Goal: Task Accomplishment & Management: Manage account settings

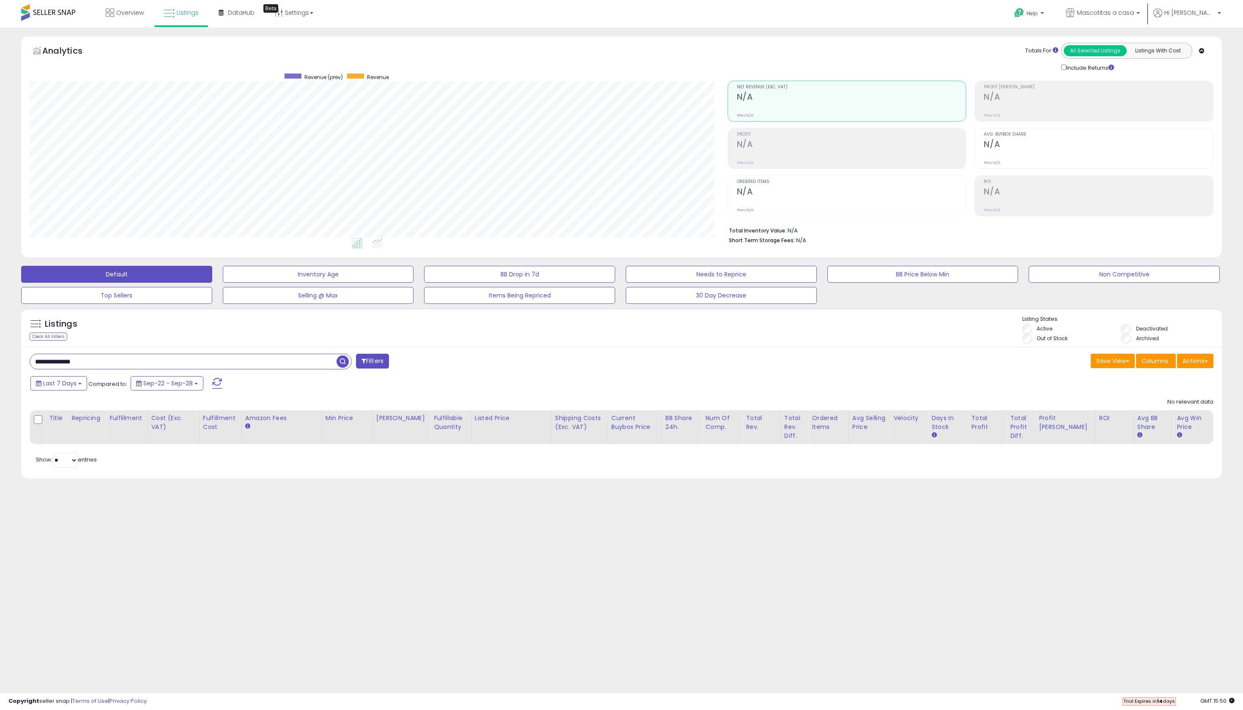
scroll to position [173, 698]
click at [1022, 344] on li "Out of Stock" at bounding box center [1071, 339] width 98 height 9
click at [283, 369] on input "**********" at bounding box center [183, 361] width 306 height 15
type input "**********"
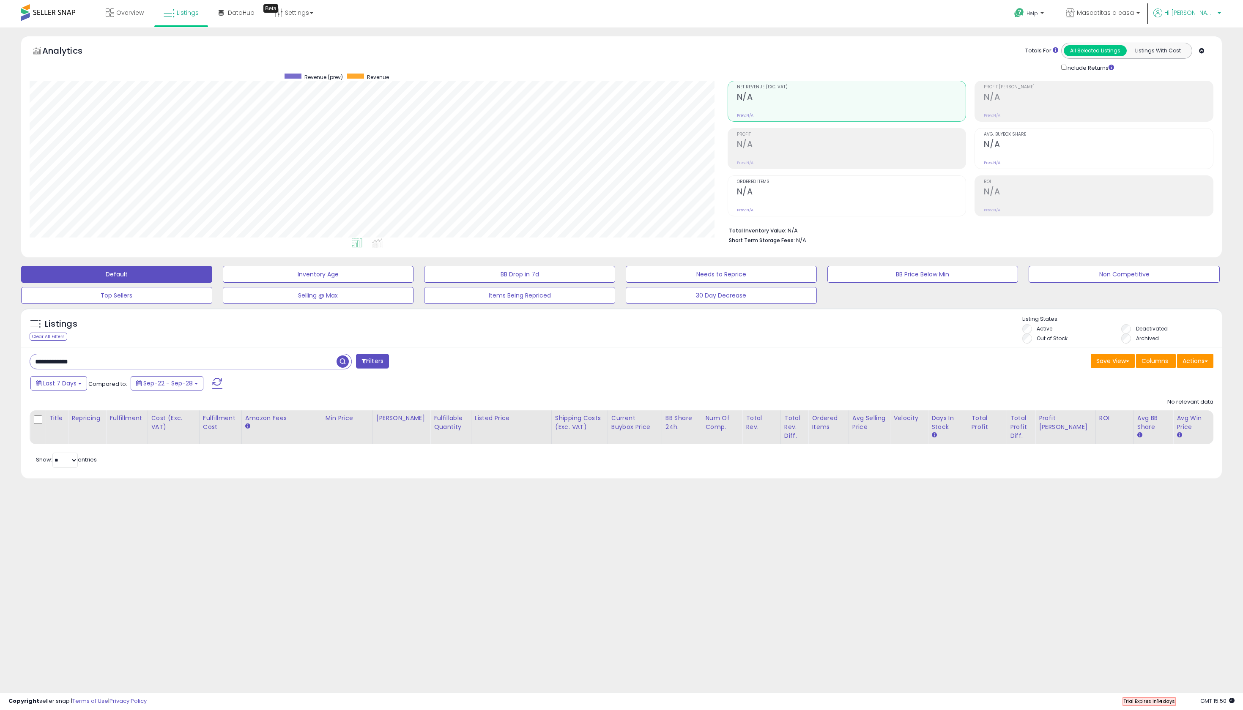
click at [1196, 17] on span "Hi [PERSON_NAME]" at bounding box center [1189, 12] width 51 height 8
click at [472, 81] on div "Revenue (prev) Revenue" at bounding box center [414, 77] width 602 height 7
click at [199, 17] on span "Listings" at bounding box center [188, 12] width 22 height 8
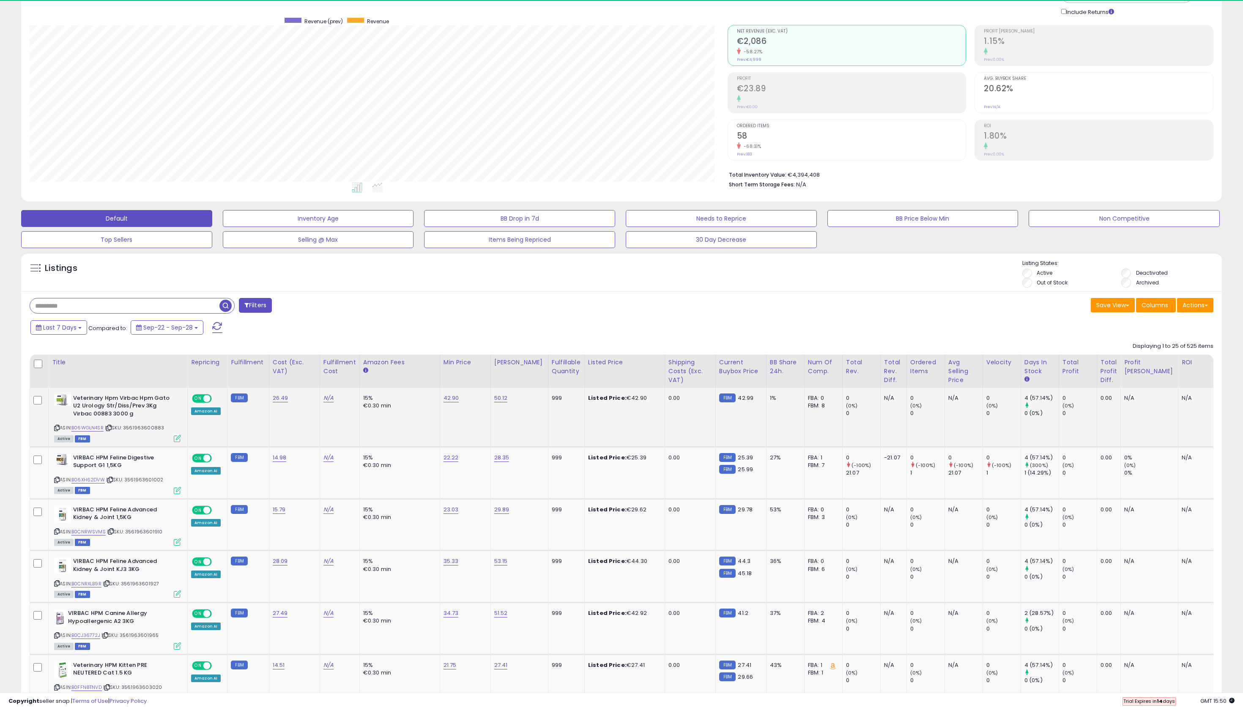
scroll to position [63, 0]
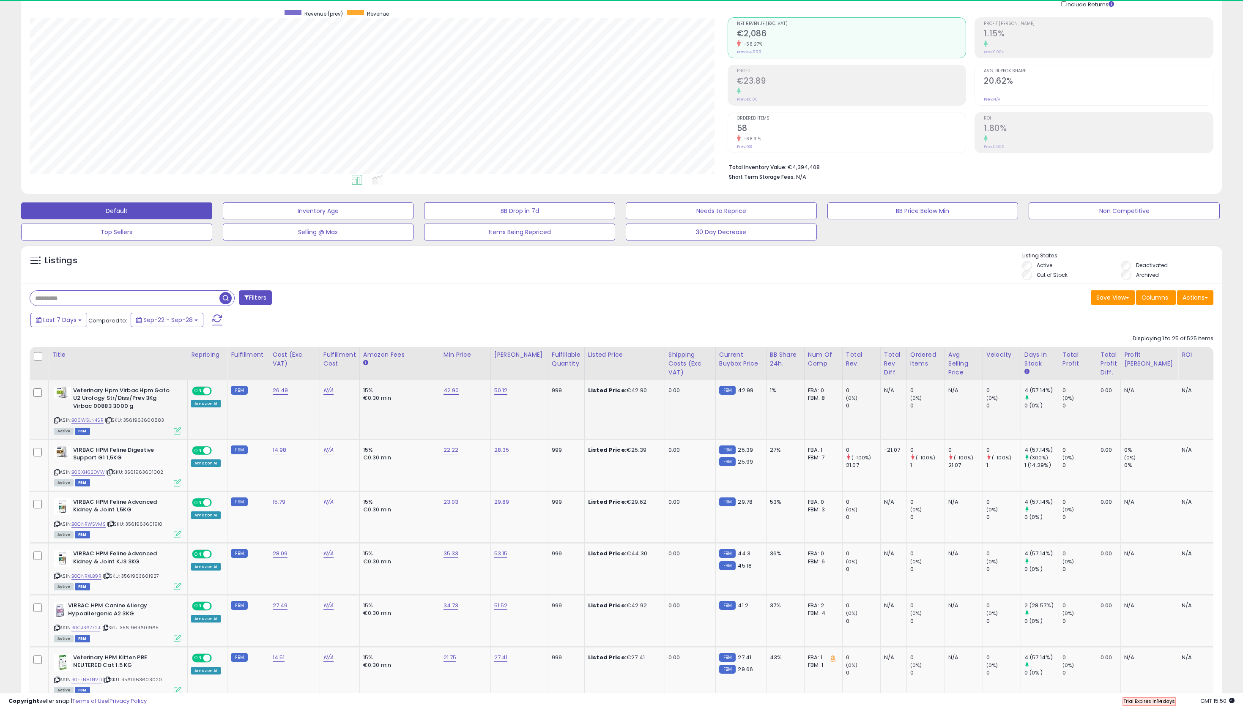
click at [402, 394] on div "15%" at bounding box center [398, 391] width 70 height 8
click at [481, 440] on td "42.90" at bounding box center [465, 409] width 51 height 59
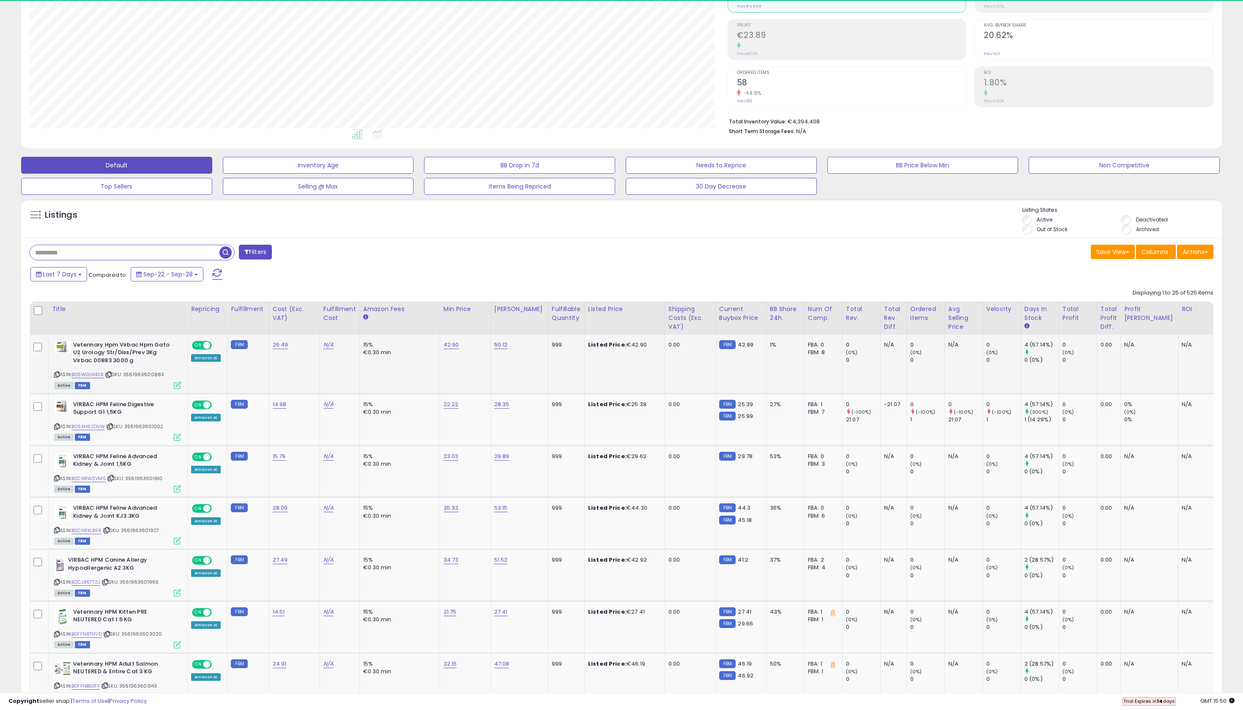
scroll to position [114, 0]
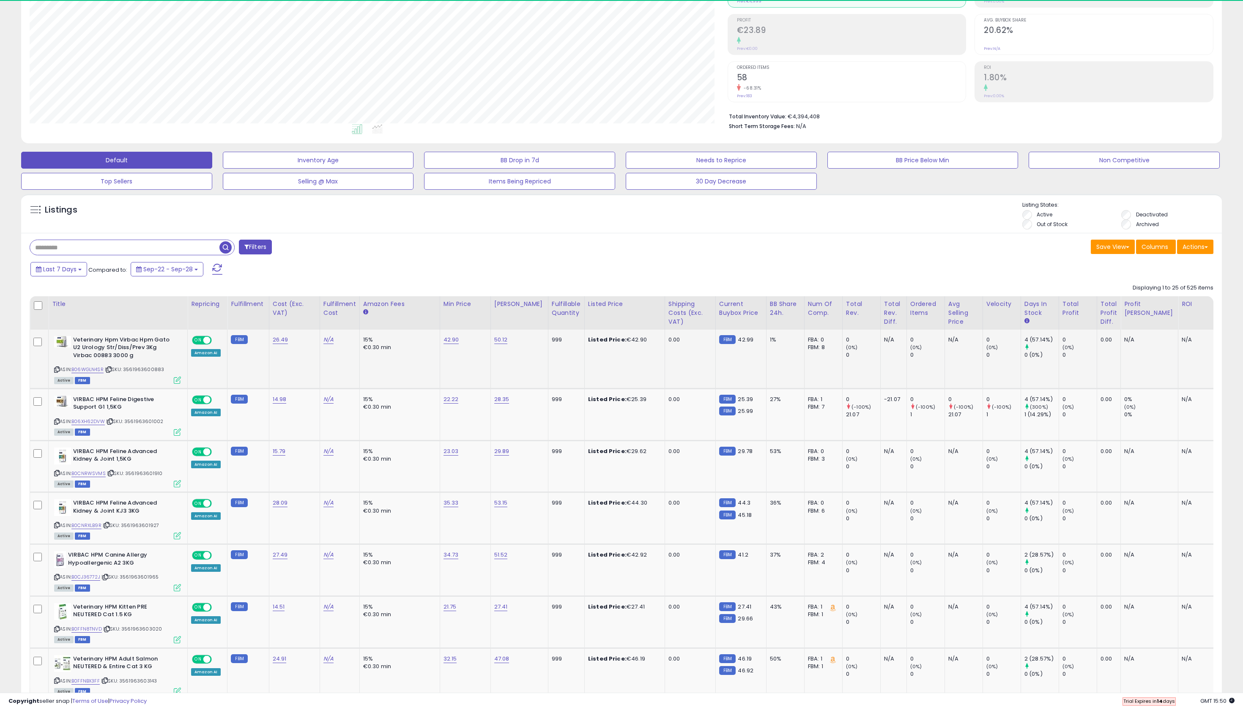
click at [982, 389] on td "N/A" at bounding box center [963, 359] width 38 height 59
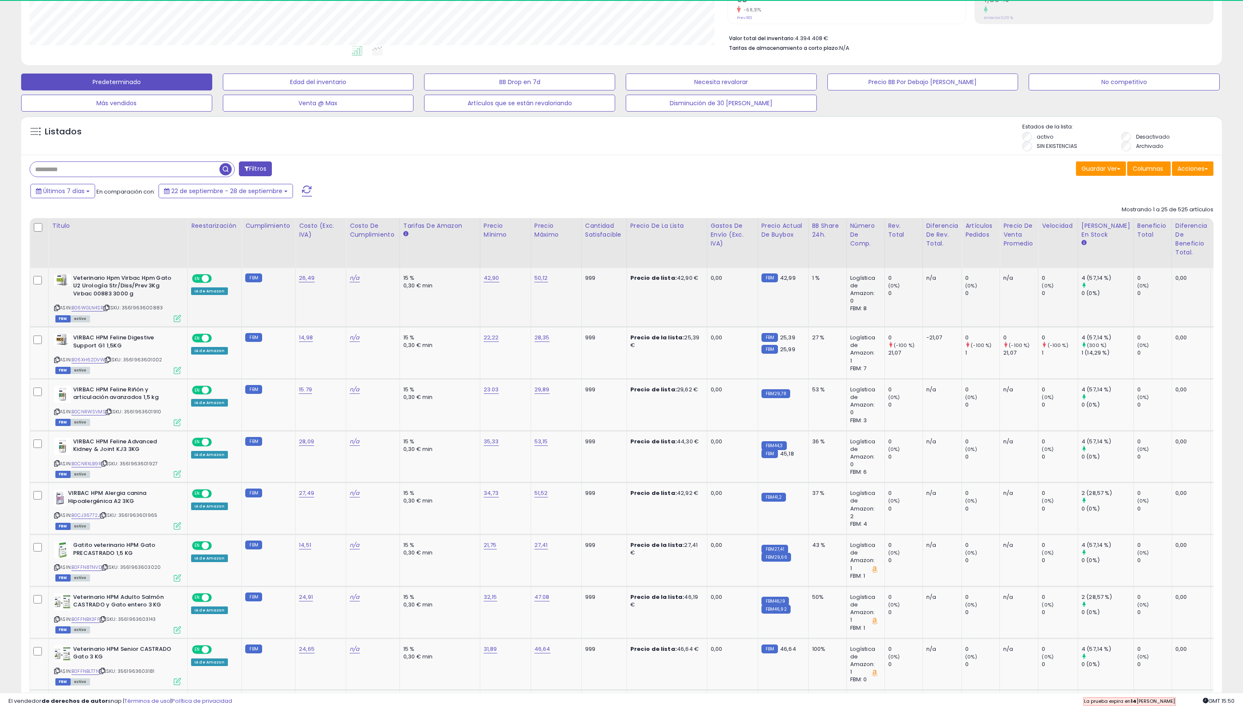
scroll to position [215, 0]
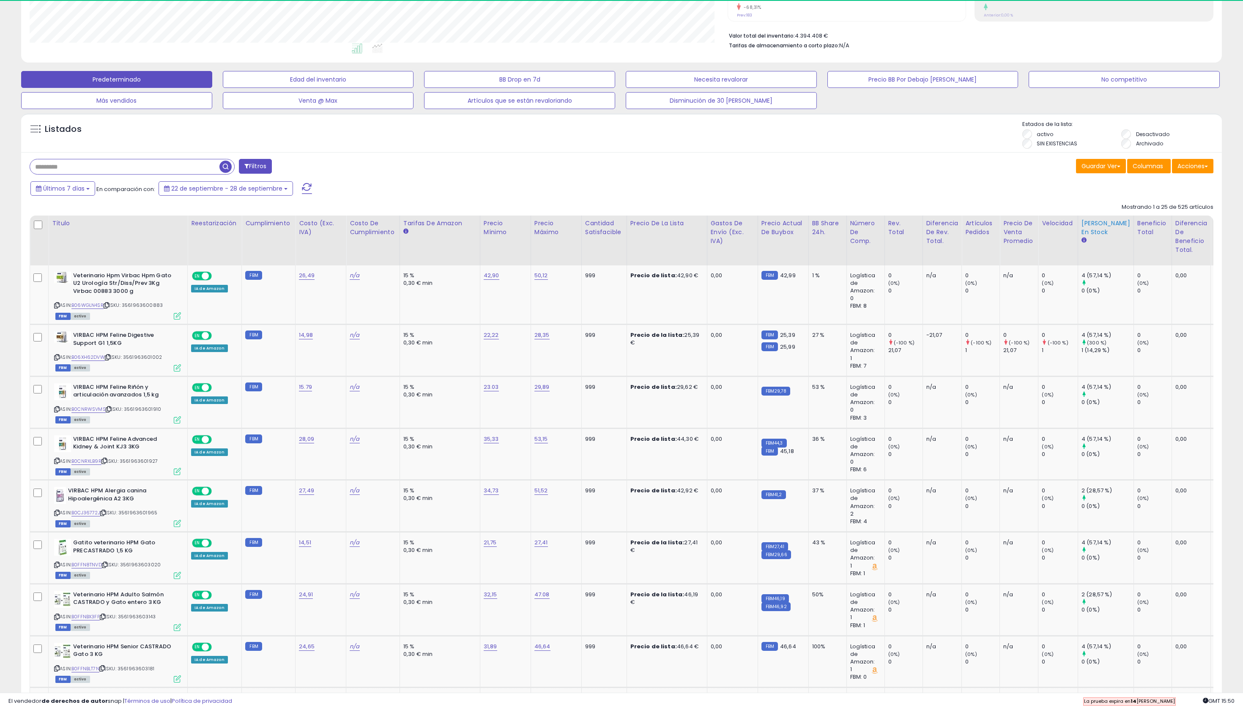
click at [1086, 243] on icon at bounding box center [1083, 240] width 5 height 5
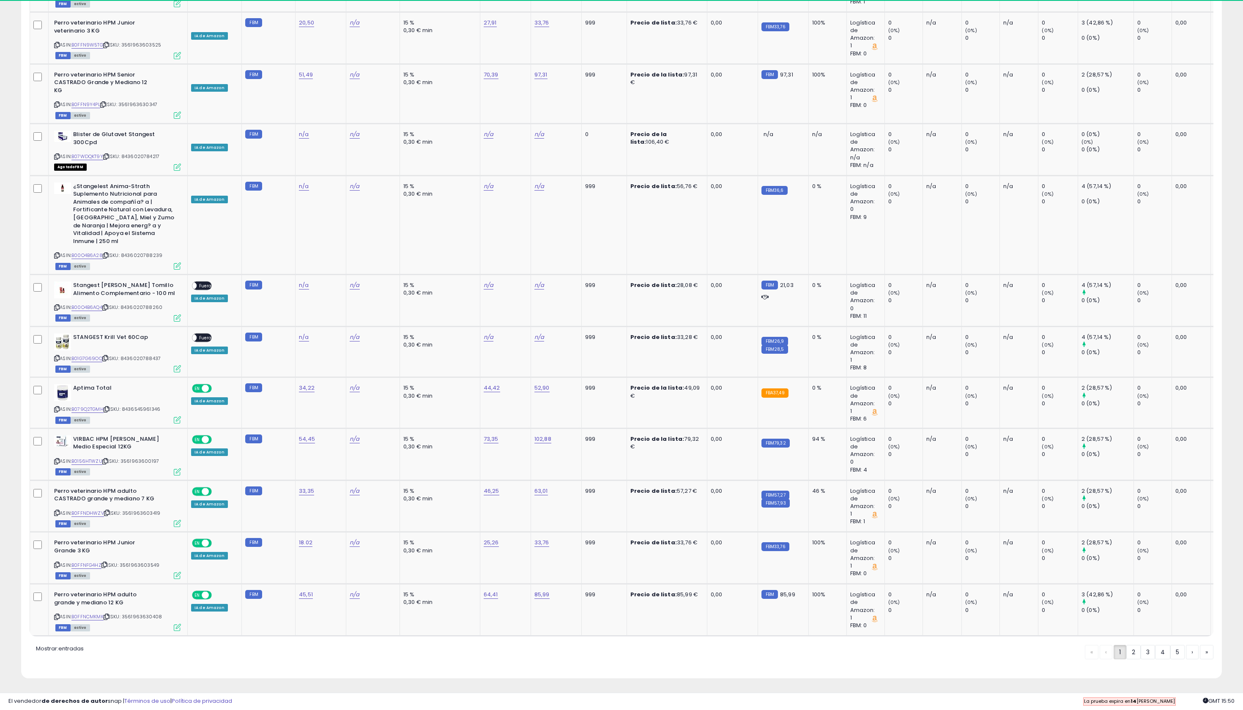
scroll to position [1924, 0]
click at [788, 388] on small "FBA37,49" at bounding box center [774, 392] width 27 height 9
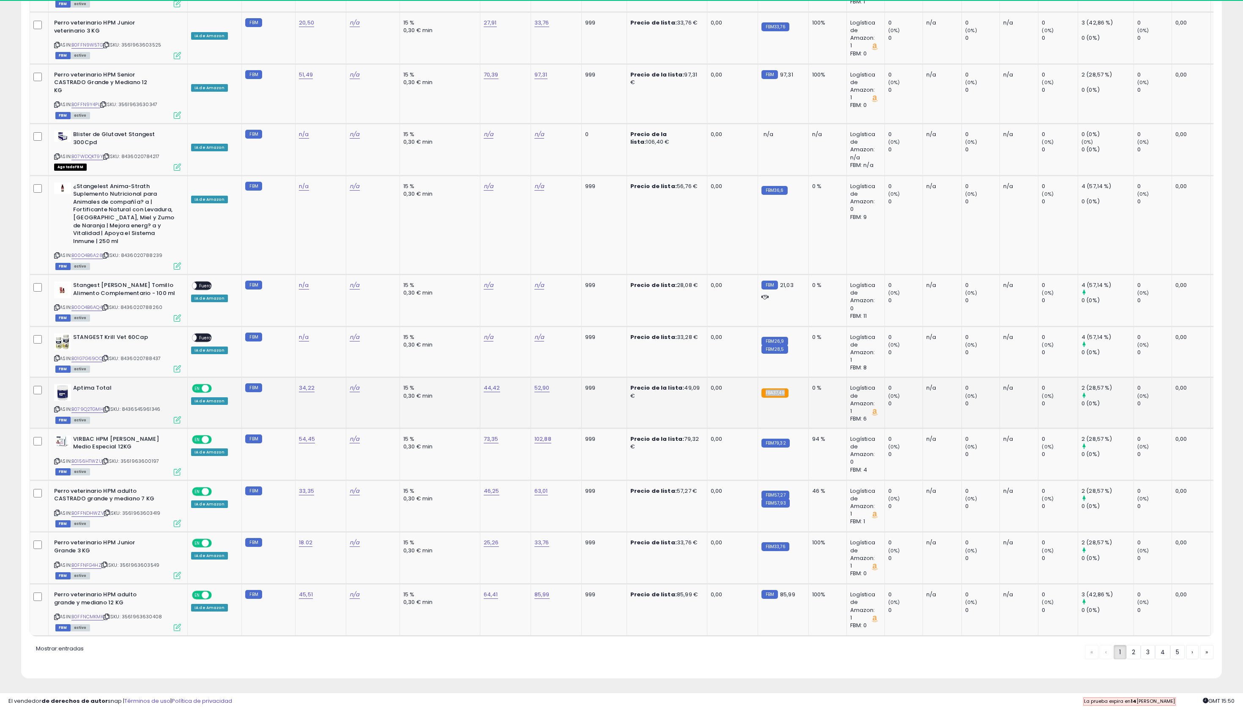
scroll to position [1923, 0]
click at [808, 378] on td "FBA37,49" at bounding box center [783, 403] width 51 height 51
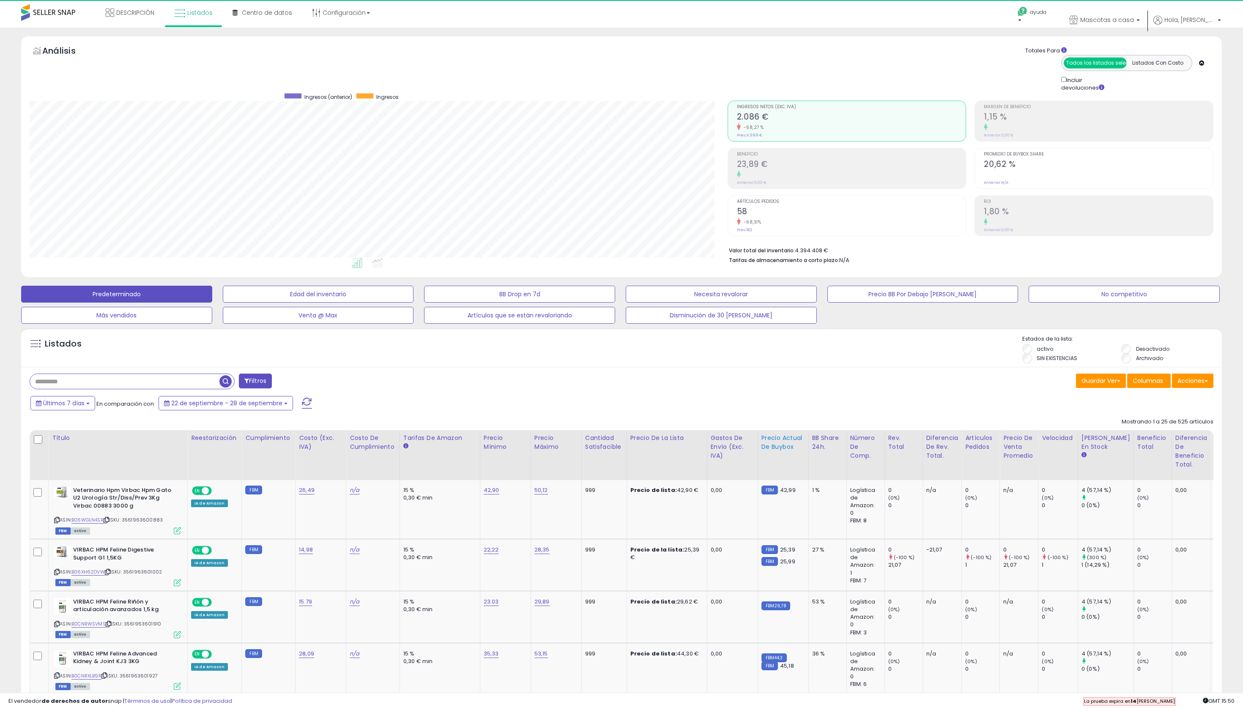
scroll to position [0, 0]
click at [1130, 303] on button "No competitivo" at bounding box center [1124, 294] width 191 height 17
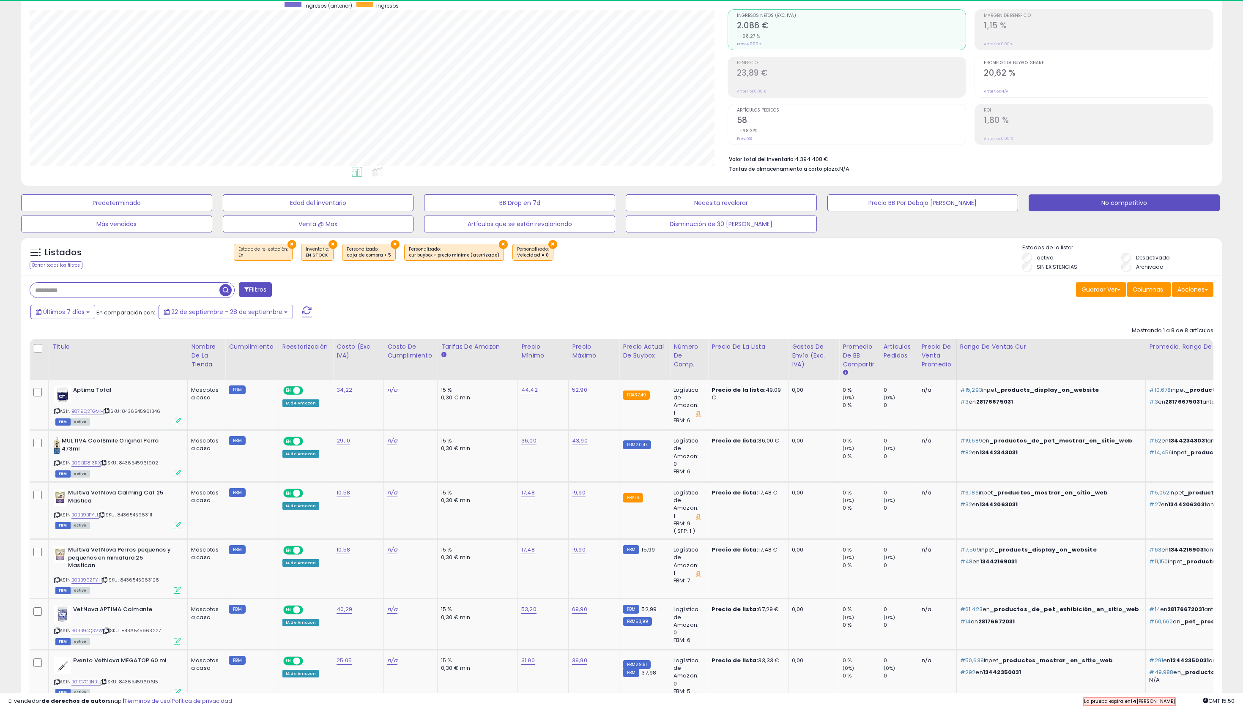
scroll to position [20, 0]
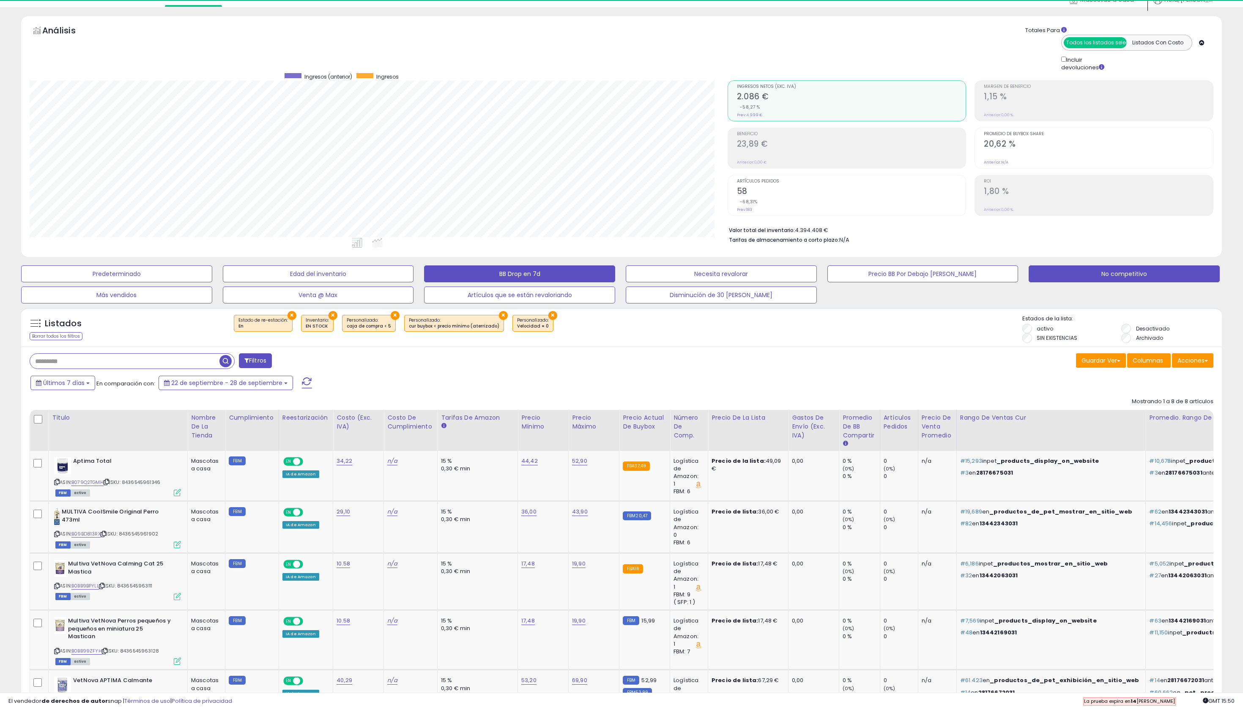
click at [528, 281] on button "BB Drop en 7d" at bounding box center [519, 273] width 191 height 17
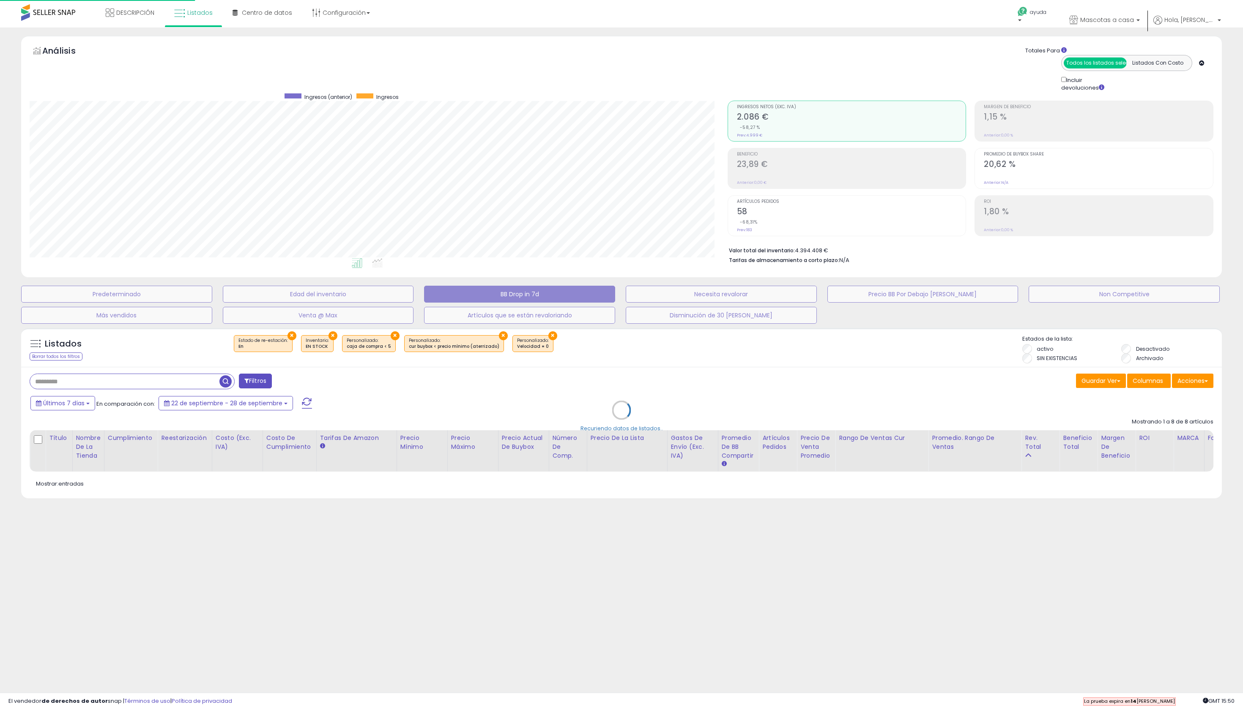
scroll to position [0, 0]
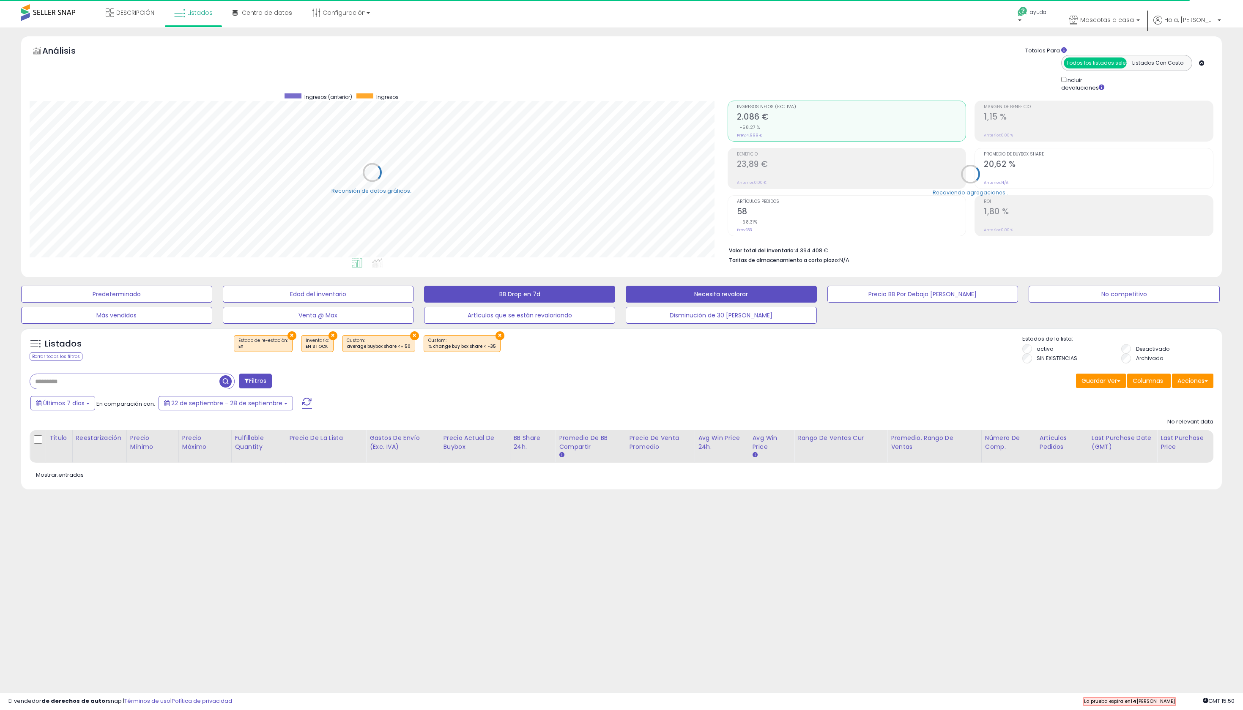
click at [755, 303] on button "Necesita revalorar" at bounding box center [721, 294] width 191 height 17
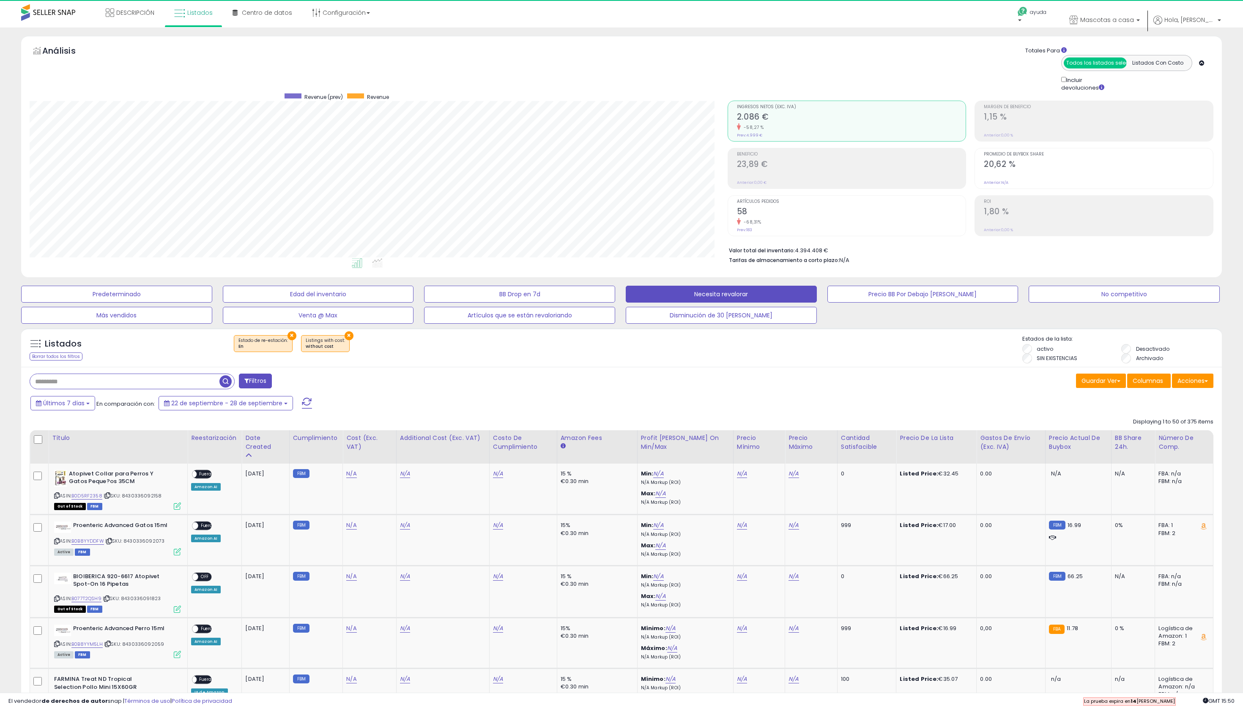
scroll to position [173, 698]
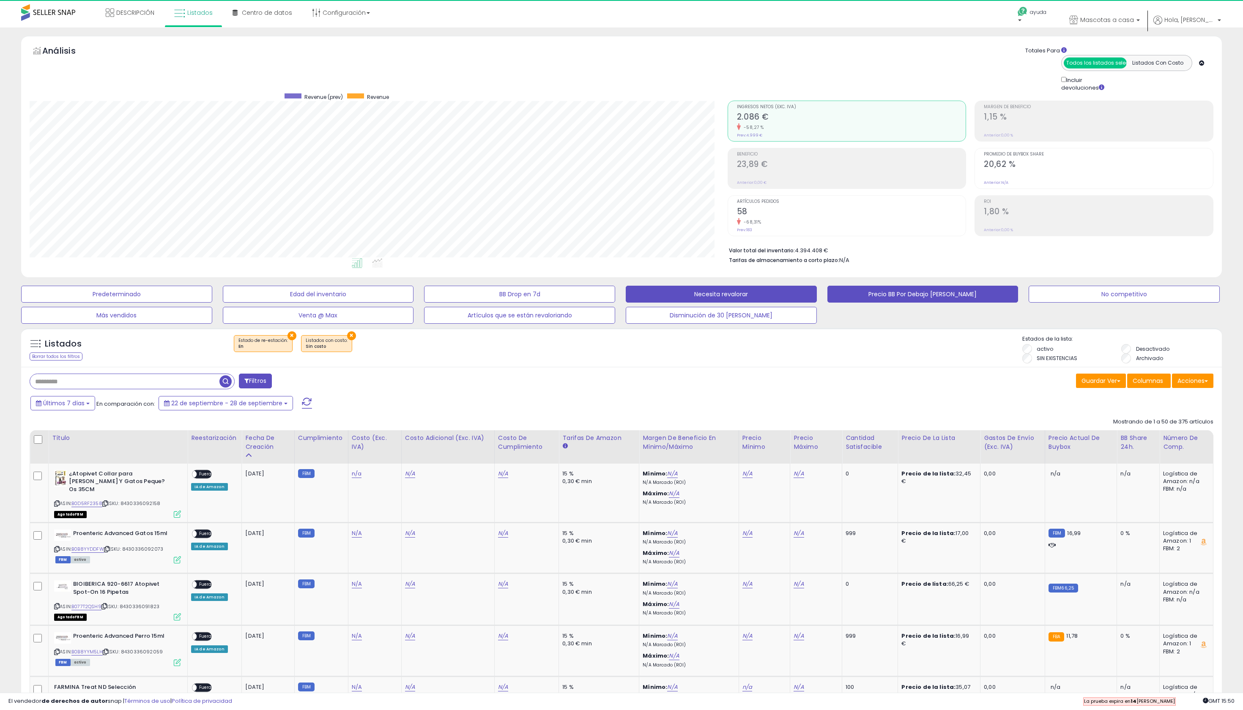
click at [903, 303] on button "Precio BB Por Debajo Del Mínimo" at bounding box center [922, 294] width 191 height 17
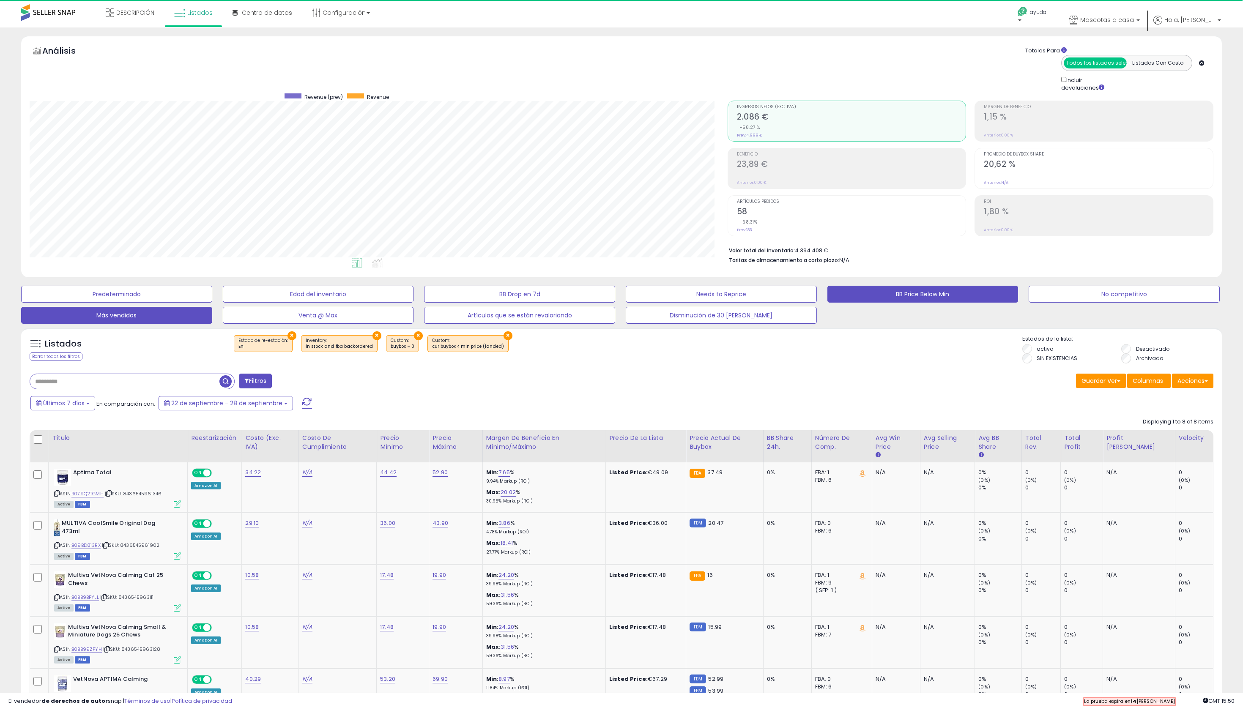
click at [161, 324] on button "Más vendidos" at bounding box center [116, 315] width 191 height 17
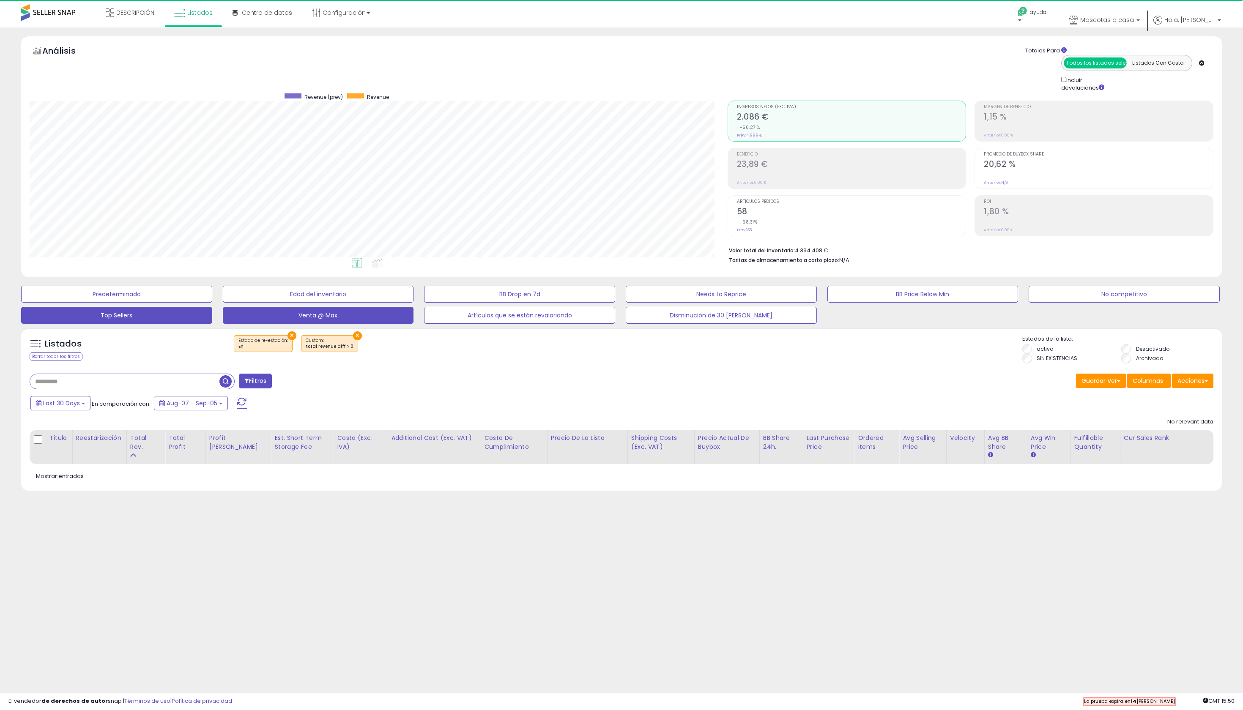
click at [335, 324] on button "Venta @ Max" at bounding box center [318, 315] width 191 height 17
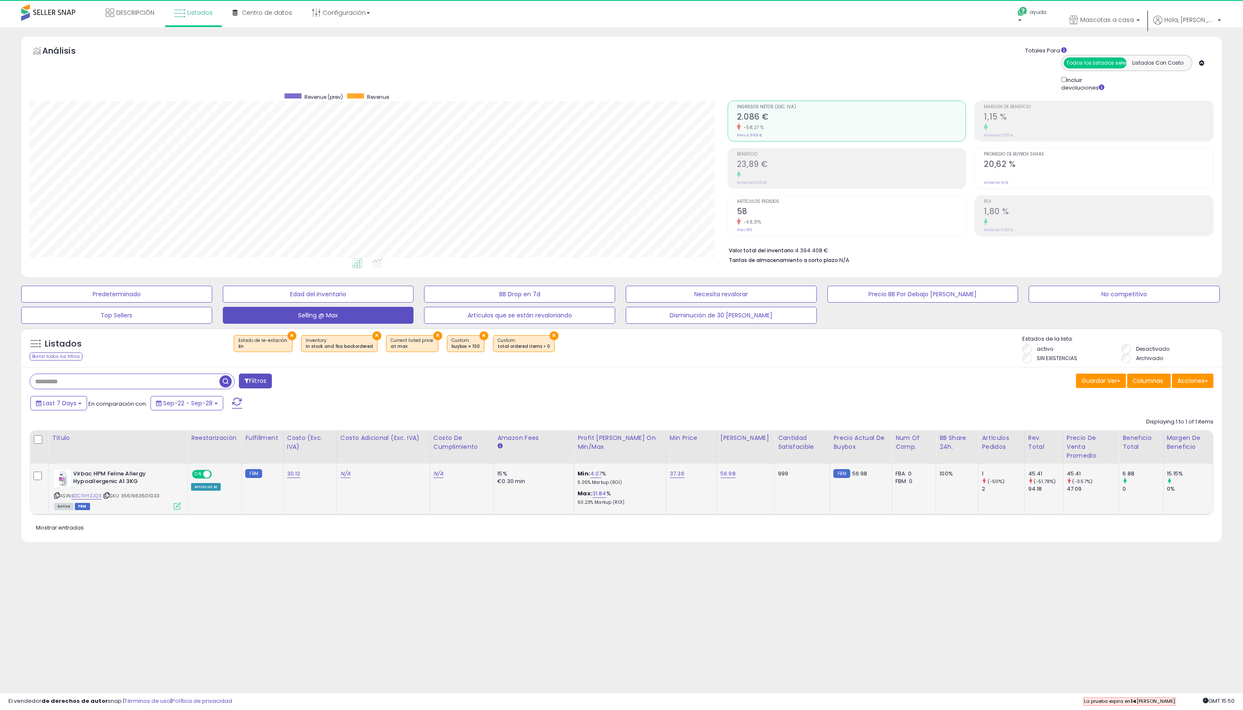
click at [867, 478] on div "FBM 56.98" at bounding box center [859, 474] width 52 height 8
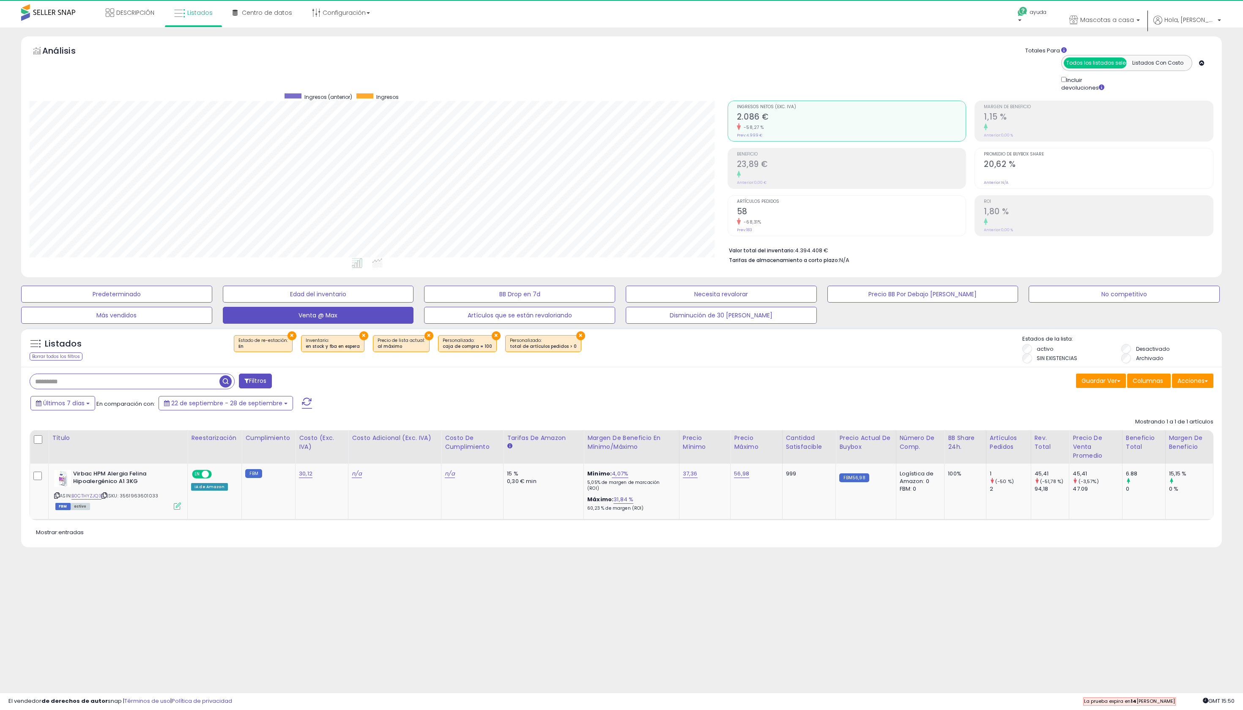
click at [812, 390] on div "Guardar Ver Save As New View Columnas Acciones Import" at bounding box center [920, 382] width 598 height 16
click at [155, 299] on button "Predeterminado" at bounding box center [116, 294] width 191 height 17
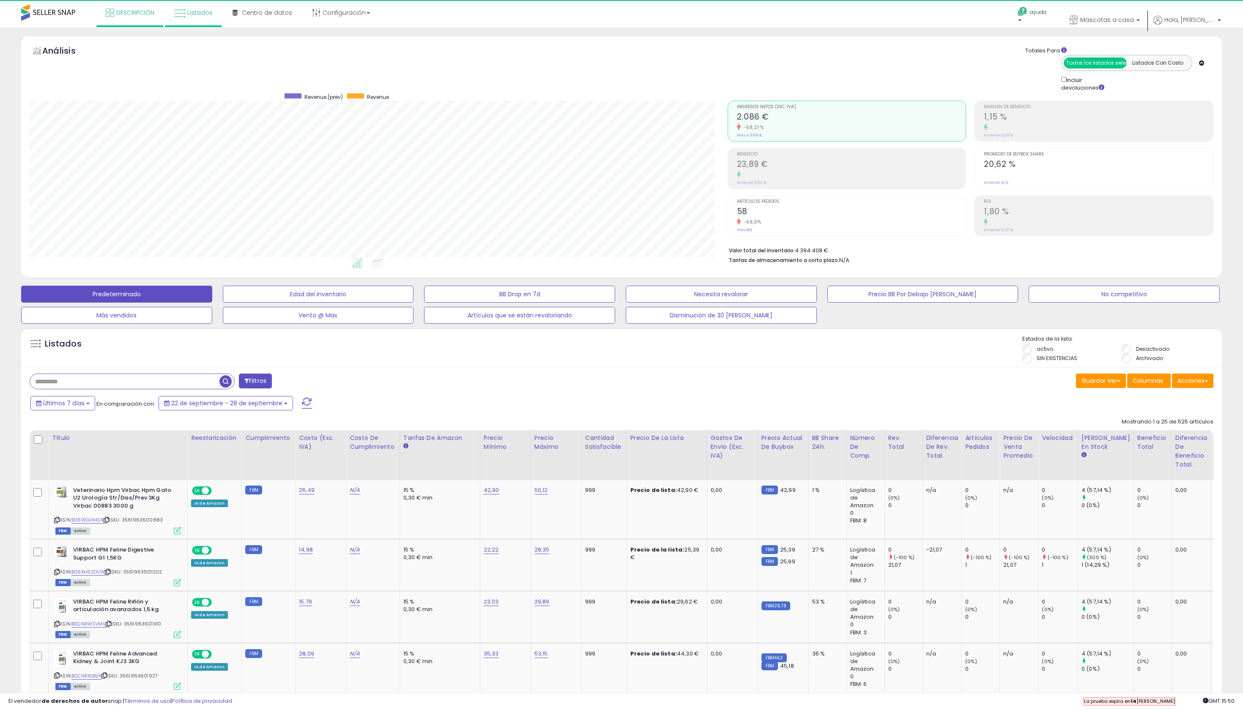
click at [148, 13] on span "DESCRIPCIÓN" at bounding box center [135, 12] width 38 height 8
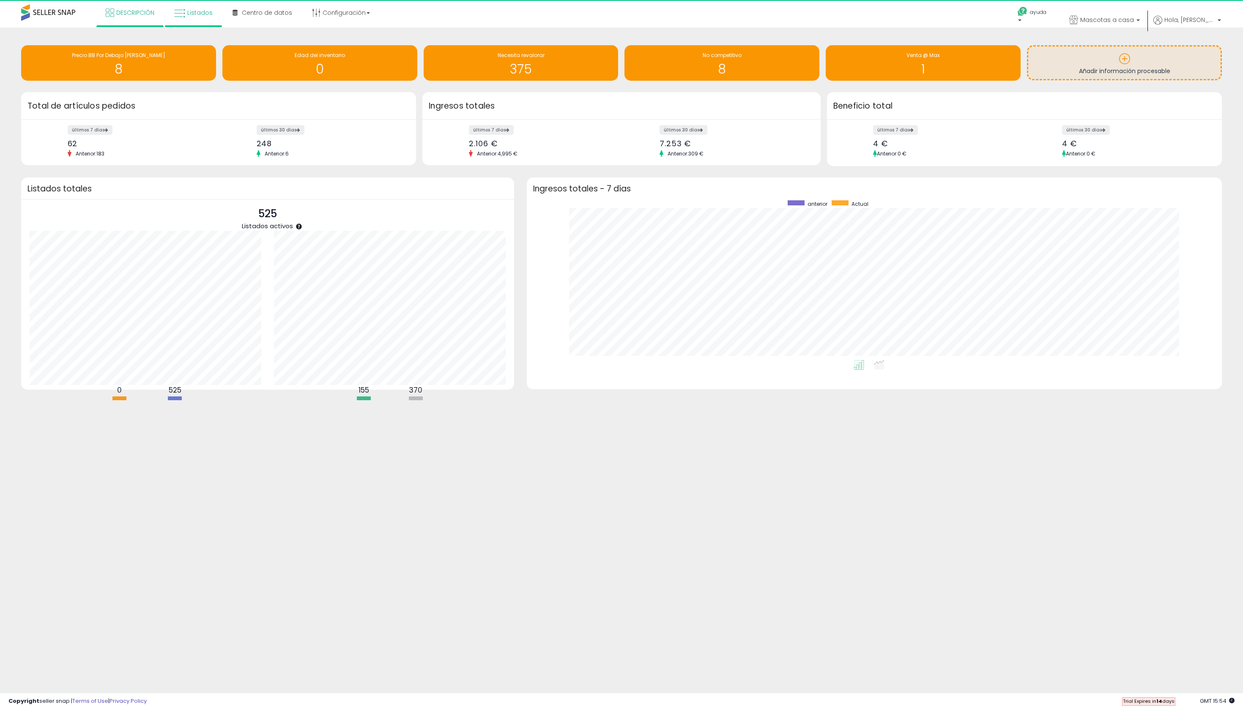
click at [213, 12] on span "Listados" at bounding box center [199, 12] width 25 height 8
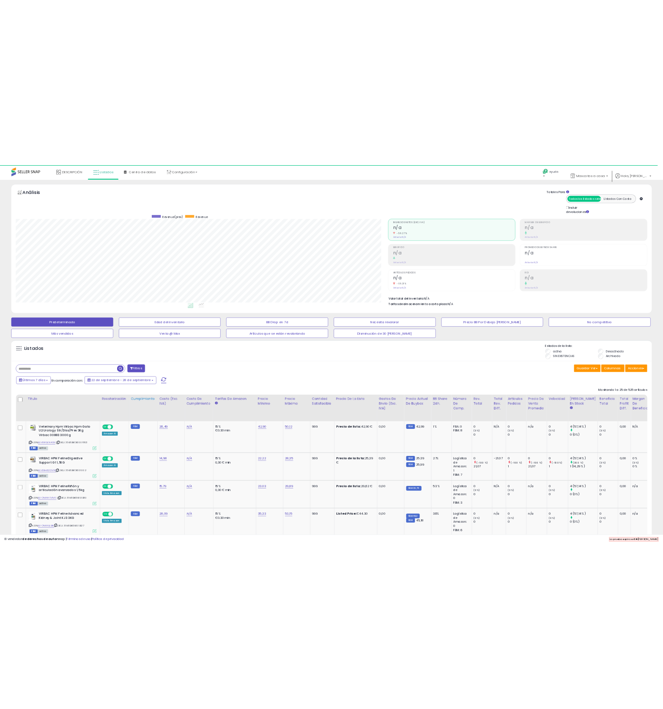
scroll to position [173, 698]
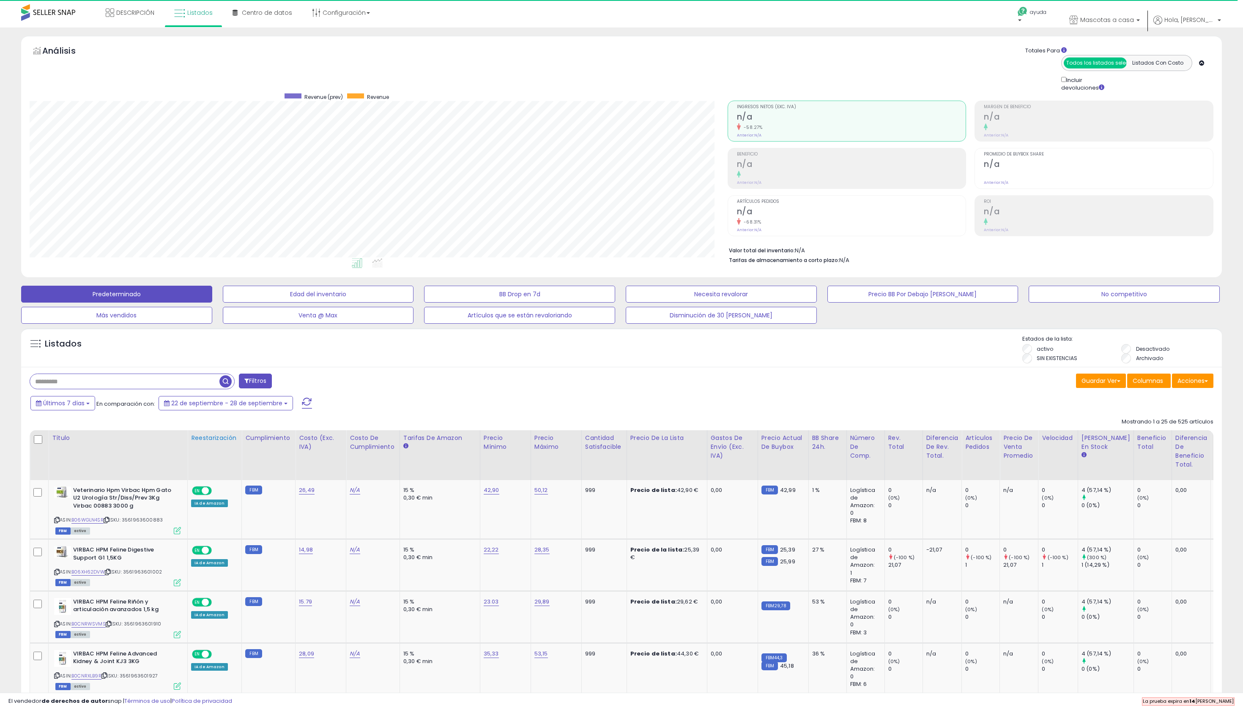
click at [225, 443] on div "Reestarización" at bounding box center [214, 438] width 47 height 9
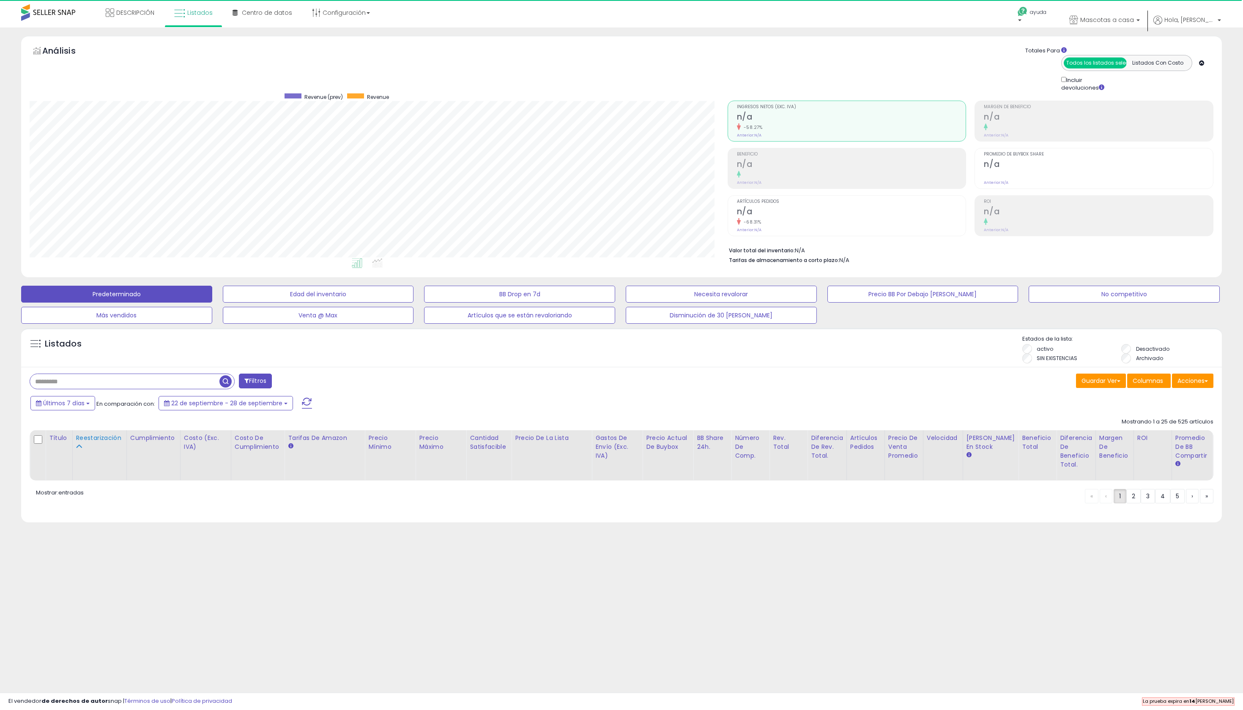
click at [107, 443] on div "Reestarización" at bounding box center [99, 438] width 47 height 9
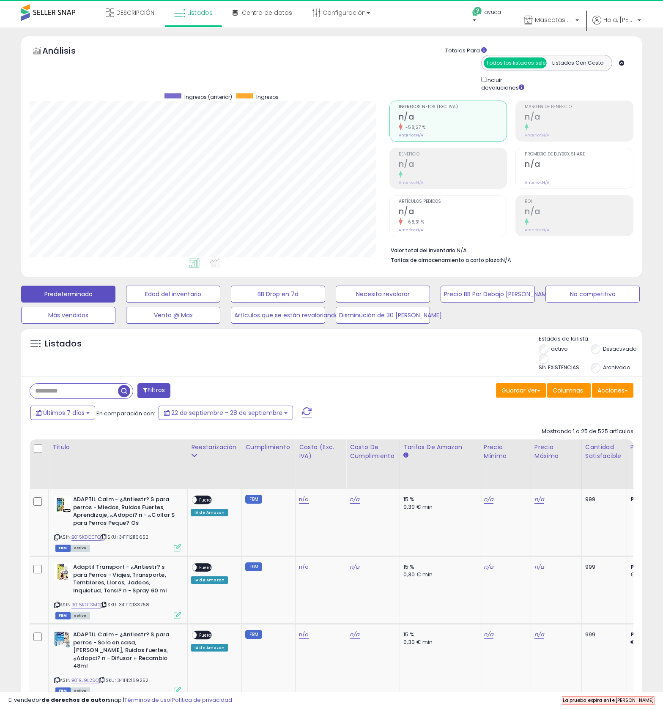
scroll to position [125, 0]
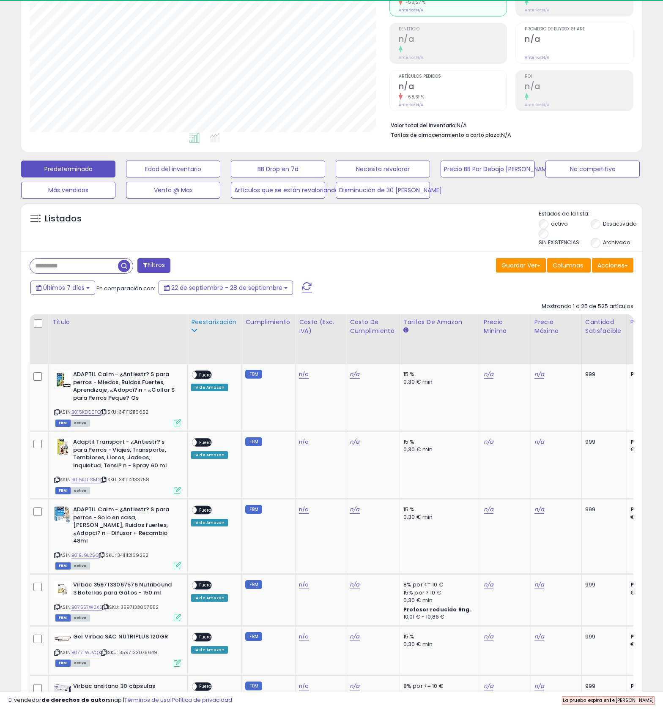
click at [205, 364] on th "Reestarización" at bounding box center [215, 340] width 54 height 50
drag, startPoint x: 196, startPoint y: 401, endPoint x: 182, endPoint y: 388, distance: 19.2
click at [196, 336] on div "Reestarización" at bounding box center [214, 327] width 47 height 18
click at [212, 327] on div "Reestarización" at bounding box center [214, 322] width 47 height 9
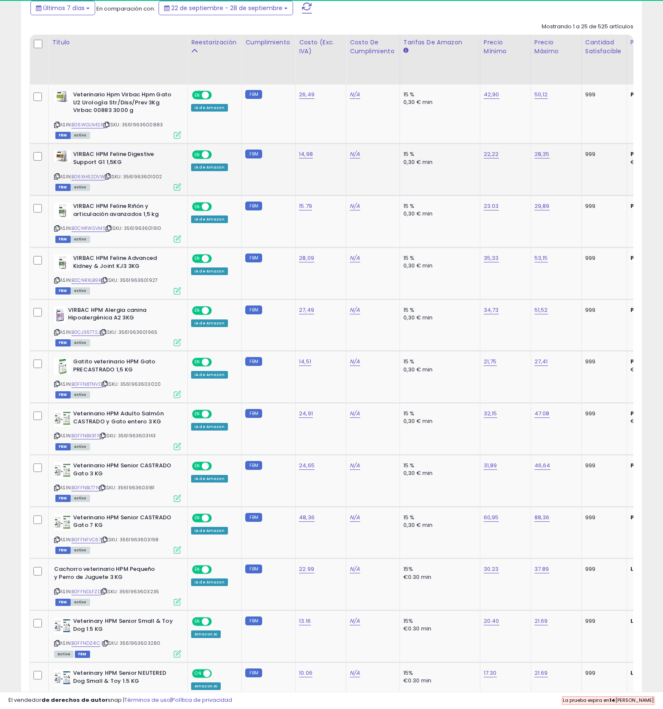
scroll to position [289, 0]
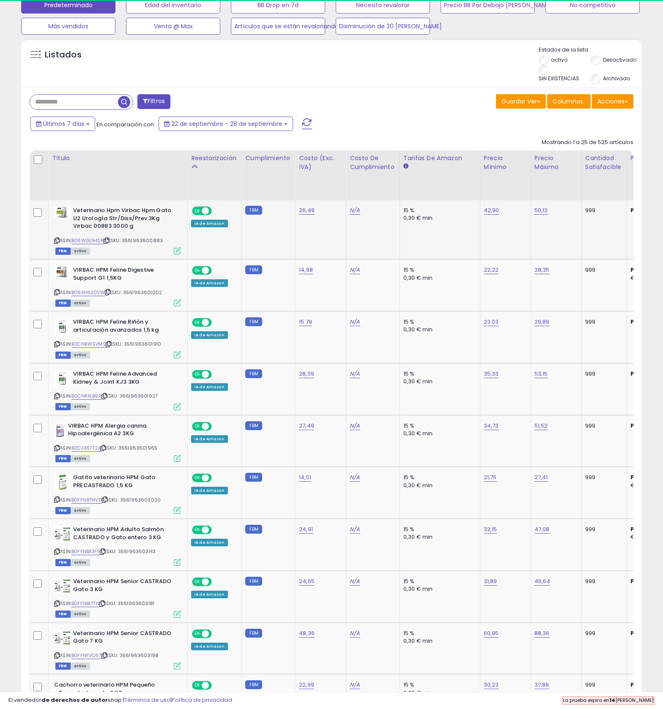
click at [109, 243] on icon at bounding box center [106, 240] width 5 height 5
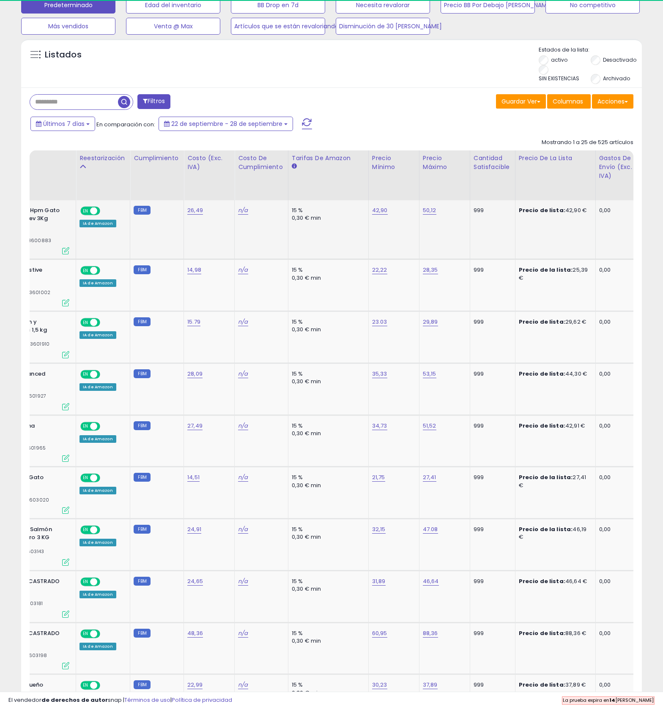
scroll to position [0, 27]
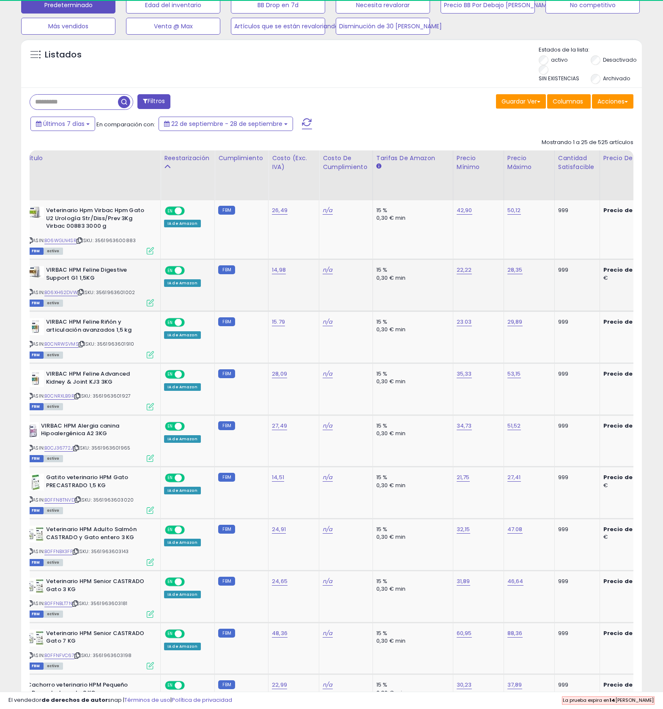
click at [83, 295] on icon at bounding box center [80, 292] width 5 height 5
click at [286, 274] on link "14,98" at bounding box center [279, 270] width 14 height 8
drag, startPoint x: 313, startPoint y: 385, endPoint x: 318, endPoint y: 387, distance: 5.7
click at [286, 274] on link "14,98" at bounding box center [279, 270] width 14 height 8
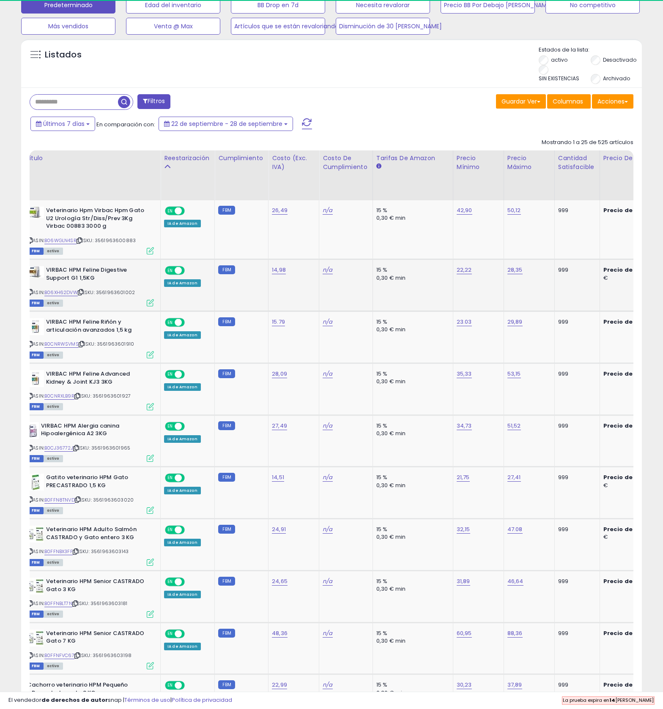
click at [472, 274] on link "22,22" at bounding box center [464, 270] width 15 height 8
type input "*****"
click at [528, 294] on button "submit" at bounding box center [521, 288] width 14 height 13
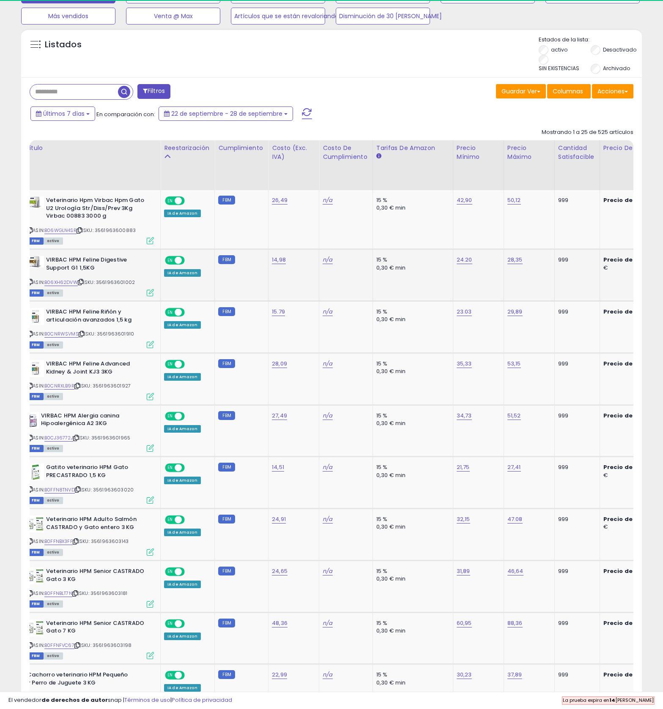
scroll to position [300, 0]
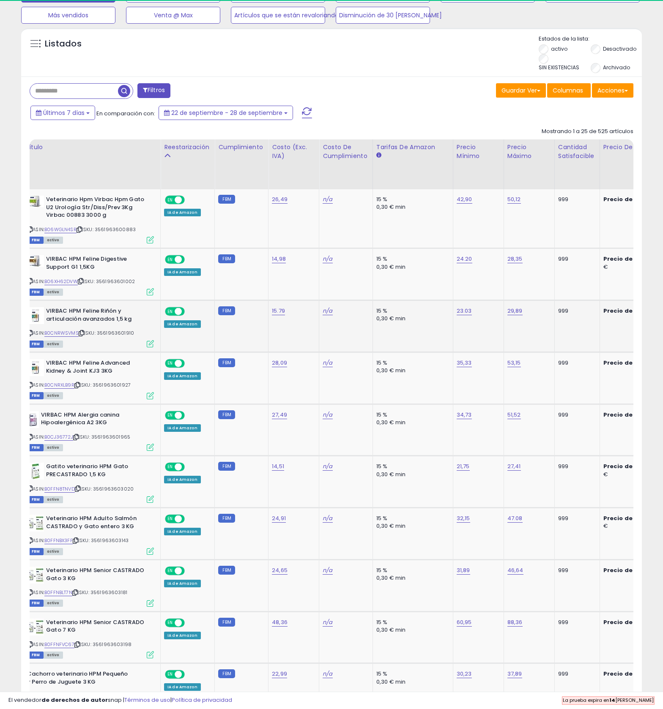
click at [84, 336] on icon at bounding box center [81, 333] width 5 height 5
click at [472, 315] on link "23.03" at bounding box center [464, 311] width 15 height 8
click at [478, 367] on input "*****" at bounding box center [473, 360] width 75 height 14
type input "*****"
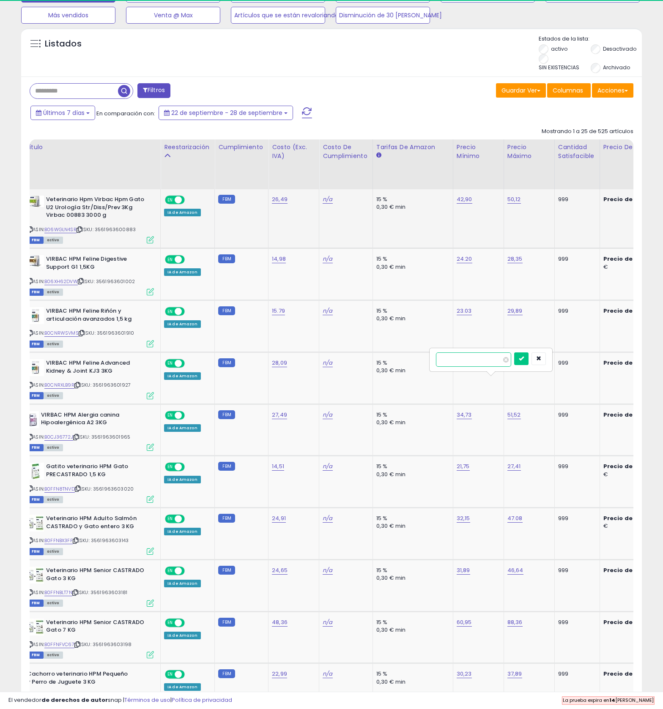
click at [528, 365] on button "submit" at bounding box center [521, 359] width 14 height 13
click at [366, 315] on div "n/a" at bounding box center [345, 311] width 44 height 8
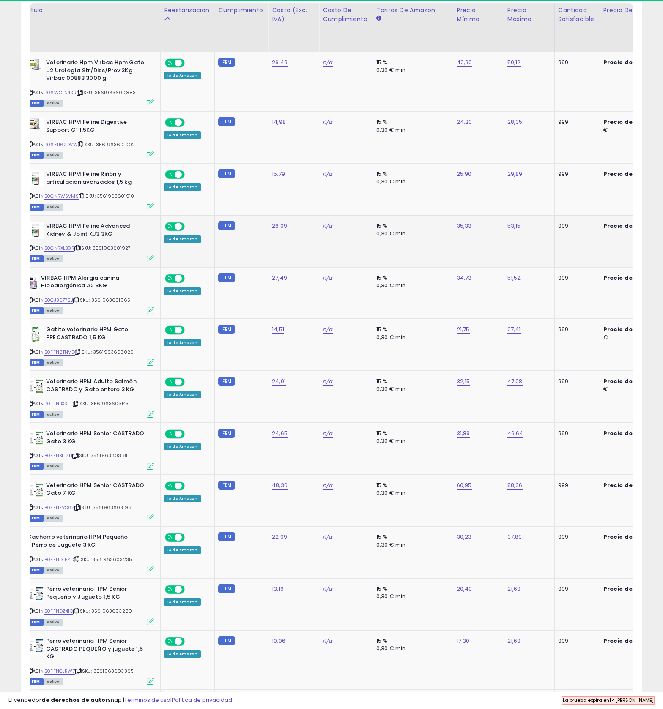
scroll to position [442, 0]
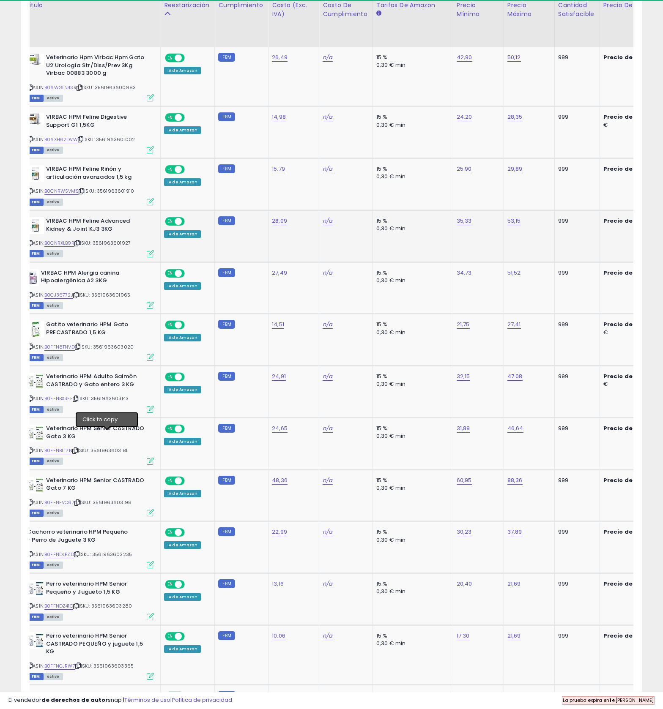
click at [80, 246] on icon at bounding box center [76, 243] width 5 height 5
click at [472, 225] on link "35,33" at bounding box center [464, 221] width 15 height 8
type input "*****"
click at [528, 305] on button "submit" at bounding box center [521, 299] width 14 height 13
click at [310, 314] on td "27,49" at bounding box center [293, 288] width 51 height 52
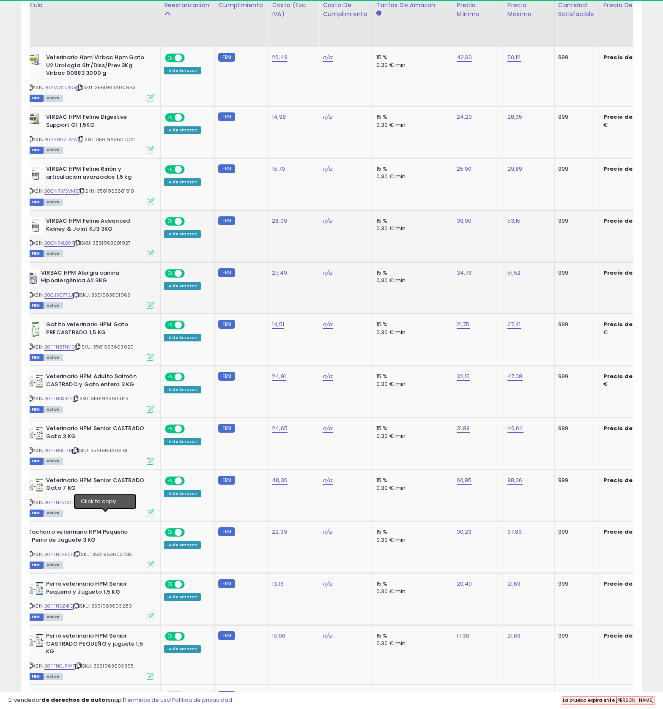
click at [79, 298] on icon at bounding box center [75, 295] width 5 height 5
click at [497, 262] on td "39,90" at bounding box center [478, 236] width 51 height 52
click at [472, 277] on link "34,73" at bounding box center [464, 273] width 15 height 8
click at [503, 389] on input "number" at bounding box center [473, 382] width 75 height 14
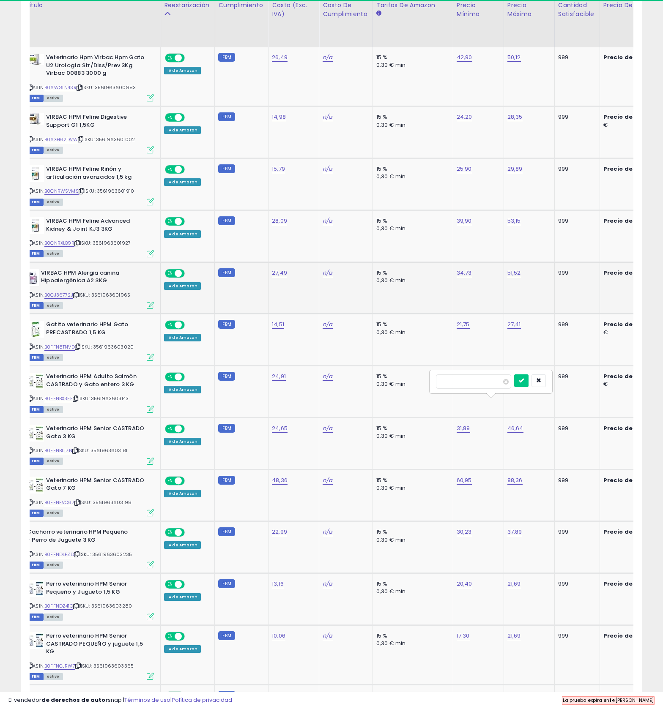
type input "*****"
click at [528, 387] on button "submit" at bounding box center [521, 381] width 14 height 13
click at [319, 366] on td "14,51" at bounding box center [293, 340] width 51 height 52
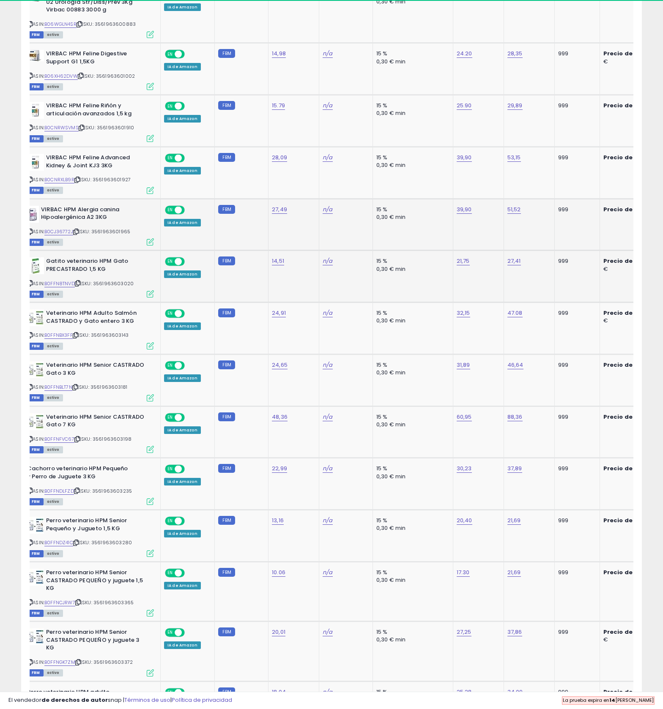
scroll to position [528, 0]
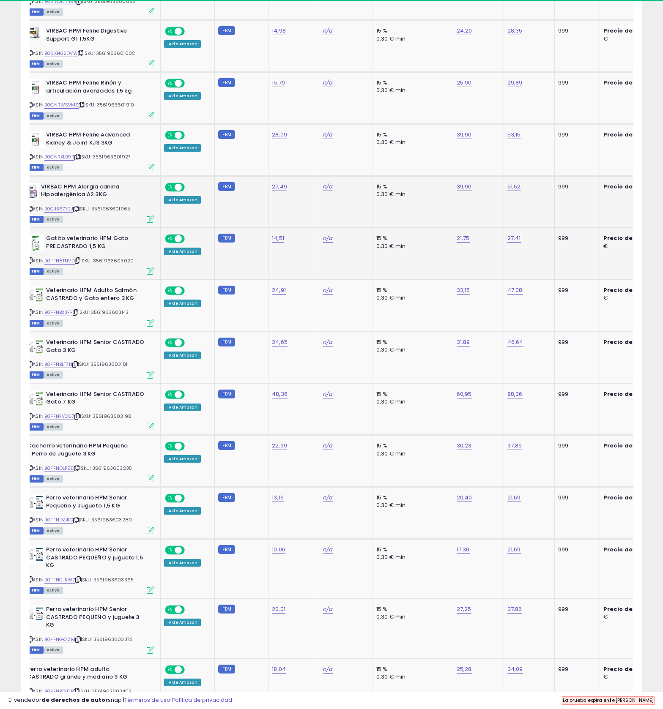
click at [110, 264] on span "| SKU: 3561963603020" at bounding box center [104, 260] width 59 height 7
click at [80, 263] on icon at bounding box center [77, 260] width 5 height 5
click at [79, 211] on icon at bounding box center [75, 209] width 5 height 5
click at [80, 263] on icon at bounding box center [77, 260] width 5 height 5
click at [470, 243] on link "21,75" at bounding box center [463, 238] width 13 height 8
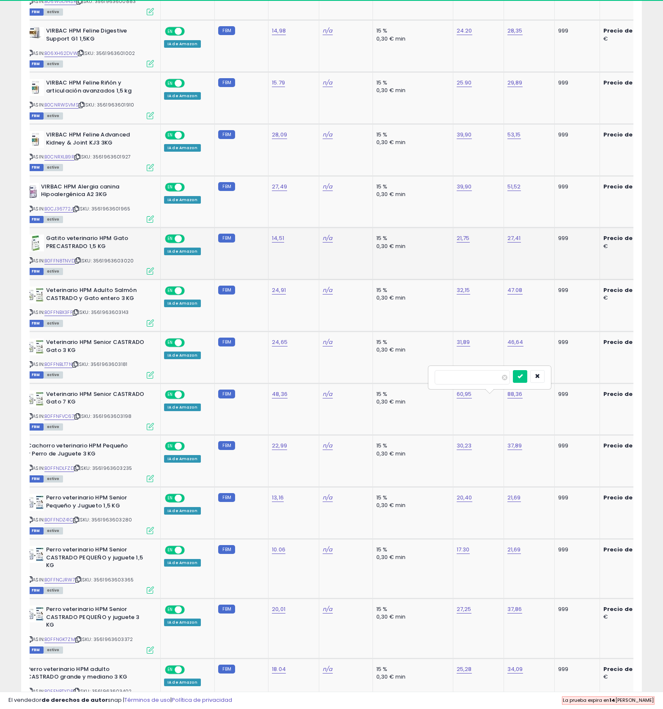
type input "*****"
click at [527, 383] on button "submit" at bounding box center [520, 376] width 14 height 13
click at [453, 332] on td "15 % 0,30 € min" at bounding box center [412, 306] width 80 height 52
click at [503, 280] on td "21,75" at bounding box center [478, 254] width 51 height 52
click at [470, 243] on link "21,75" at bounding box center [463, 238] width 13 height 8
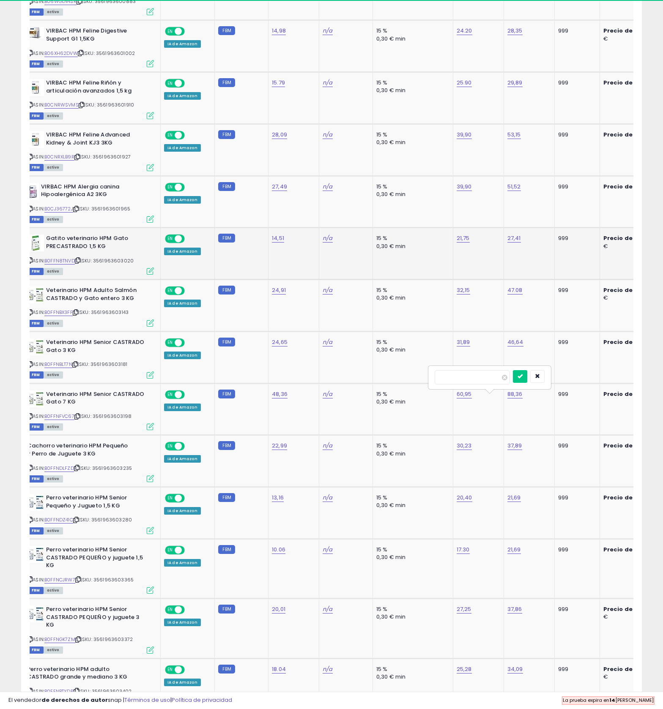
click at [498, 385] on input "number" at bounding box center [472, 377] width 75 height 14
type input "*****"
click at [527, 383] on button "submit" at bounding box center [520, 376] width 14 height 13
click at [78, 315] on icon at bounding box center [75, 312] width 5 height 5
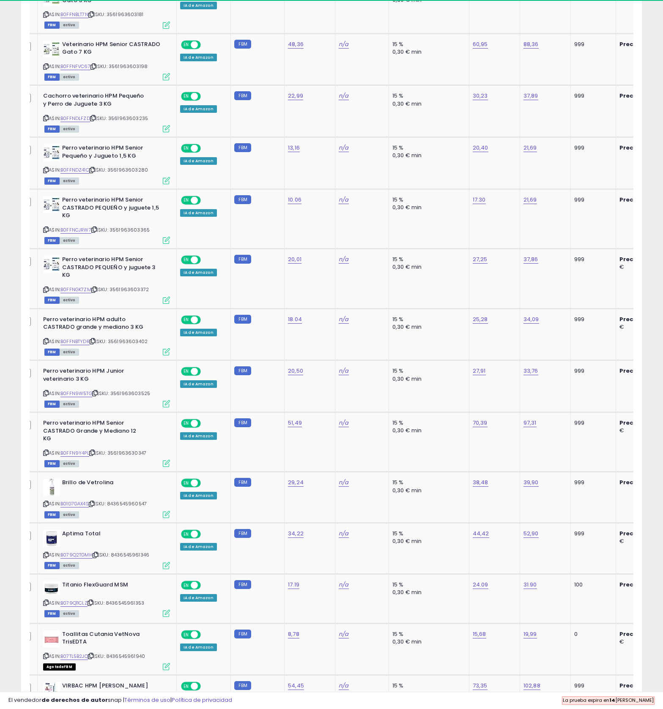
scroll to position [0, 11]
click at [119, 28] on div "ASIN: B0FFNBLT7N | SKU: 3561963603181 FBM activo" at bounding box center [106, 8] width 127 height 39
click at [94, 17] on icon at bounding box center [90, 14] width 5 height 5
click at [123, 18] on span "| SKU: 3561963603181" at bounding box center [115, 14] width 55 height 7
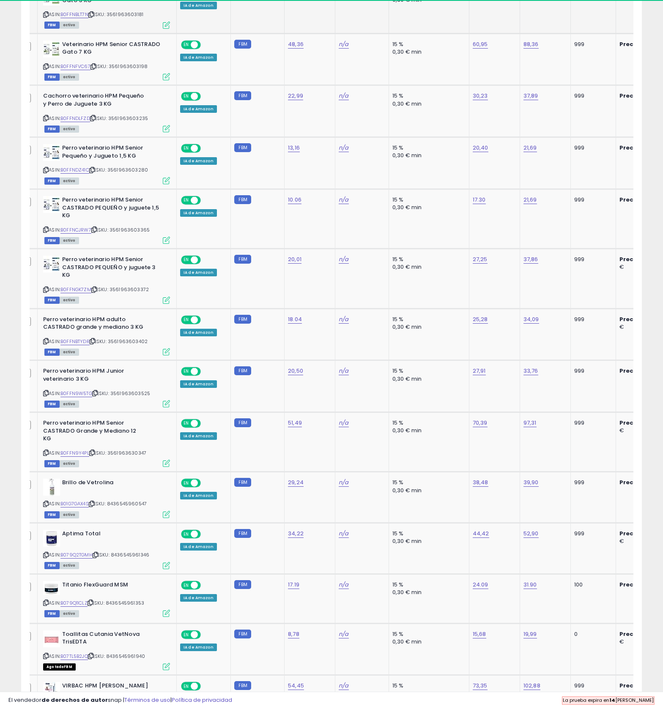
type input "*****"
click at [544, 187] on button "submit" at bounding box center [536, 180] width 14 height 13
click at [125, 70] on span "| SKU: 3561963603198" at bounding box center [118, 66] width 57 height 7
click at [96, 69] on icon at bounding box center [92, 66] width 5 height 5
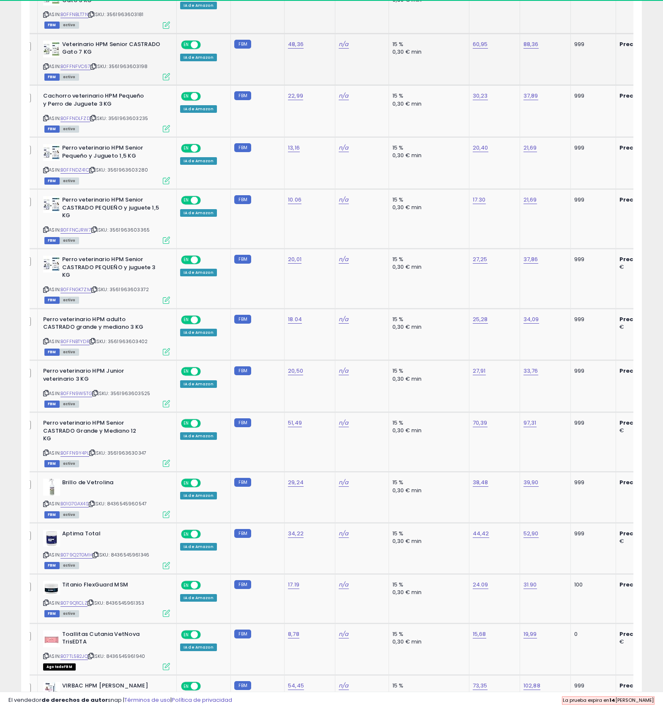
click at [488, 49] on link "60,95" at bounding box center [480, 44] width 15 height 8
type input "*****"
click at [545, 259] on button "submit" at bounding box center [538, 252] width 14 height 13
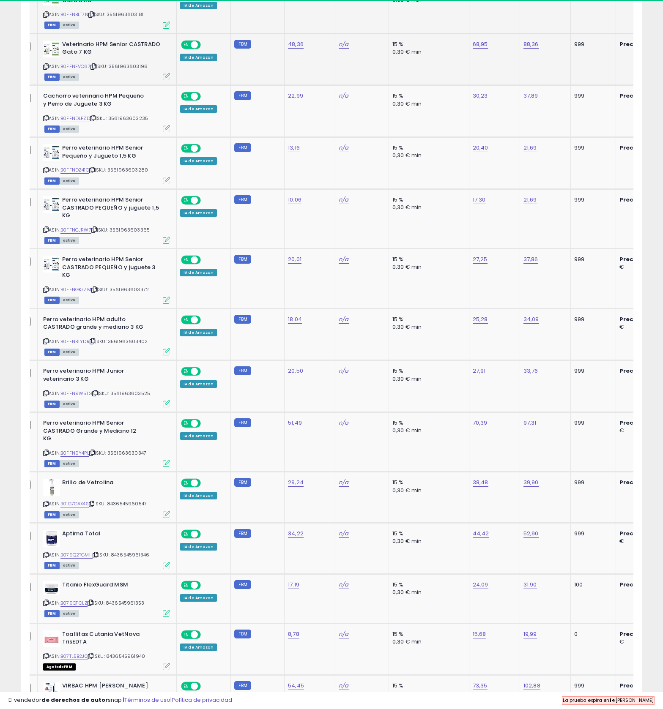
click at [96, 69] on icon at bounding box center [92, 66] width 5 height 5
click at [90, 122] on link "B0FFNDLFZD" at bounding box center [75, 118] width 30 height 7
click at [96, 120] on icon at bounding box center [92, 118] width 5 height 5
click at [335, 137] on td "22,99" at bounding box center [309, 111] width 51 height 52
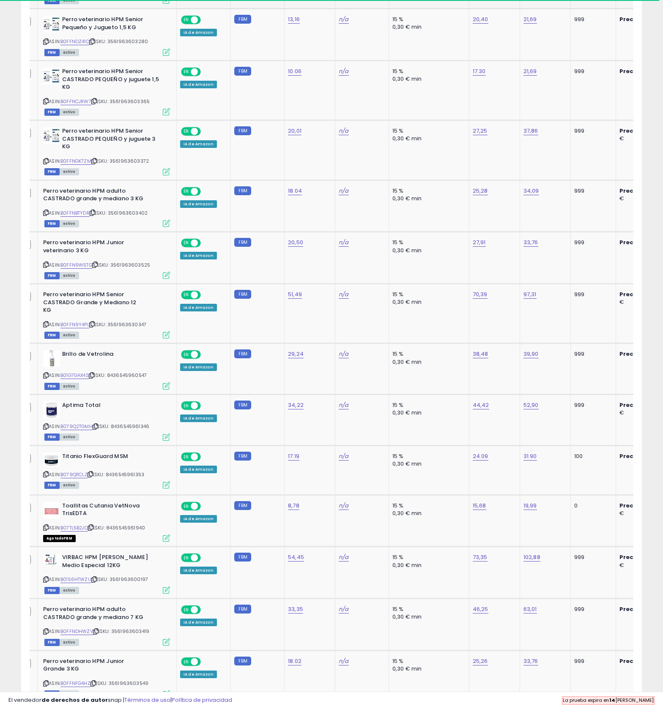
scroll to position [1062, 0]
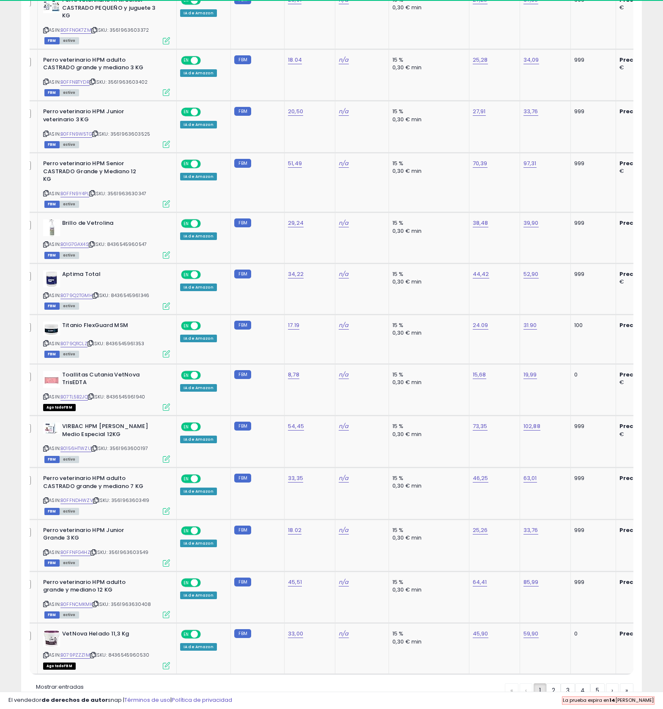
scroll to position [1142, 0]
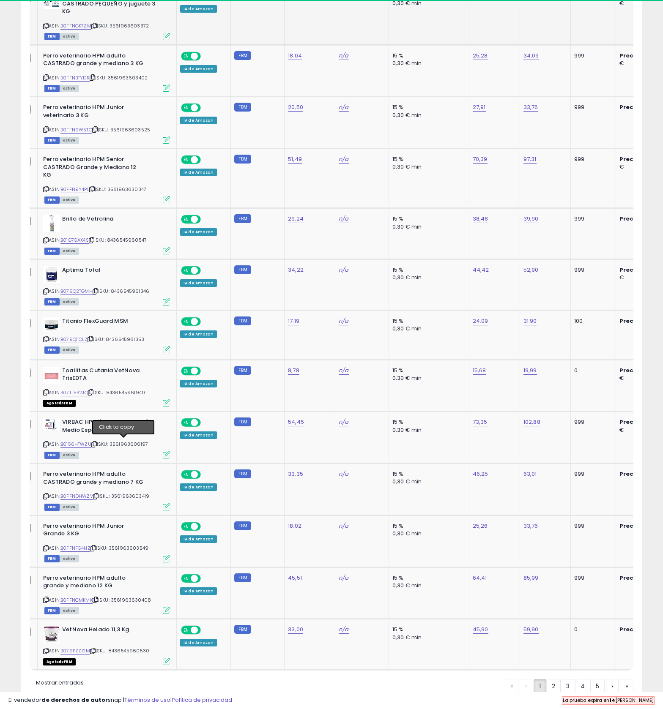
click at [97, 28] on icon at bounding box center [93, 26] width 5 height 5
drag, startPoint x: 661, startPoint y: 243, endPoint x: 130, endPoint y: 363, distance: 544.4
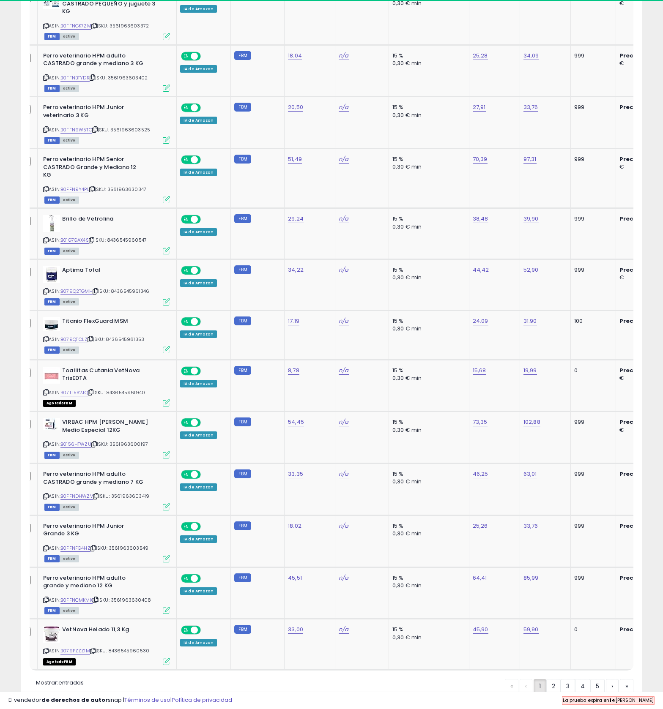
click at [98, 132] on icon at bounding box center [94, 129] width 5 height 5
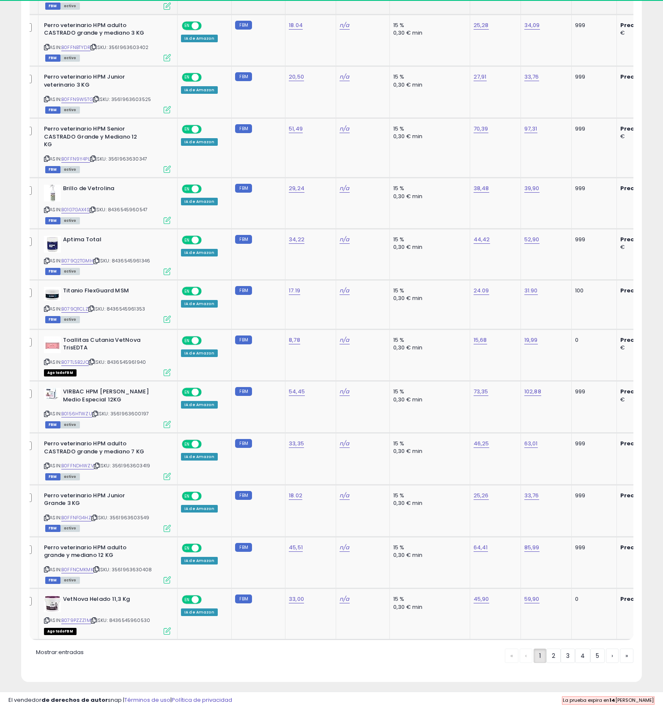
scroll to position [1169, 0]
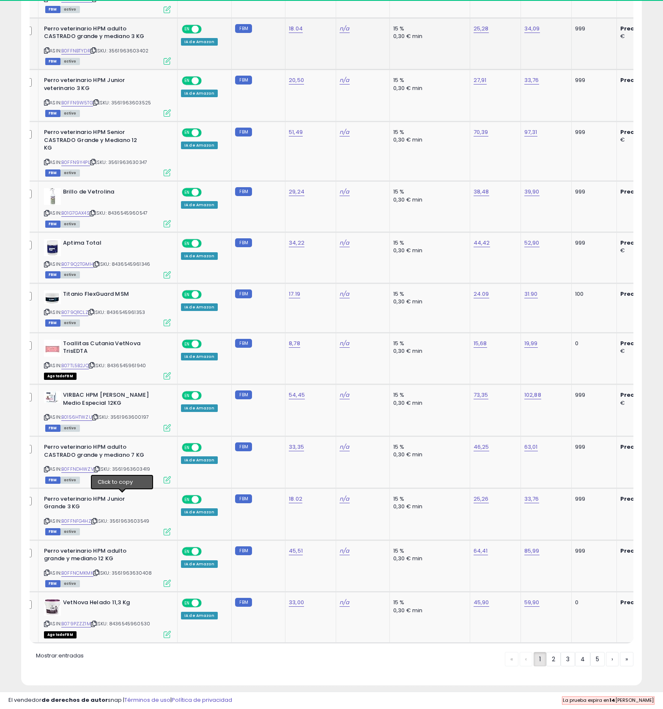
click at [126, 54] on span "| SKU: 3561963603402" at bounding box center [119, 50] width 58 height 7
click at [98, 105] on icon at bounding box center [95, 102] width 5 height 5
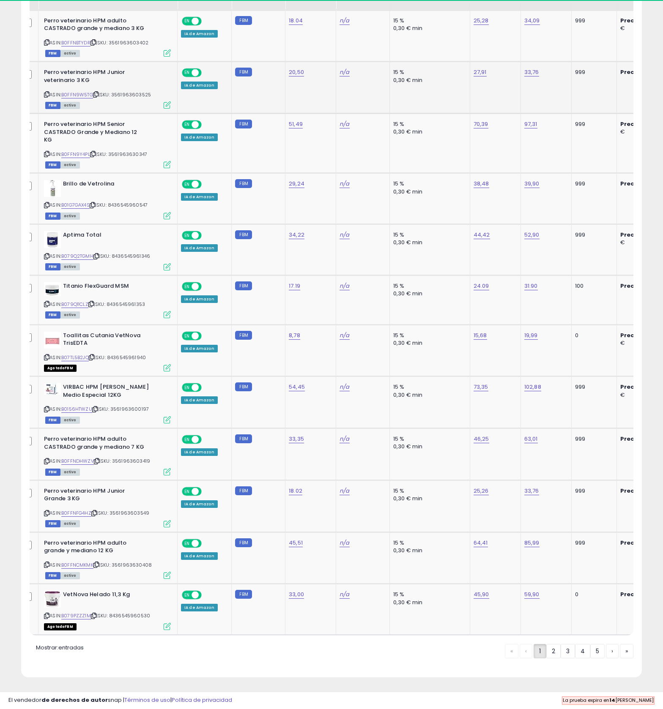
scroll to position [1270, 0]
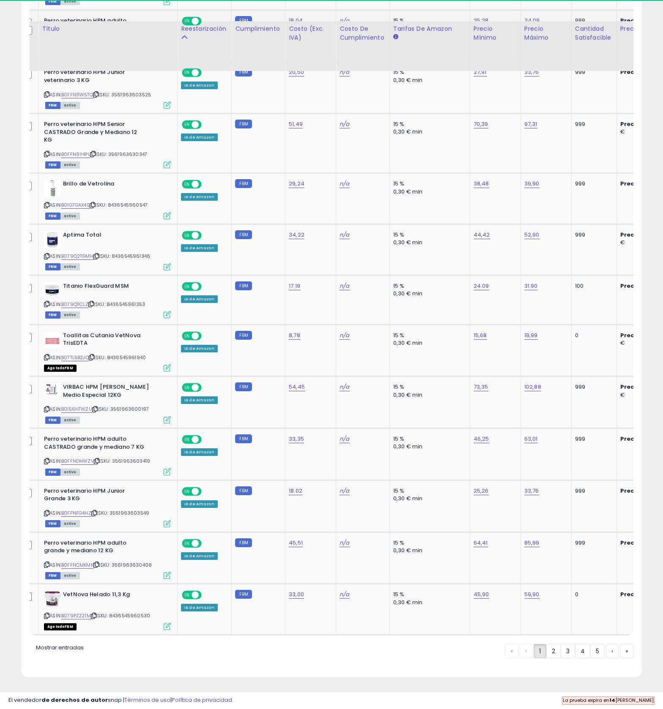
click at [122, 46] on span "| SKU: 3561963603402" at bounding box center [119, 42] width 58 height 7
click at [96, 156] on icon at bounding box center [92, 154] width 5 height 5
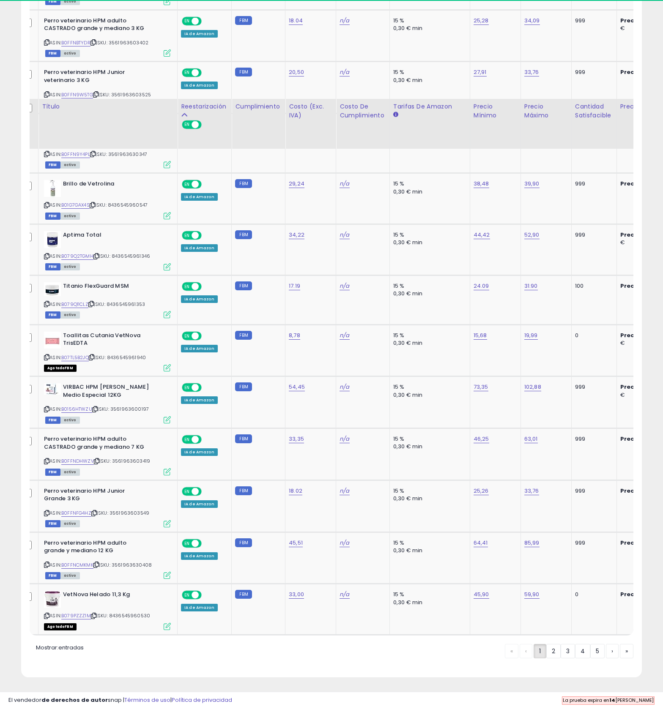
scroll to position [1360, 0]
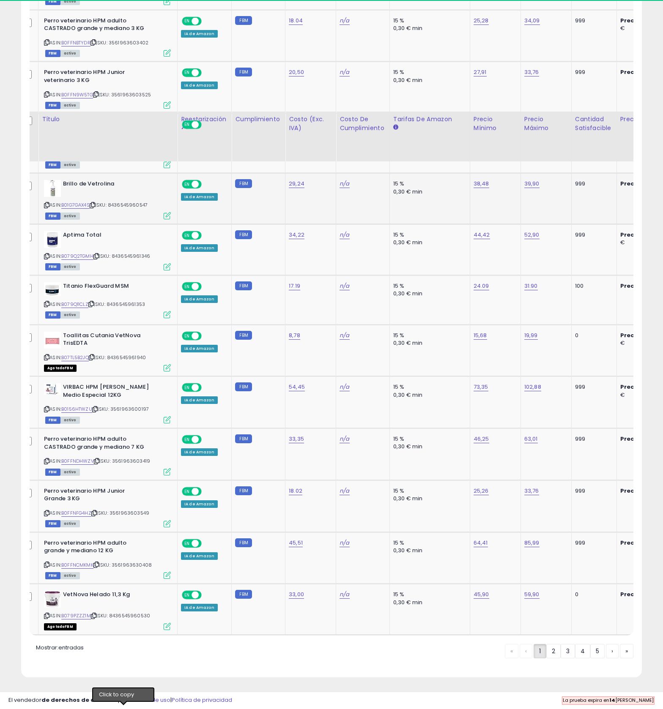
click at [95, 208] on icon at bounding box center [92, 205] width 5 height 5
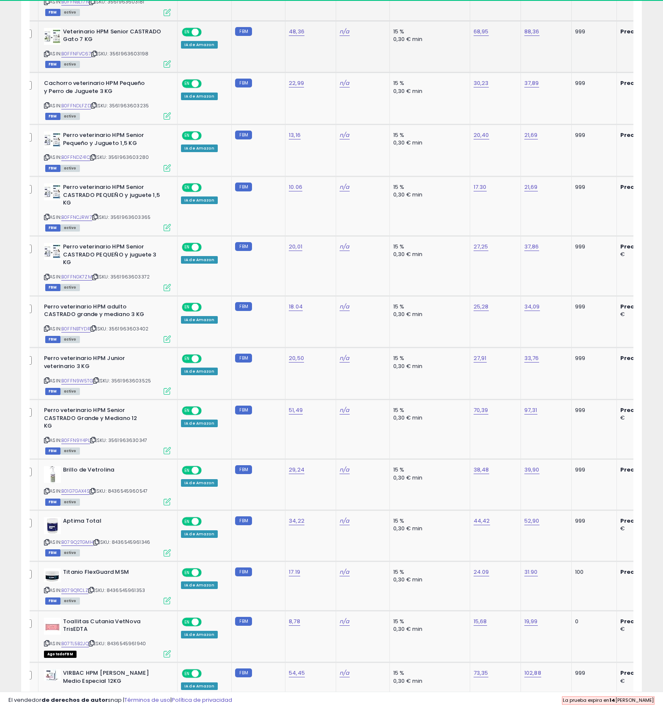
scroll to position [899, 0]
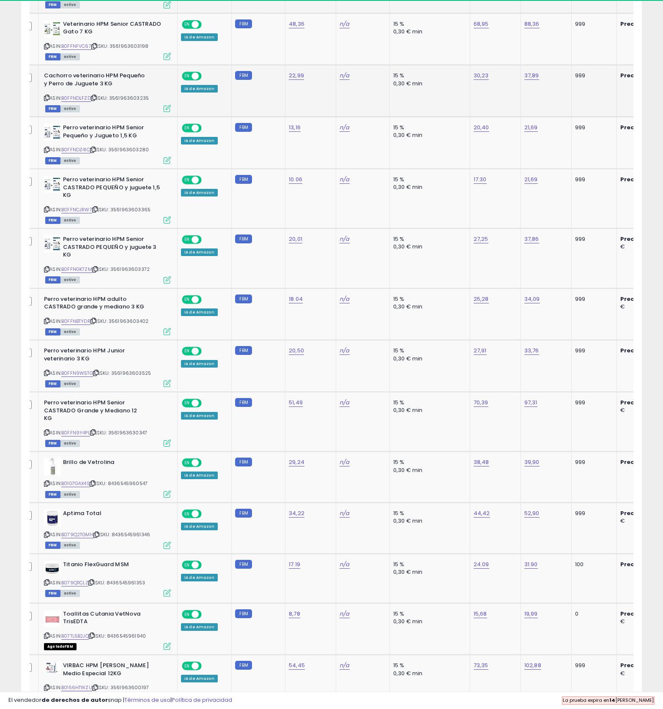
click at [489, 80] on link "30,23" at bounding box center [480, 75] width 15 height 8
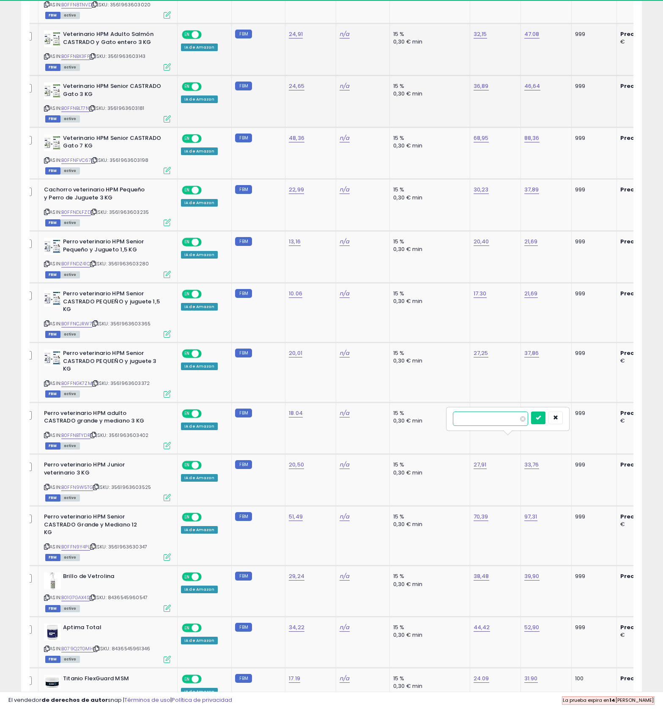
scroll to position [795, 0]
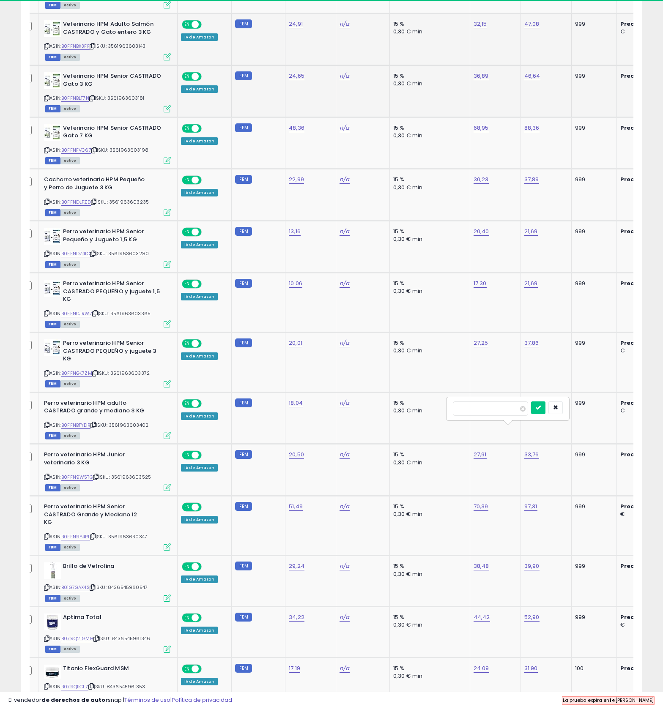
click at [125, 49] on span "| SKU: 3561963603143" at bounding box center [118, 46] width 56 height 7
click at [95, 49] on icon at bounding box center [92, 46] width 5 height 5
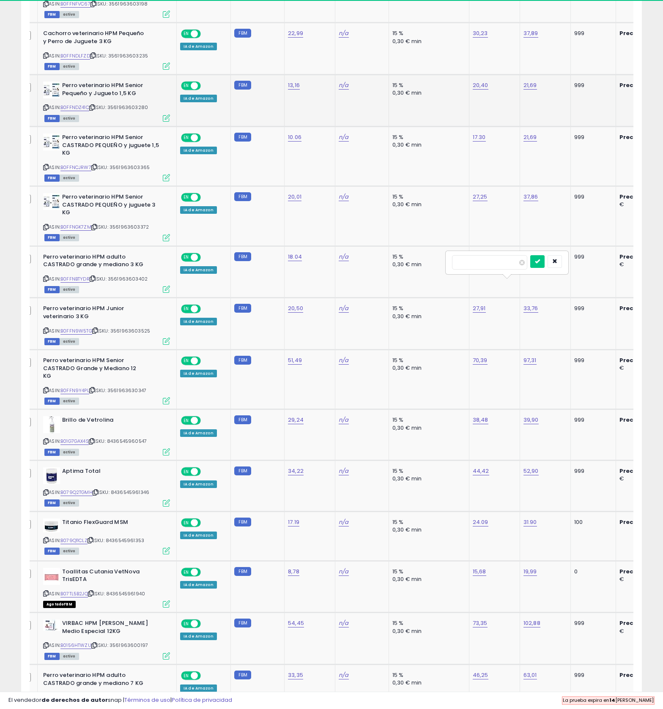
scroll to position [956, 0]
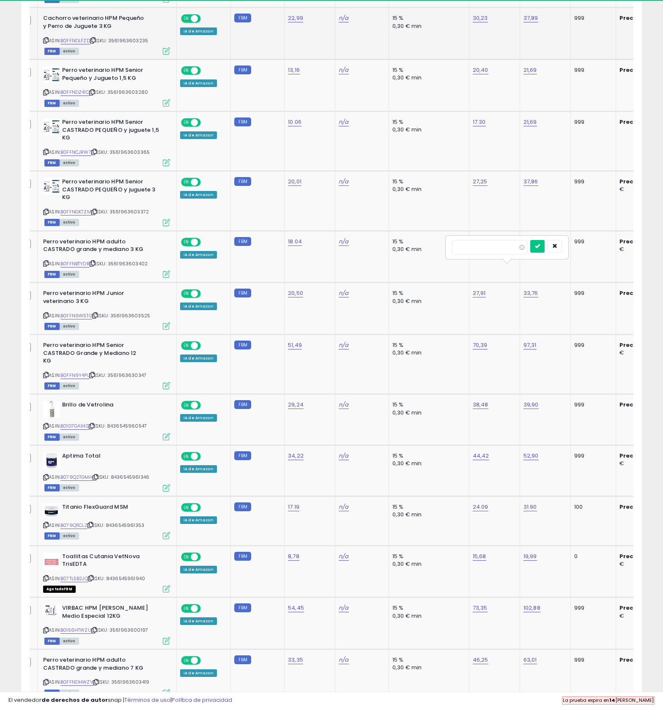
click at [96, 43] on icon at bounding box center [92, 40] width 5 height 5
click at [513, 22] on div "30,23" at bounding box center [493, 18] width 41 height 8
click at [506, 254] on input "number" at bounding box center [489, 247] width 75 height 14
type input "*"
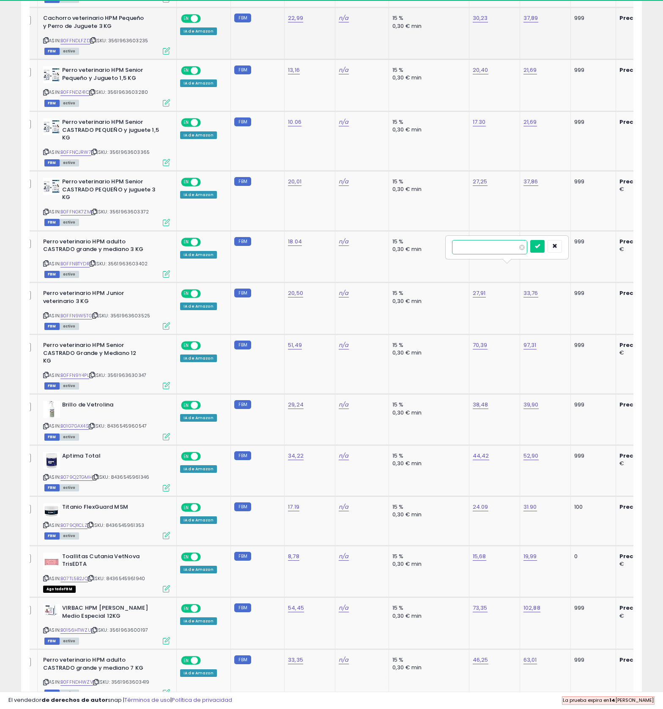
type input "*****"
click at [544, 253] on button "submit" at bounding box center [537, 246] width 14 height 13
click at [538, 22] on link "37,89" at bounding box center [530, 18] width 15 height 8
type input "*****"
click at [595, 253] on button "submit" at bounding box center [588, 246] width 14 height 13
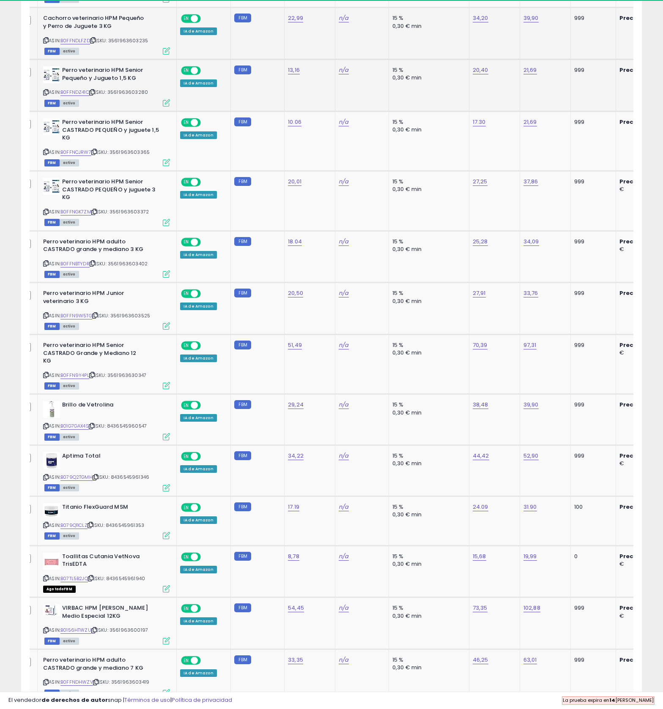
click at [335, 112] on td "13,16" at bounding box center [309, 86] width 51 height 52
click at [125, 96] on span "| SKU: 3561963603280" at bounding box center [118, 92] width 59 height 7
click at [95, 95] on icon at bounding box center [91, 92] width 5 height 5
click at [488, 74] on link "20,40" at bounding box center [481, 70] width 16 height 8
type input "*****"
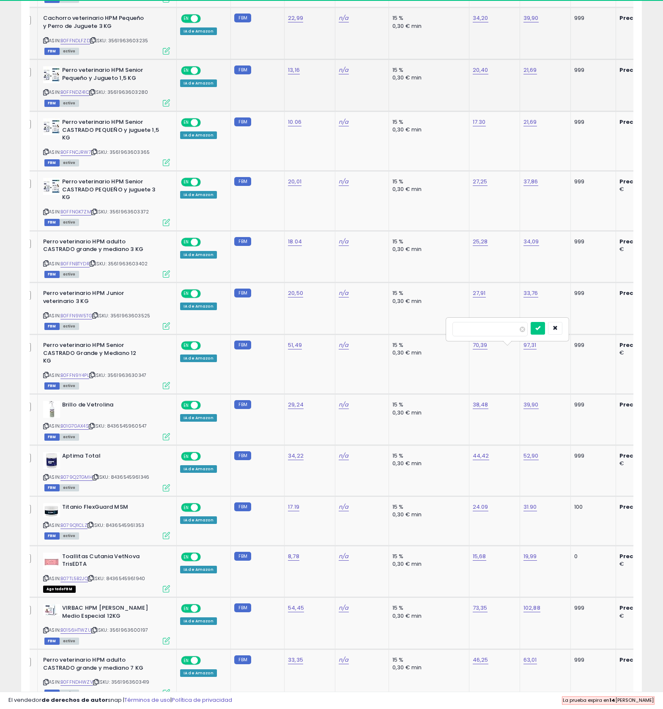
click at [545, 335] on button "submit" at bounding box center [538, 328] width 14 height 13
click at [537, 74] on link "21,69" at bounding box center [530, 70] width 14 height 8
type input "*****"
click at [594, 335] on button "submit" at bounding box center [587, 328] width 14 height 13
click at [520, 112] on td "20,40" at bounding box center [494, 86] width 51 height 52
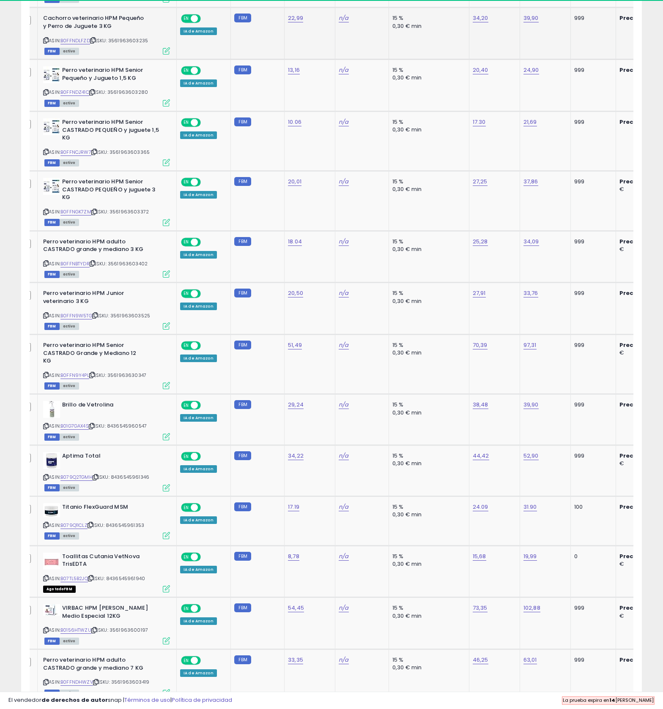
click at [488, 74] on link "20,40" at bounding box center [481, 70] width 16 height 8
type input "*"
type input "*****"
click at [545, 335] on button "submit" at bounding box center [538, 328] width 14 height 13
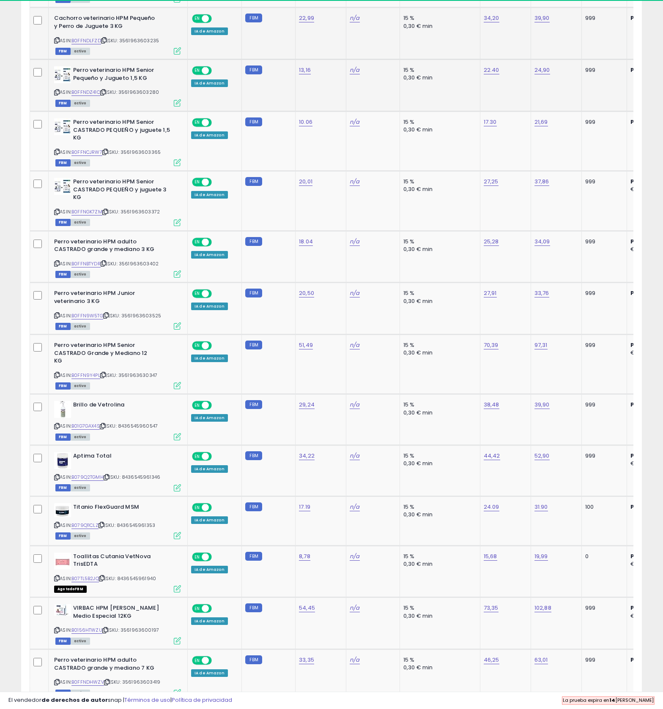
scroll to position [0, 0]
click at [108, 154] on icon at bounding box center [104, 152] width 5 height 5
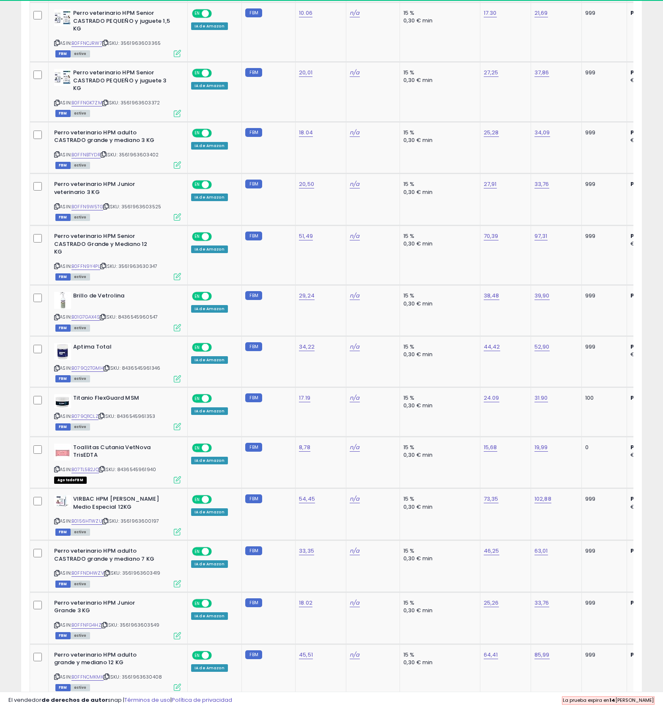
scroll to position [0, 3]
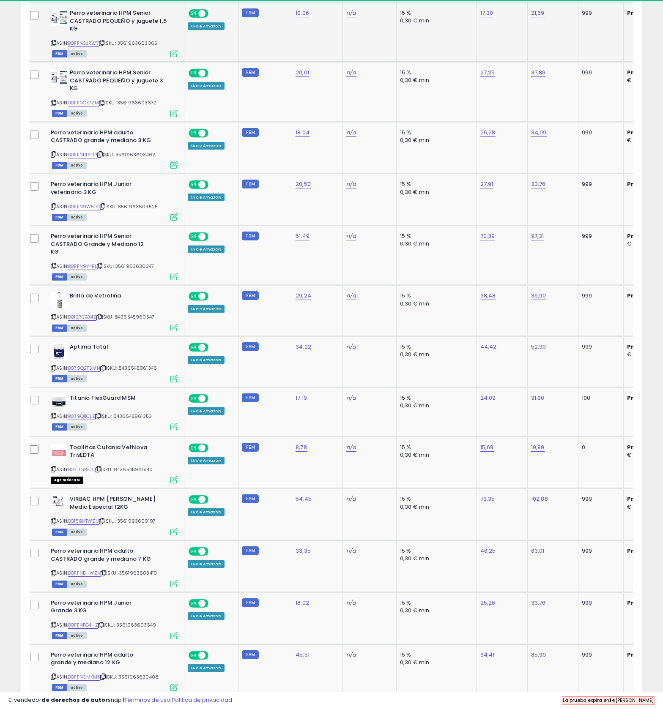
click at [493, 17] on link "17.30" at bounding box center [486, 13] width 13 height 8
type input "*****"
click at [546, 304] on icon "submit" at bounding box center [543, 300] width 5 height 5
click at [578, 62] on td "21,69" at bounding box center [552, 32] width 51 height 60
click at [544, 17] on link "21,69" at bounding box center [538, 13] width 14 height 8
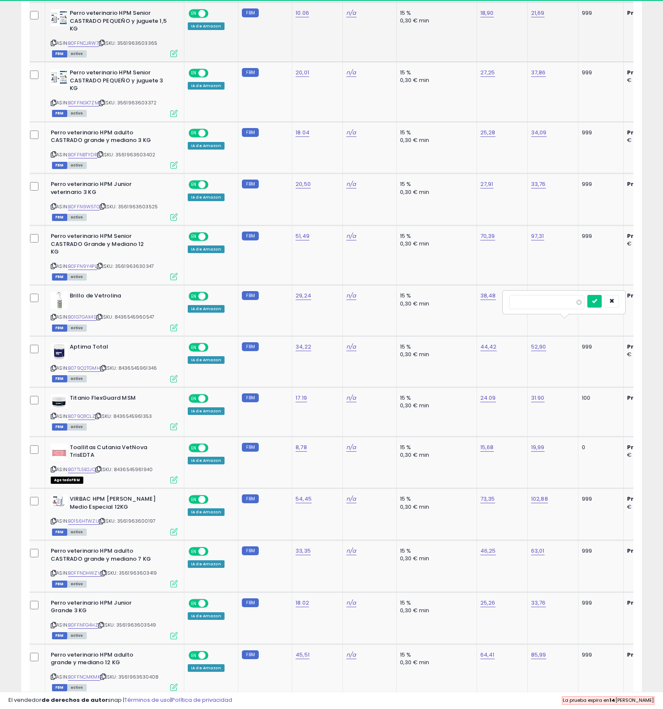
type input "*****"
click at [602, 308] on button "submit" at bounding box center [594, 301] width 14 height 13
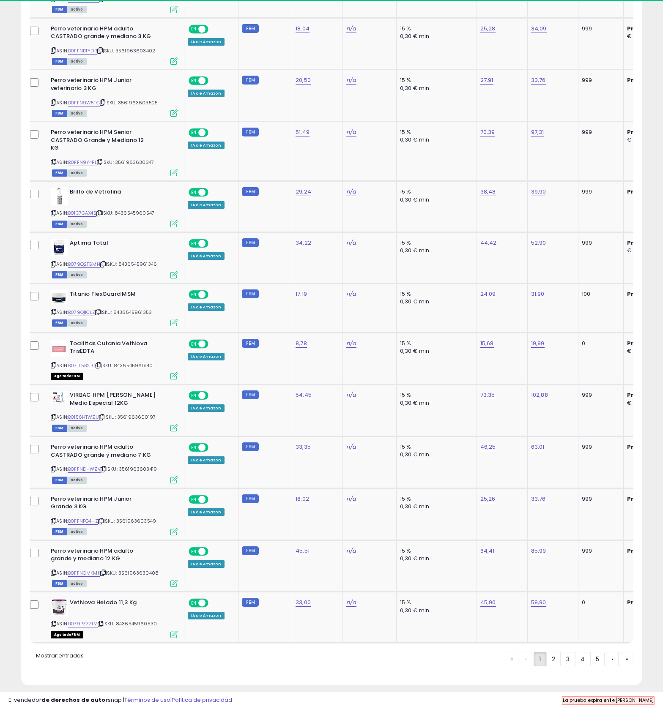
scroll to position [1195, 0]
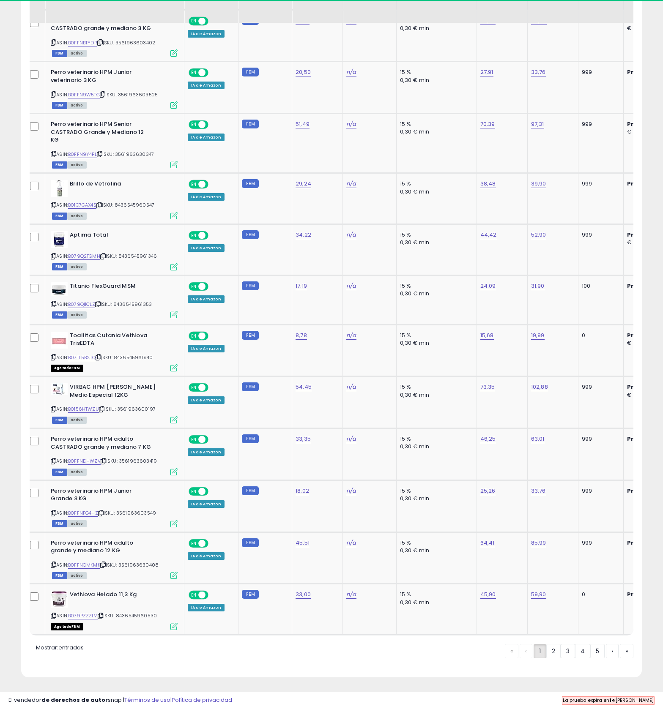
type input "*****"
click at [552, 278] on button "submit" at bounding box center [544, 271] width 14 height 13
click at [137, 46] on span "| SKU: 3561963603402" at bounding box center [126, 42] width 58 height 7
click at [103, 45] on icon at bounding box center [99, 42] width 5 height 5
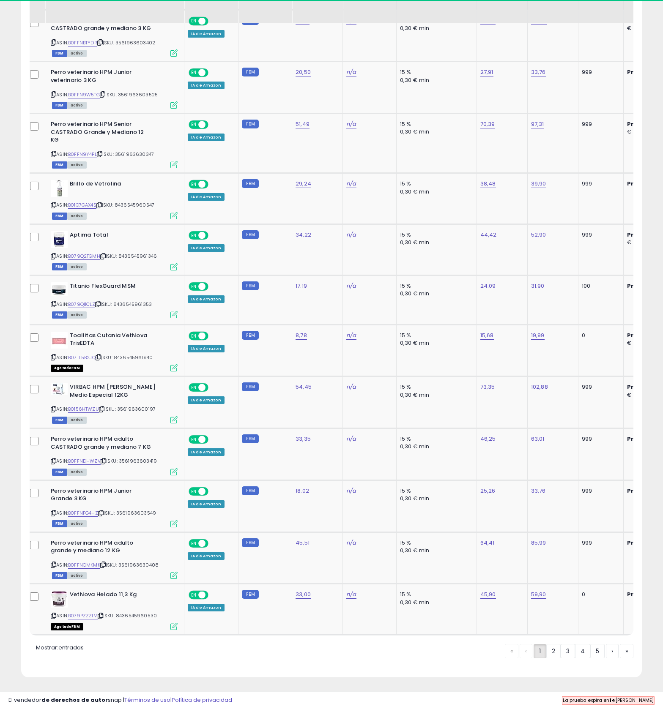
type input "*****"
click at [553, 278] on button "submit" at bounding box center [545, 271] width 14 height 13
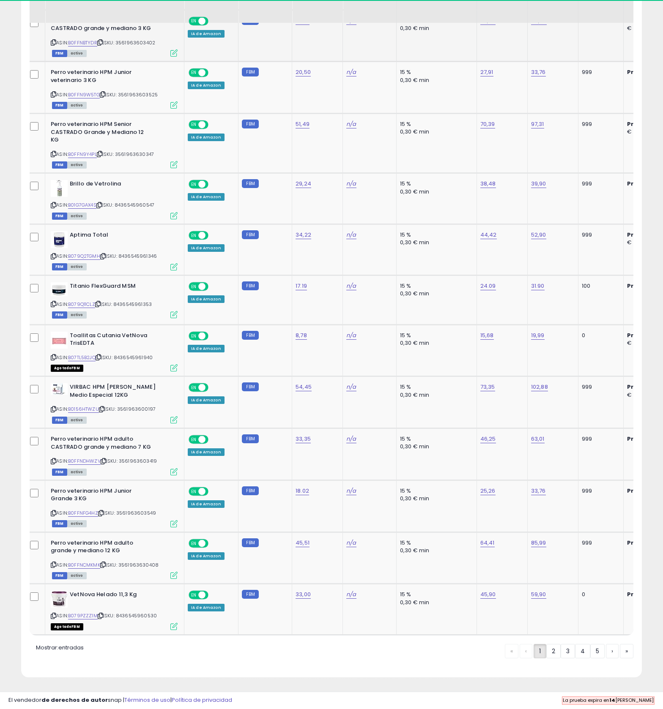
click at [136, 46] on span "| SKU: 3561963603402" at bounding box center [126, 42] width 58 height 7
click at [103, 45] on icon at bounding box center [99, 42] width 5 height 5
click at [132, 46] on span "| SKU: 3561963603402" at bounding box center [126, 42] width 58 height 7
click at [103, 45] on icon at bounding box center [99, 42] width 5 height 5
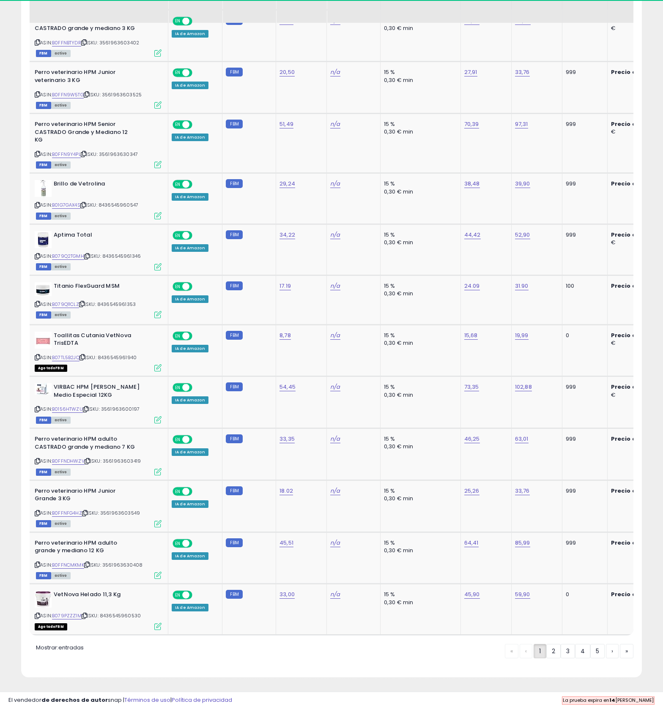
scroll to position [0, 44]
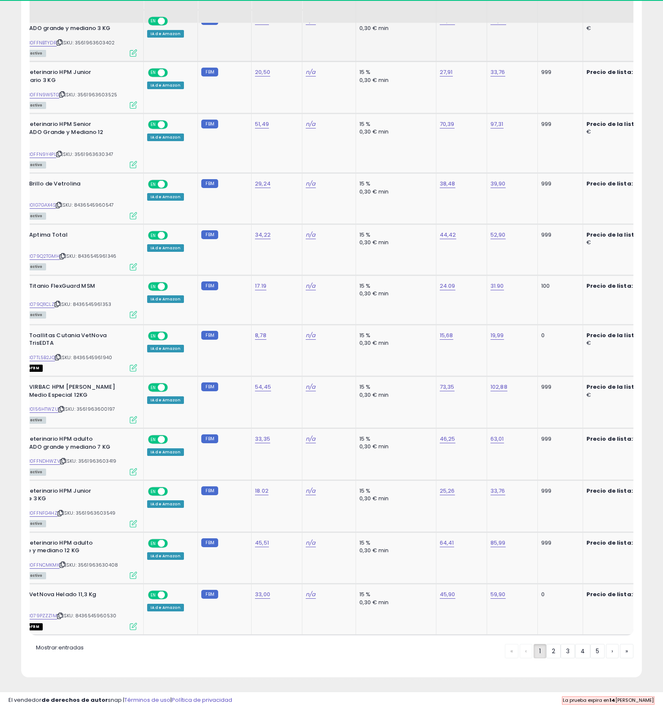
click at [110, 46] on span "| SKU: 3561963603402" at bounding box center [86, 42] width 58 height 7
click at [115, 56] on div "ASIN: B0FFNBTYDR | SKU: 3561963603402 FBM activo" at bounding box center [73, 36] width 127 height 39
click at [107, 46] on span "| SKU: 3561963603402" at bounding box center [86, 42] width 58 height 7
click at [115, 56] on div "ASIN: B0FFNBTYDR | SKU: 3561963603402 FBM activo" at bounding box center [73, 36] width 127 height 39
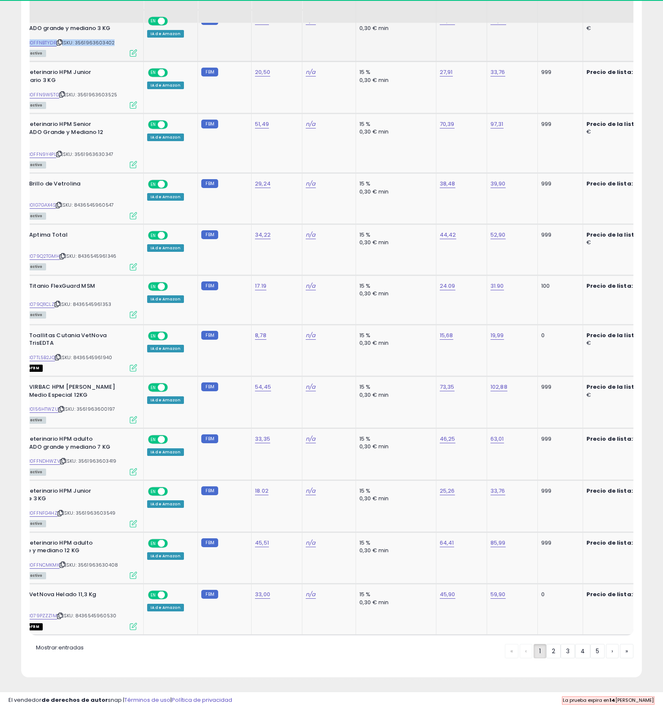
click at [115, 56] on div "ASIN: B0FFNBTYDR | SKU: 3561963603402 FBM activo" at bounding box center [73, 36] width 127 height 39
click at [132, 57] on icon at bounding box center [133, 52] width 7 height 7
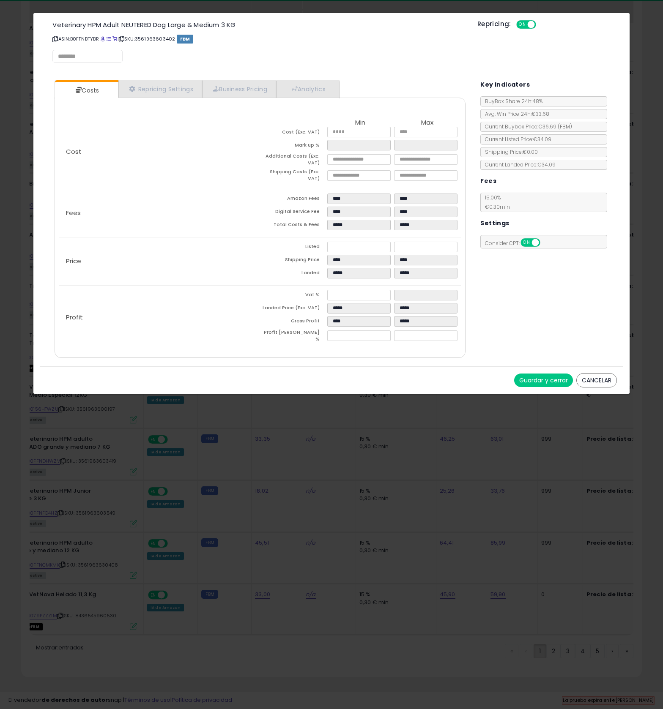
click at [598, 90] on div "Key Indicators" at bounding box center [548, 84] width 136 height 20
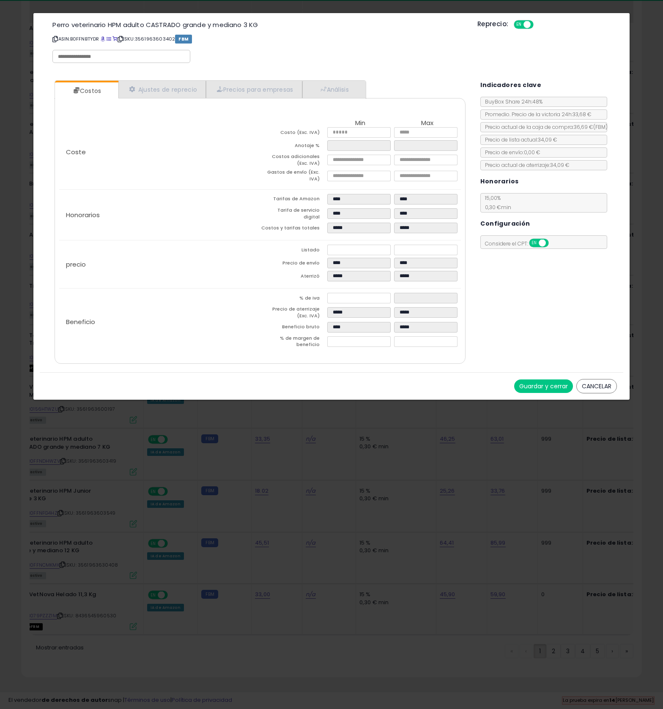
click at [376, 322] on td "*****" at bounding box center [360, 314] width 67 height 16
click at [533, 393] on button "Guardar y cerrar" at bounding box center [543, 387] width 59 height 14
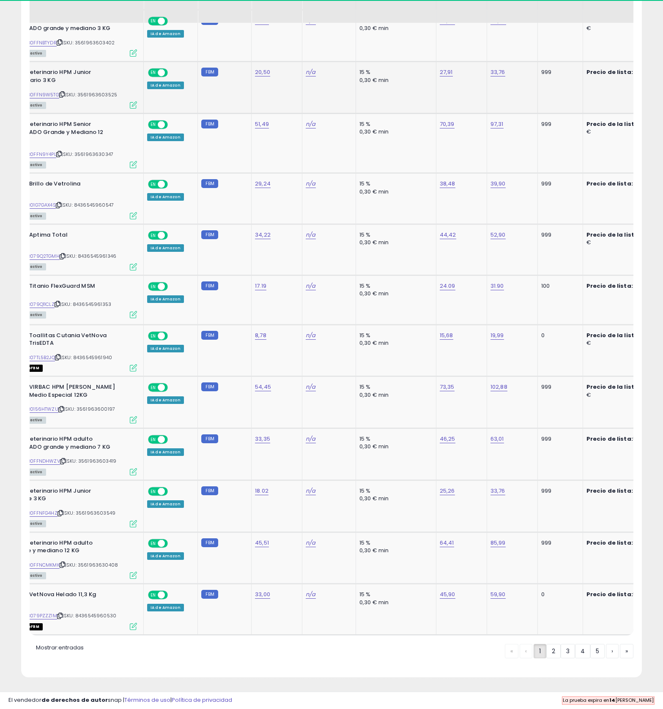
click at [118, 108] on div "ASIN: B0FFN9W5TG | SKU: 3561963603525 FBM activo" at bounding box center [73, 87] width 127 height 39
click at [129, 108] on div "ASIN: B0FFN9W5TG | SKU: 3561963603525 FBM activo" at bounding box center [73, 87] width 127 height 39
click at [87, 108] on div "ASIN: B0FFN9W5TG | SKU: 3561963603525 FBM activo" at bounding box center [73, 87] width 127 height 39
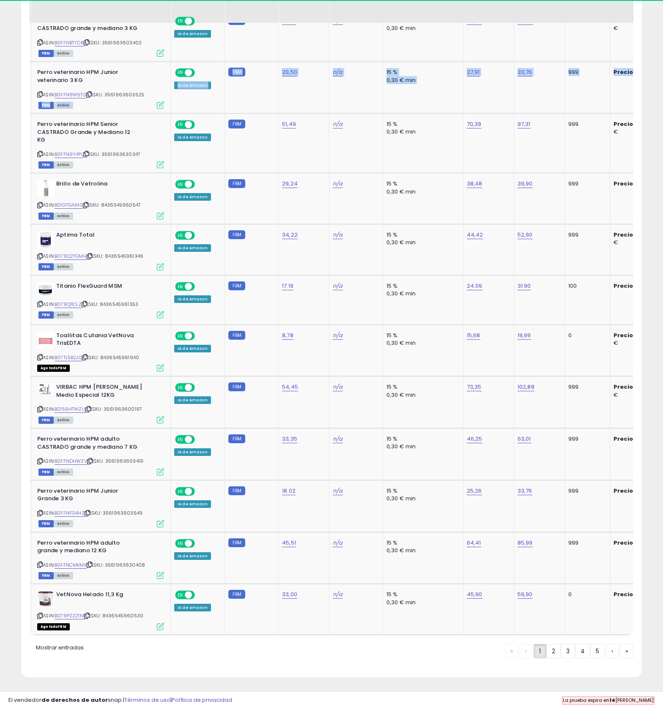
scroll to position [0, 0]
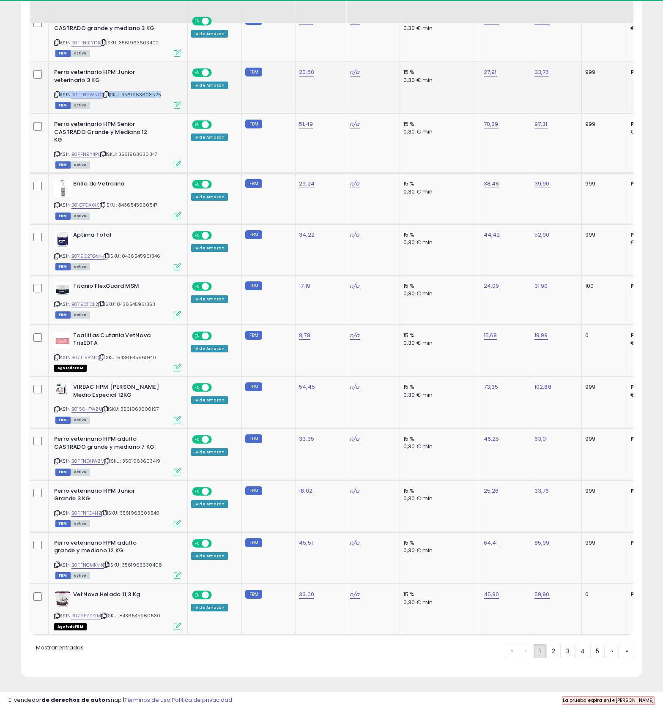
drag, startPoint x: 96, startPoint y: 528, endPoint x: 54, endPoint y: 522, distance: 42.7
click at [53, 108] on div "Perro veterinario HPM Junior veterinario 3 KG ASIN: B0FFN9W5TG | SKU: 356196360…" at bounding box center [116, 87] width 129 height 39
click at [172, 108] on div "ASIN: B0FFN9W5TG | SKU: 3561963603525 FBM activo" at bounding box center [117, 87] width 127 height 39
click at [140, 98] on span "| SKU: 3561963603525" at bounding box center [132, 94] width 58 height 7
click at [109, 97] on icon at bounding box center [105, 94] width 5 height 5
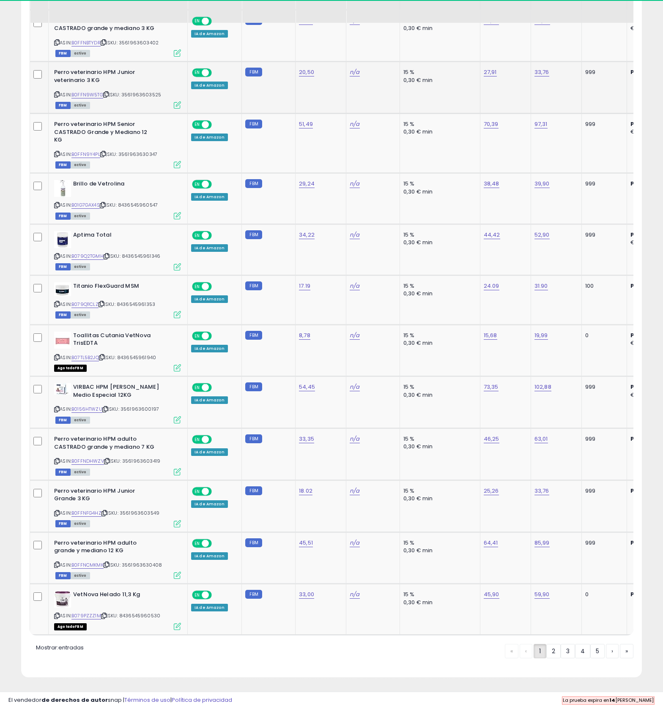
click at [497, 77] on link "27,91" at bounding box center [490, 72] width 13 height 8
type input "*****"
click at [554, 442] on button "submit" at bounding box center [547, 435] width 14 height 13
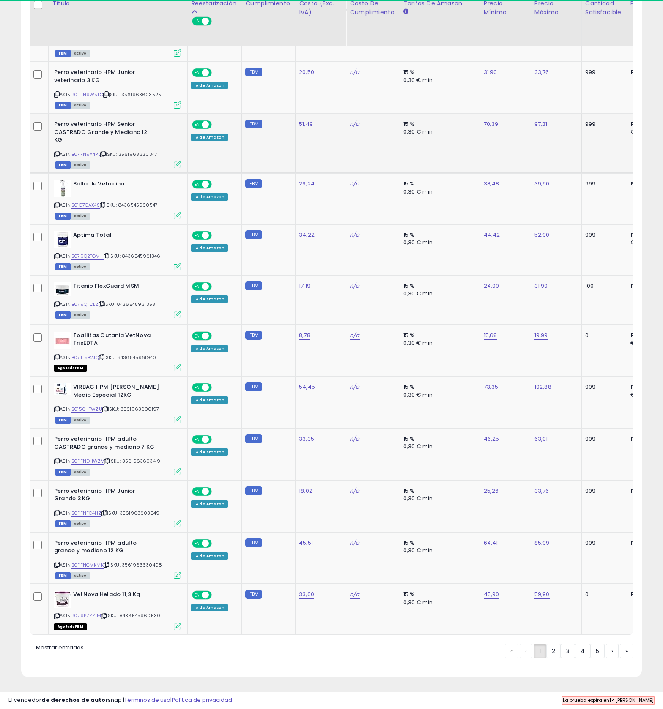
click at [106, 156] on icon at bounding box center [102, 154] width 5 height 5
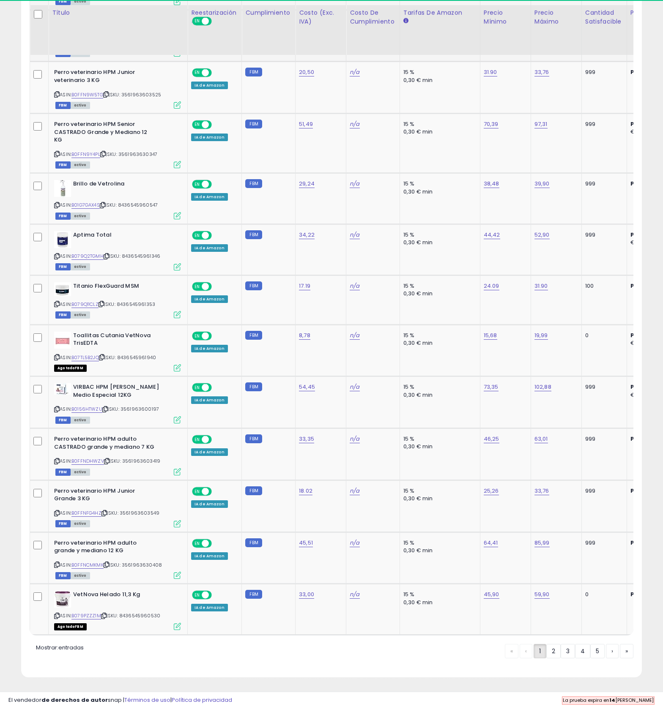
scroll to position [1331, 0]
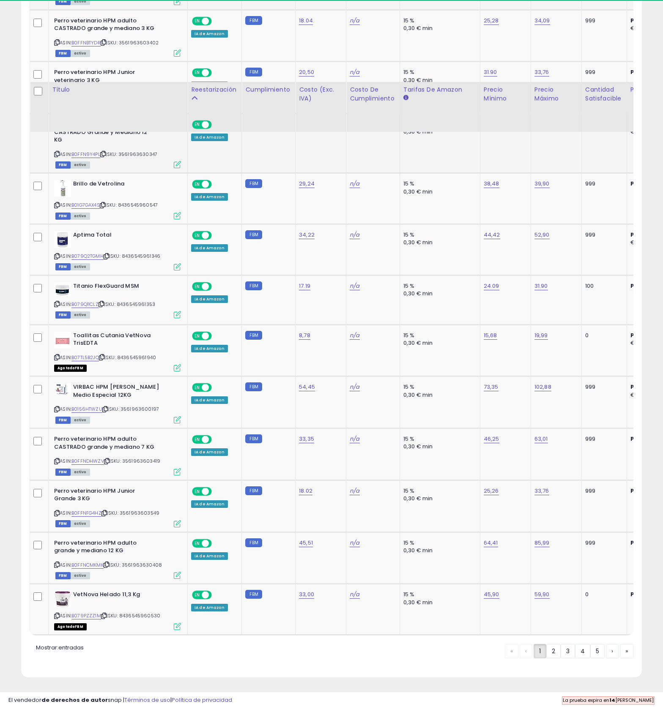
click at [525, 173] on td "70,39" at bounding box center [505, 144] width 51 height 60
click at [498, 129] on link "70,39" at bounding box center [491, 124] width 15 height 8
type input "*****"
click at [555, 501] on button "submit" at bounding box center [548, 507] width 14 height 13
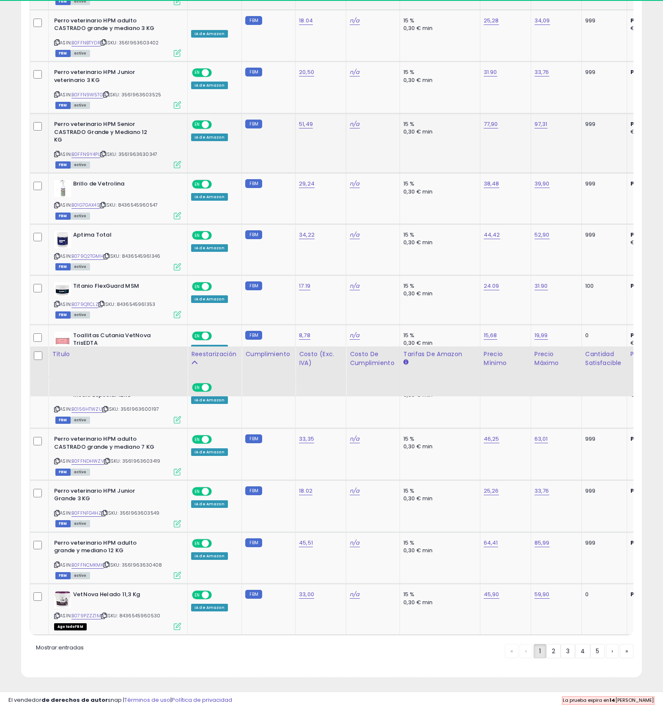
scroll to position [1596, 0]
click at [105, 208] on icon at bounding box center [102, 205] width 5 height 5
click at [499, 188] on link "38,48" at bounding box center [492, 184] width 16 height 8
type input "*****"
click at [551, 586] on icon "submit" at bounding box center [548, 588] width 5 height 5
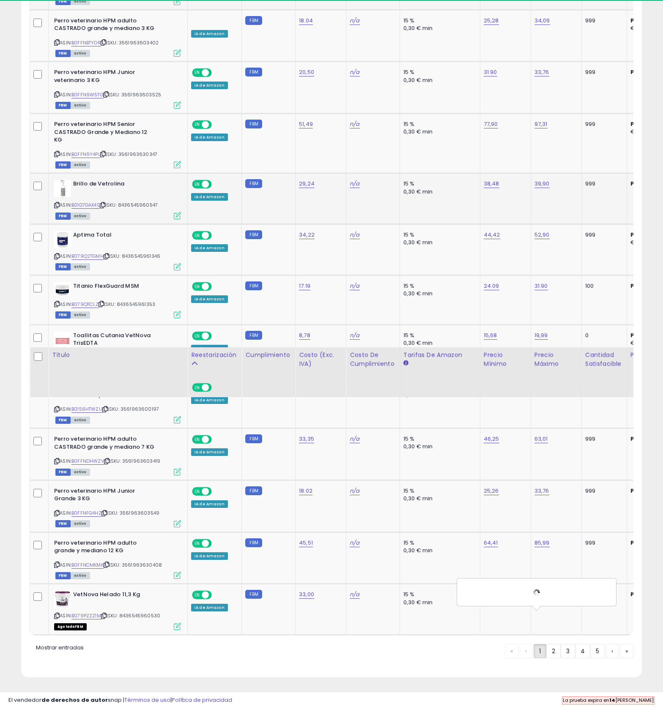
click at [550, 188] on link "39,90" at bounding box center [541, 184] width 15 height 8
type input "*****"
click at [602, 583] on button "submit" at bounding box center [594, 589] width 14 height 13
click at [109, 259] on icon at bounding box center [106, 256] width 5 height 5
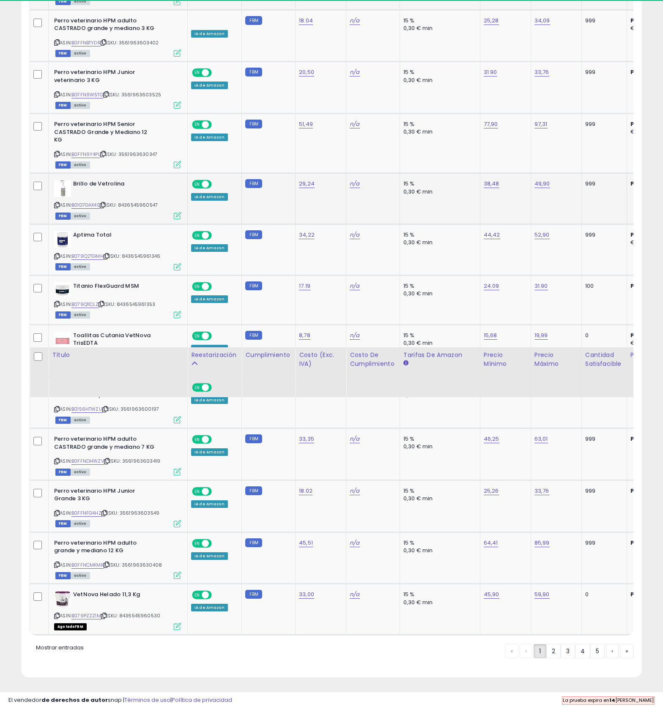
click at [500, 239] on link "44,42" at bounding box center [492, 235] width 16 height 8
click at [524, 239] on div "44,42" at bounding box center [504, 235] width 41 height 8
click at [500, 239] on link "44,42" at bounding box center [492, 235] width 16 height 8
type input "*****"
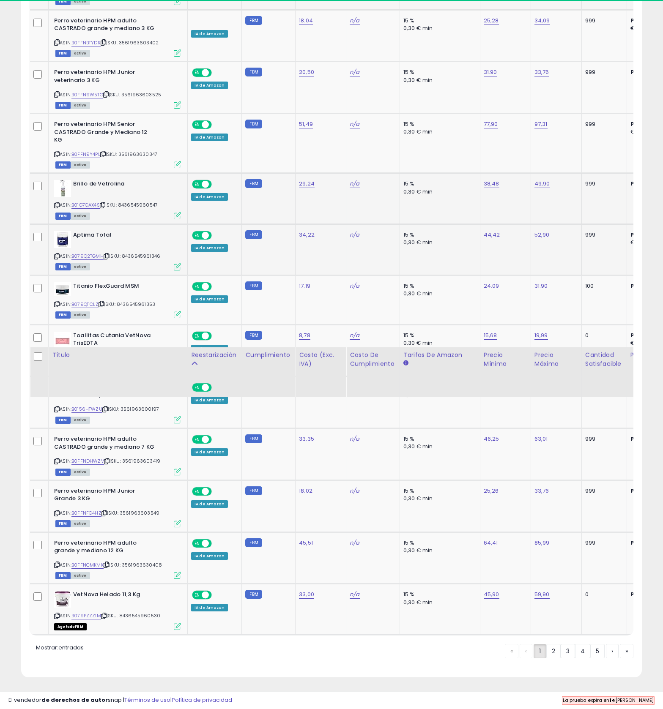
click at [556, 650] on button "submit" at bounding box center [549, 656] width 14 height 13
click at [98, 308] on link "B079Q11CLZ" at bounding box center [84, 304] width 27 height 7
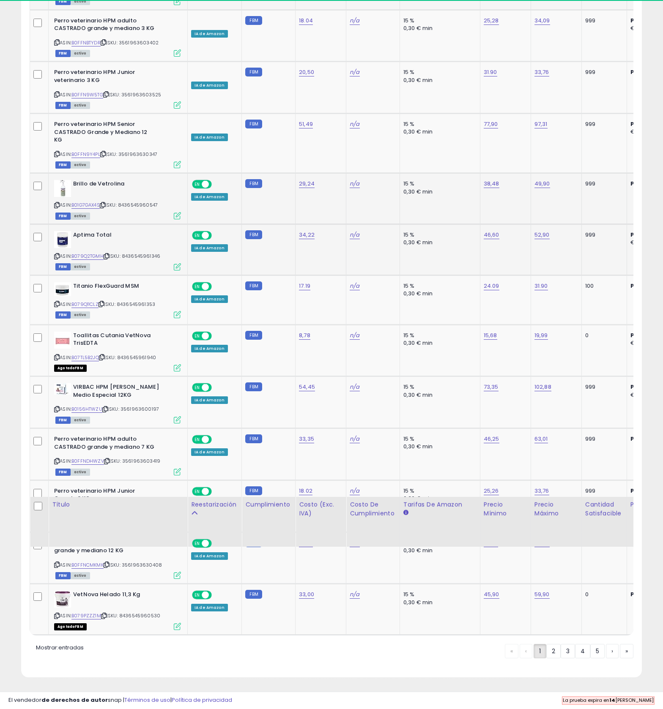
scroll to position [1764, 0]
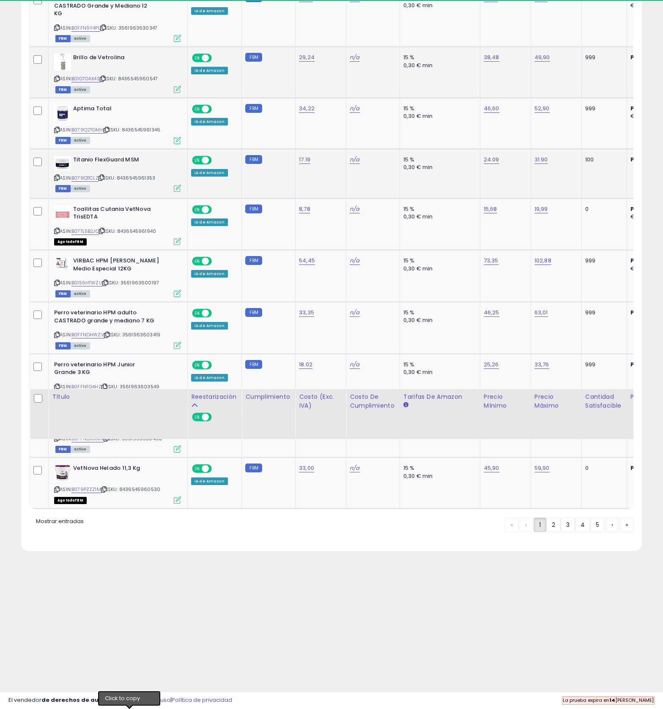
click at [104, 180] on icon at bounding box center [100, 177] width 5 height 5
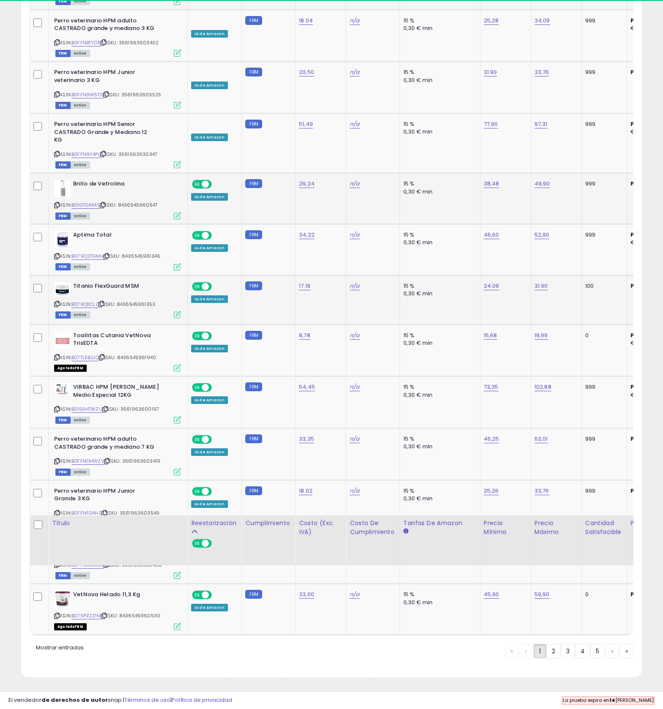
click at [499, 282] on link "24.09" at bounding box center [492, 286] width 16 height 8
type input "*"
type input "*****"
click at [556, 710] on button "submit" at bounding box center [549, 723] width 14 height 13
click at [104, 355] on icon at bounding box center [101, 357] width 5 height 5
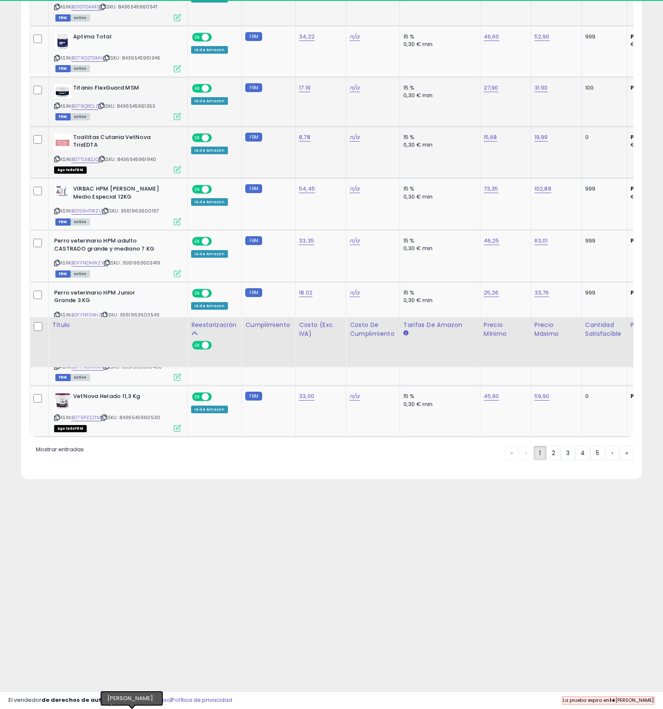
click at [104, 161] on icon at bounding box center [101, 159] width 5 height 5
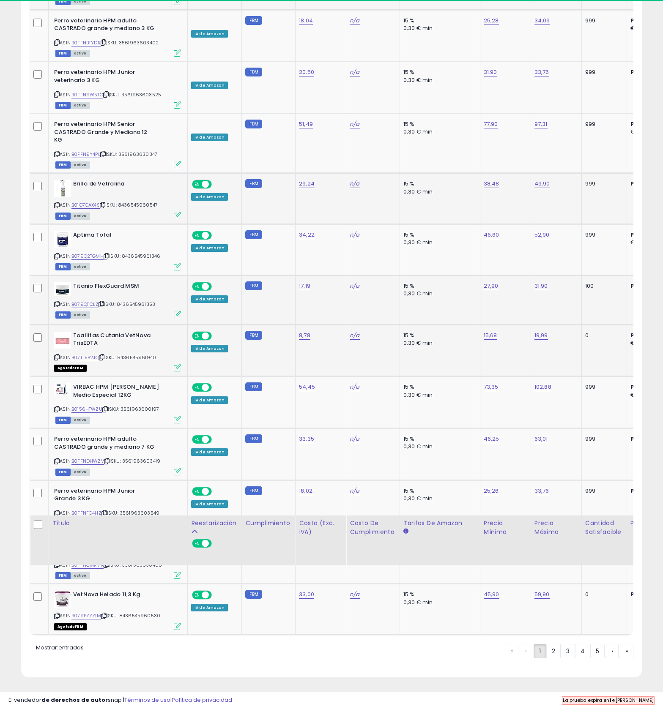
click at [497, 331] on link "15,68" at bounding box center [491, 335] width 14 height 8
type input "*****"
click at [108, 409] on icon at bounding box center [104, 409] width 5 height 5
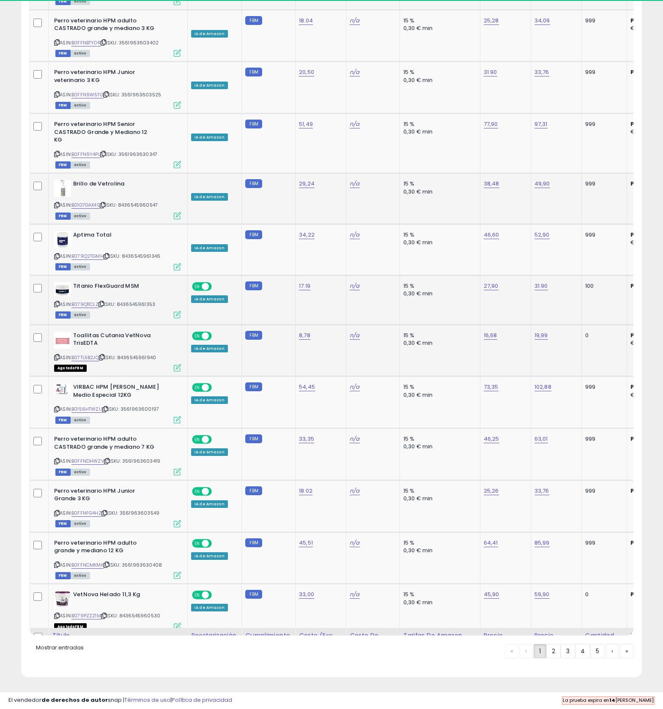
scroll to position [1875, 0]
click at [104, 355] on icon at bounding box center [101, 357] width 5 height 5
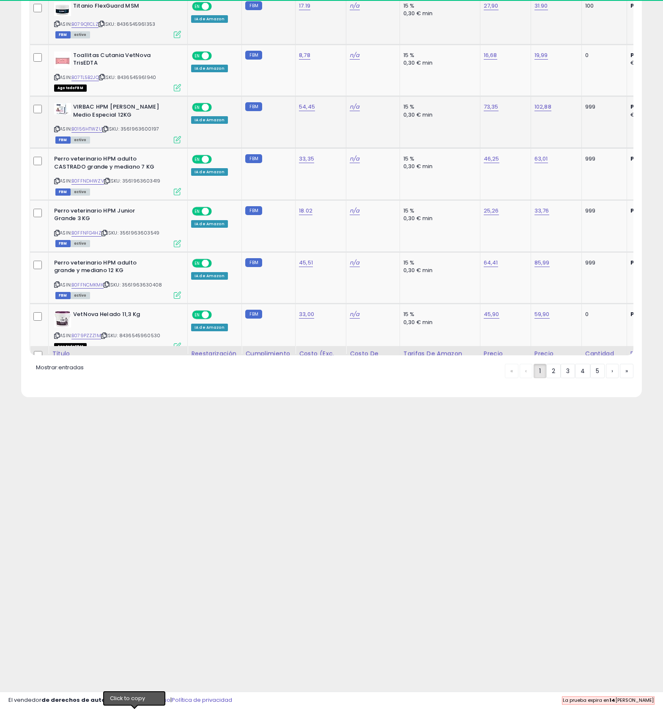
click at [108, 131] on icon at bounding box center [104, 129] width 5 height 5
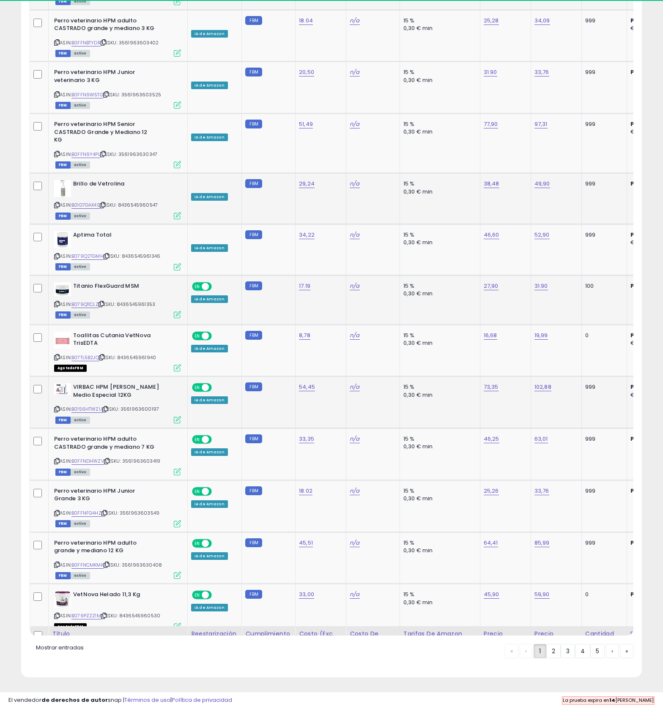
click at [498, 383] on link "73,35" at bounding box center [491, 387] width 15 height 8
type input "*****"
click at [109, 459] on icon at bounding box center [106, 461] width 5 height 5
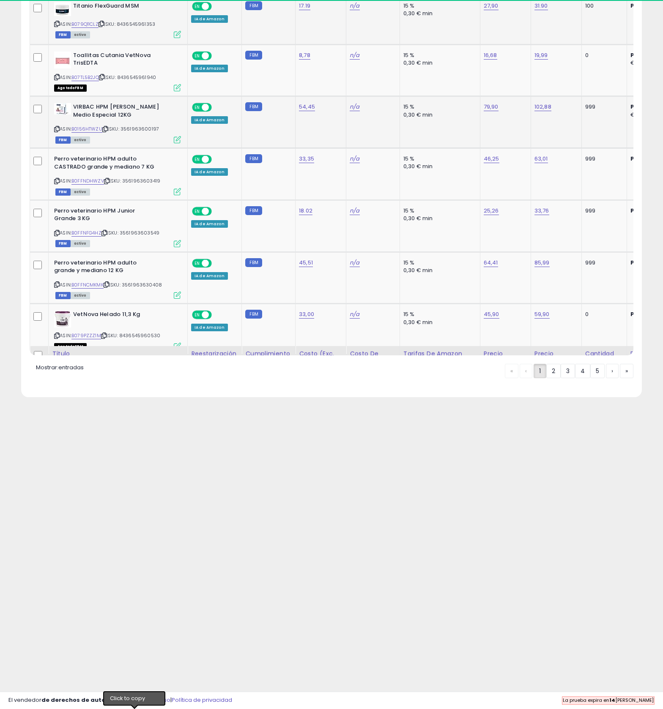
click at [108, 131] on icon at bounding box center [104, 129] width 5 height 5
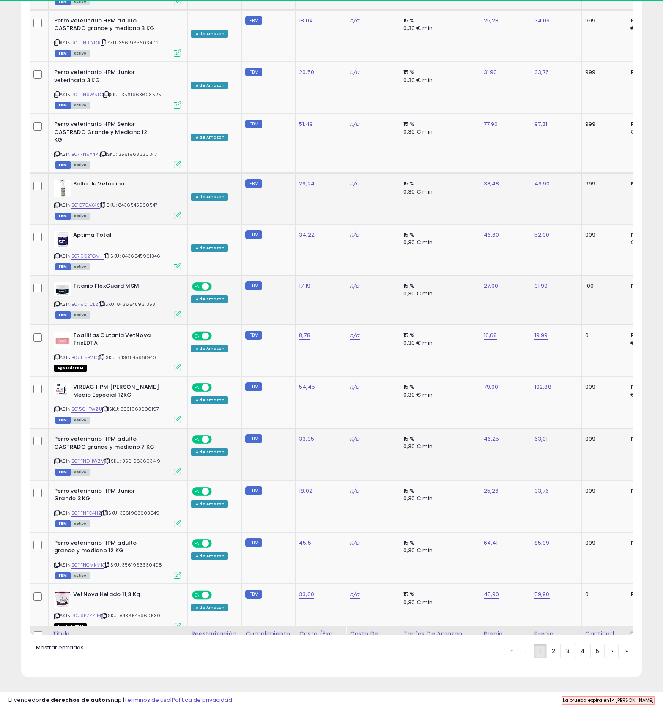
click at [109, 459] on icon at bounding box center [106, 461] width 5 height 5
click at [499, 435] on link "46,25" at bounding box center [492, 439] width 16 height 8
type input "*****"
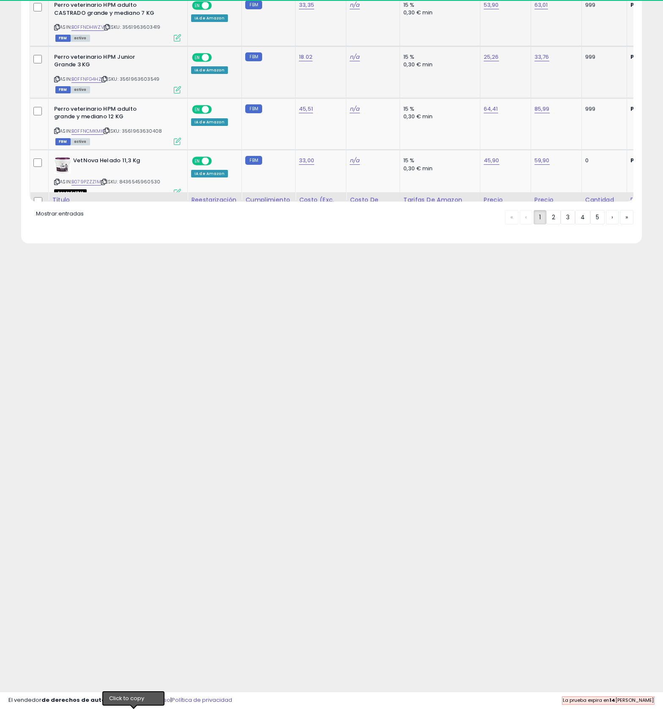
click at [107, 82] on icon at bounding box center [103, 79] width 5 height 5
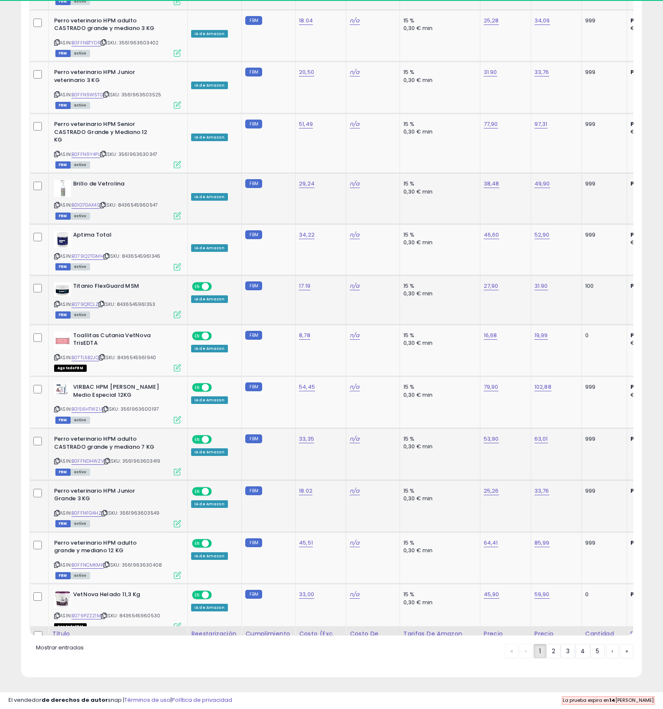
click at [499, 487] on link "25,26" at bounding box center [491, 491] width 15 height 8
type input "*****"
click at [104, 562] on link "B0FFNCMKMK" at bounding box center [87, 565] width 32 height 7
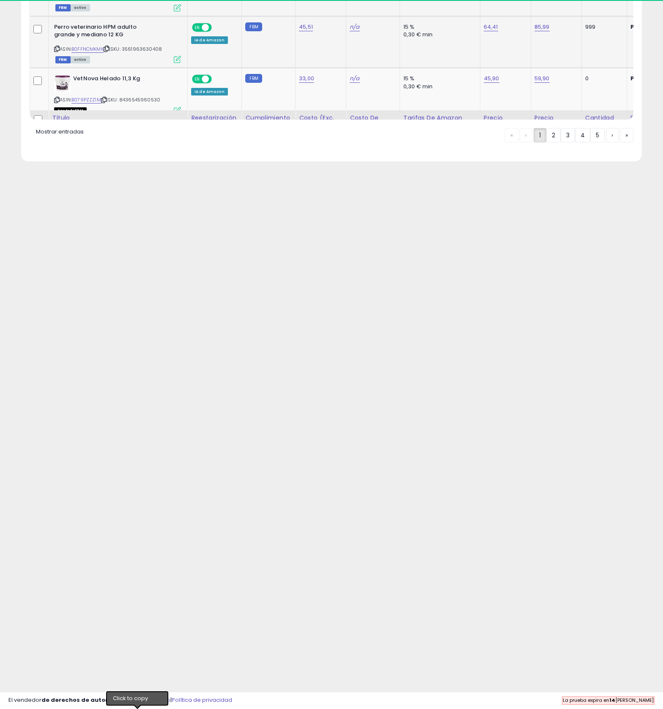
click at [109, 51] on icon at bounding box center [106, 49] width 5 height 5
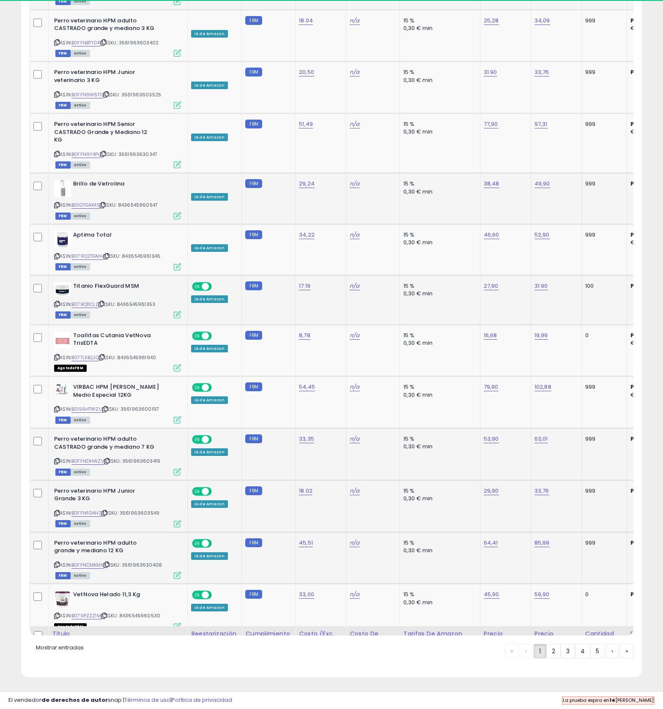
click at [498, 539] on link "64,41" at bounding box center [491, 543] width 14 height 8
type input "*****"
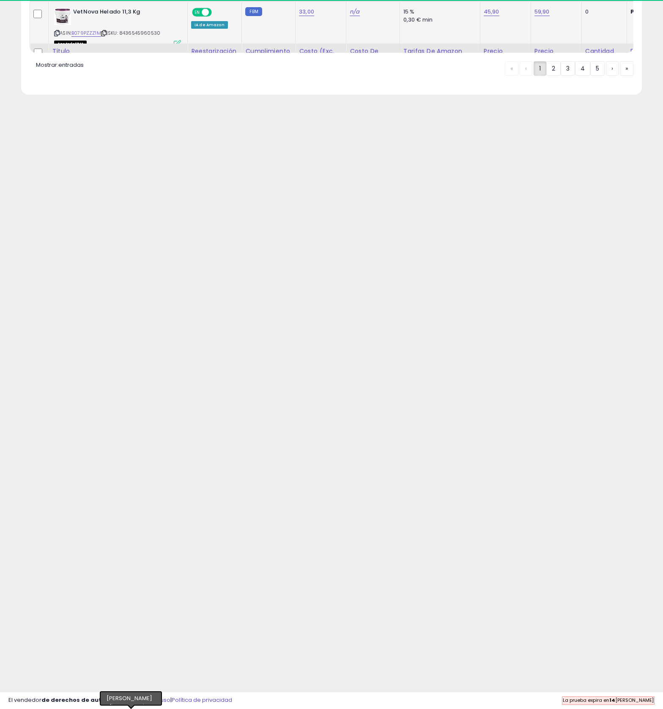
click at [107, 36] on icon at bounding box center [103, 33] width 5 height 5
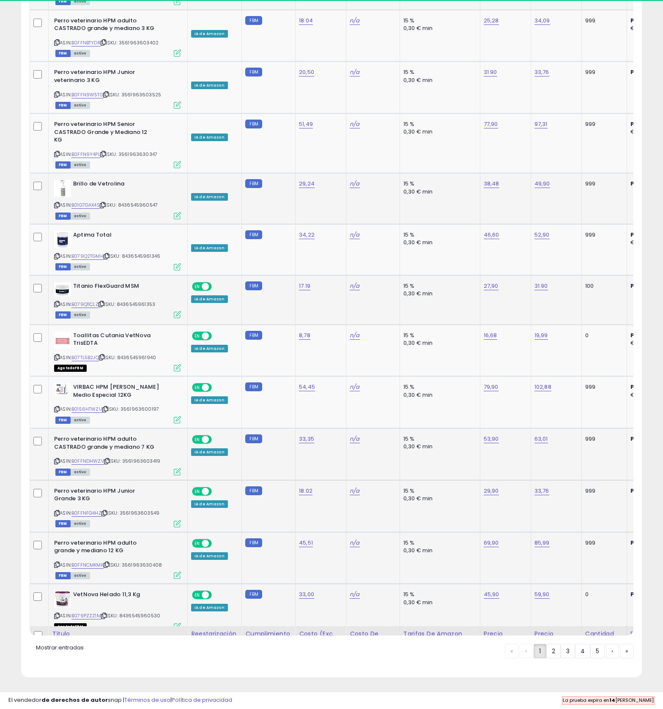
click at [499, 591] on link "45,90" at bounding box center [492, 595] width 16 height 8
type input "*****"
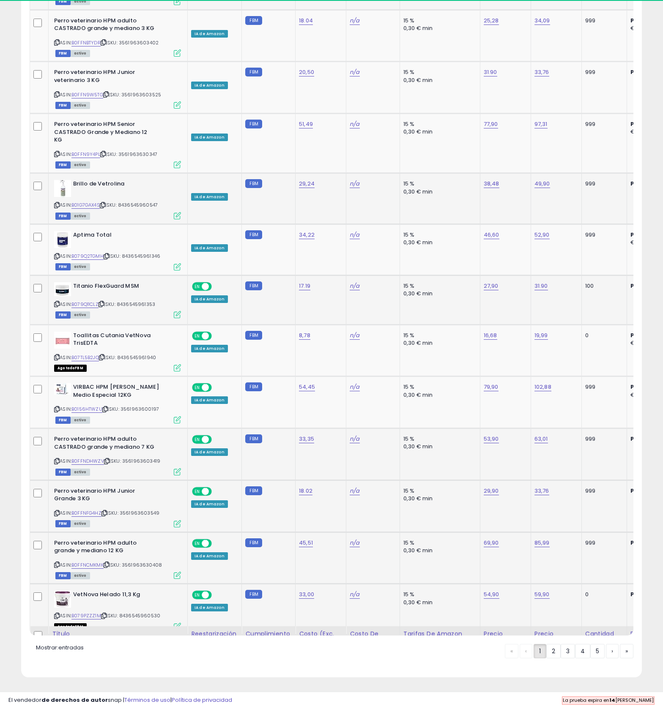
click at [546, 652] on link "2" at bounding box center [553, 651] width 14 height 14
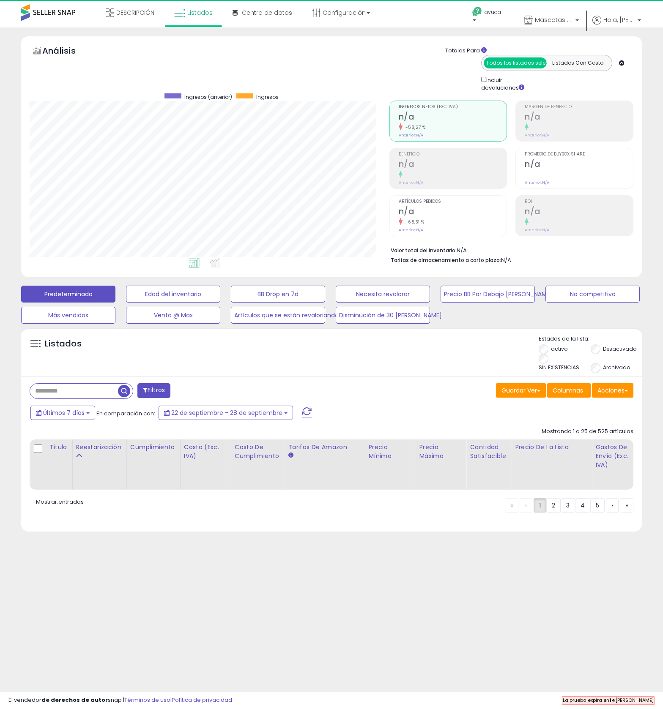
scroll to position [0, 0]
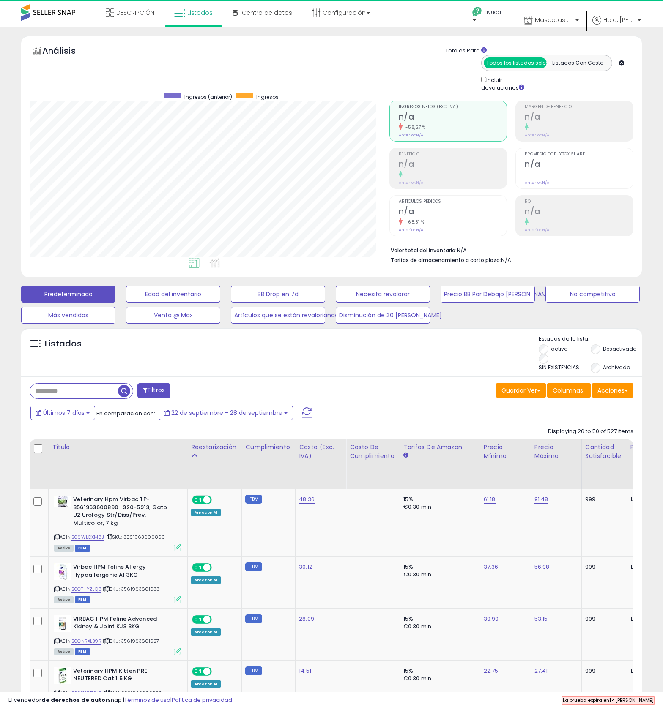
click at [524, 503] on div "61.18" at bounding box center [504, 500] width 41 height 8
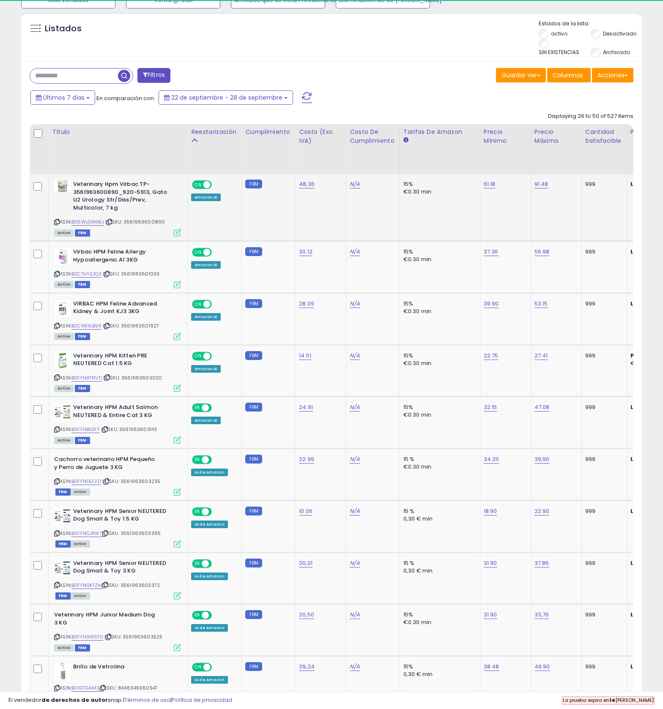
scroll to position [450, 0]
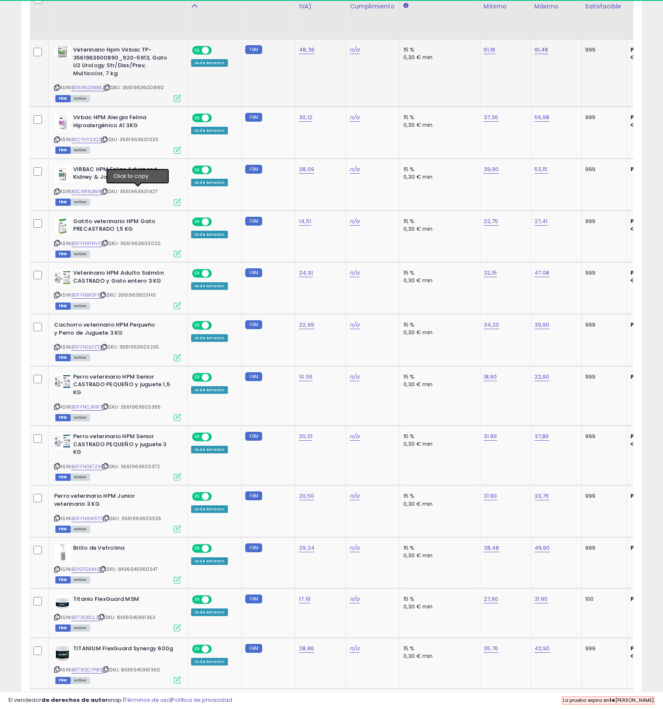
click at [109, 90] on icon at bounding box center [106, 87] width 5 height 5
click at [495, 54] on link "61,18" at bounding box center [490, 50] width 12 height 8
type input "*****"
click at [554, 41] on button "submit" at bounding box center [546, 35] width 14 height 13
click at [107, 142] on icon at bounding box center [103, 139] width 5 height 5
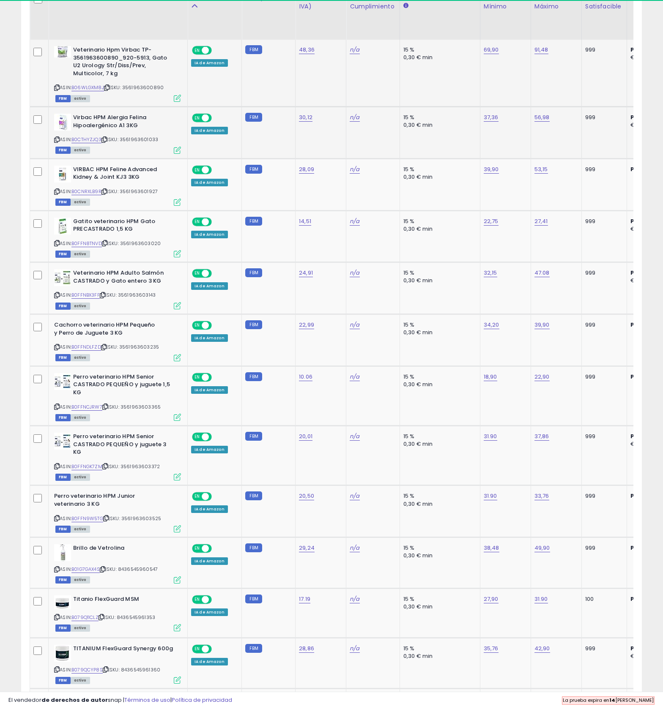
click at [107, 142] on icon at bounding box center [103, 139] width 5 height 5
click at [498, 122] on link "37,36" at bounding box center [491, 117] width 15 height 8
type input "*****"
click at [555, 144] on button "submit" at bounding box center [548, 137] width 14 height 13
click at [107, 194] on icon at bounding box center [103, 191] width 5 height 5
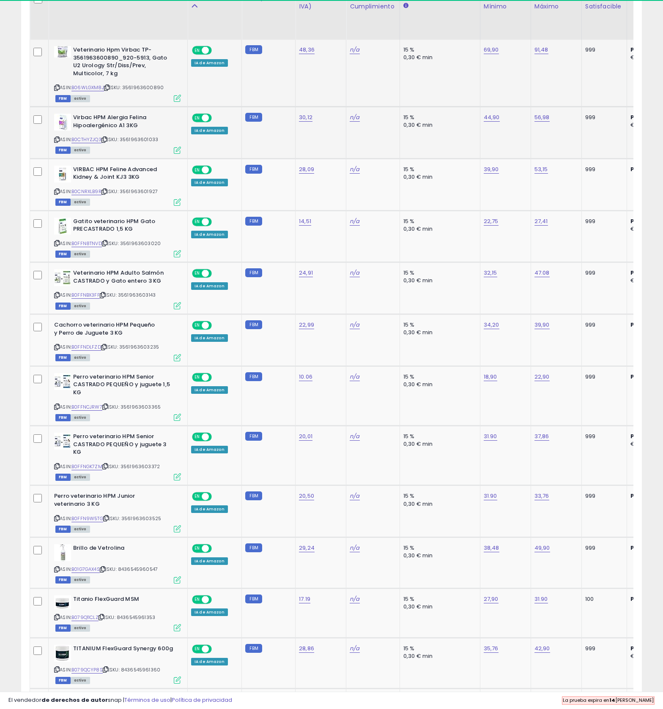
click at [499, 174] on link "39,90" at bounding box center [491, 169] width 15 height 8
type input "*****"
click at [556, 216] on button "submit" at bounding box center [549, 209] width 14 height 13
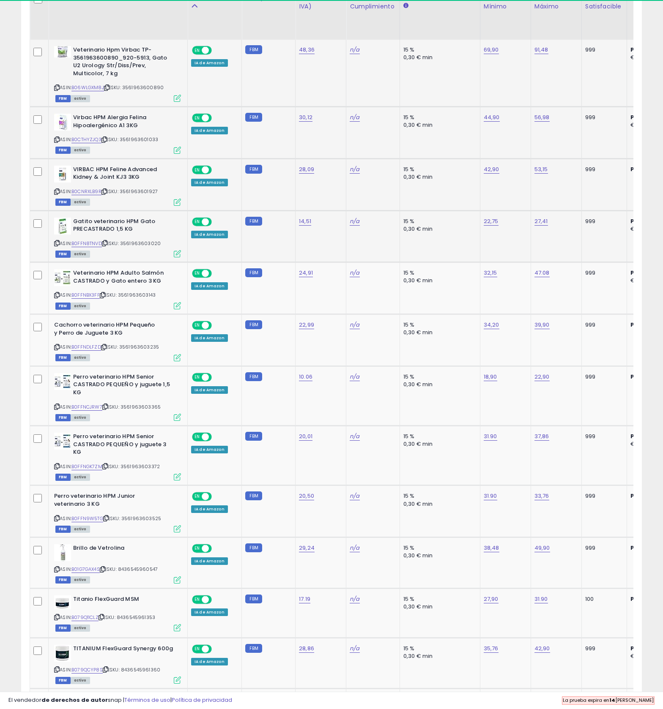
click at [139, 247] on span "| SKU: 3561963603020" at bounding box center [131, 243] width 59 height 7
click at [107, 246] on icon at bounding box center [104, 243] width 5 height 5
